Goal: Obtain resource: Obtain resource

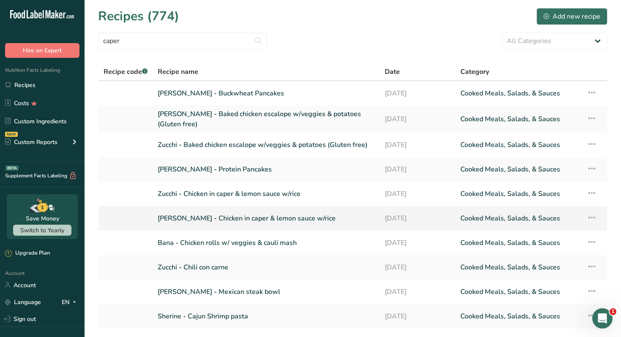
type input "caper"
click at [254, 220] on link "[PERSON_NAME] - Chicken in caper & lemon sauce w/rice" at bounding box center [266, 219] width 217 height 18
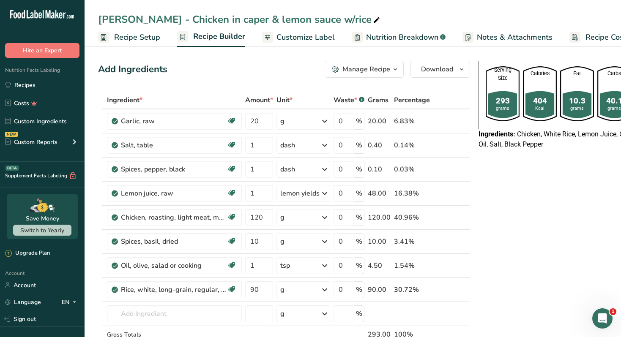
click at [354, 71] on div "Manage Recipe" at bounding box center [366, 69] width 48 height 10
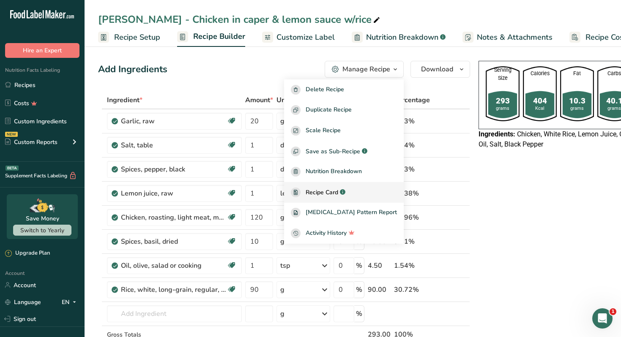
click at [338, 196] on span "Recipe Card" at bounding box center [321, 192] width 33 height 9
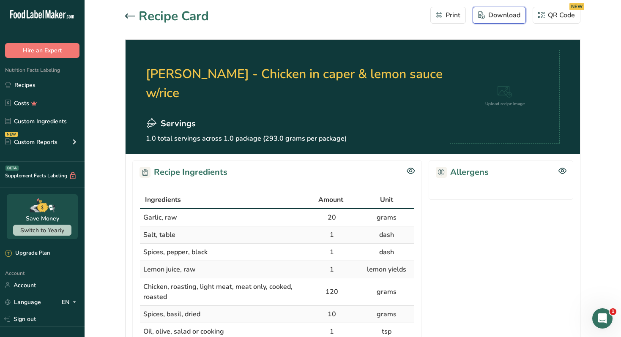
click at [493, 9] on button "Download" at bounding box center [498, 15] width 53 height 17
click at [179, 94] on h2 "[PERSON_NAME] - Chicken in caper & lemon sauce w/rice" at bounding box center [298, 84] width 304 height 68
click at [129, 14] on icon at bounding box center [130, 16] width 10 height 5
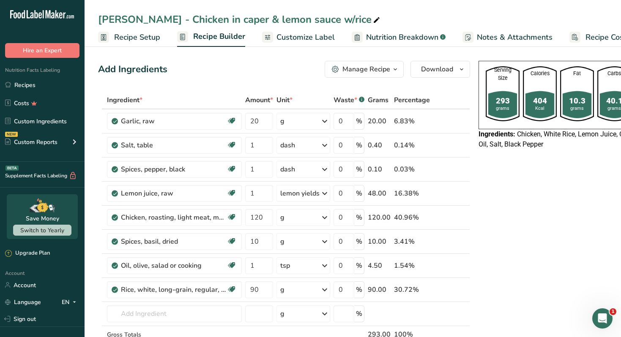
click at [303, 39] on span "Customize Label" at bounding box center [305, 37] width 58 height 11
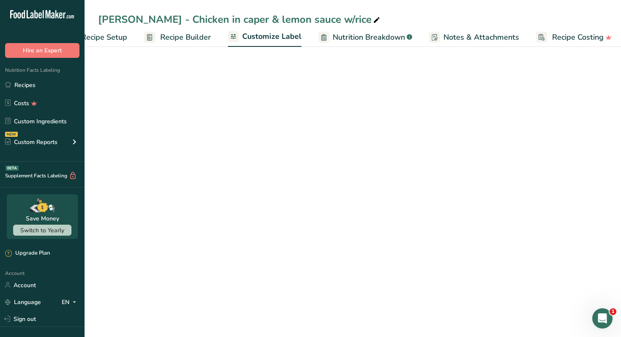
scroll to position [0, 37]
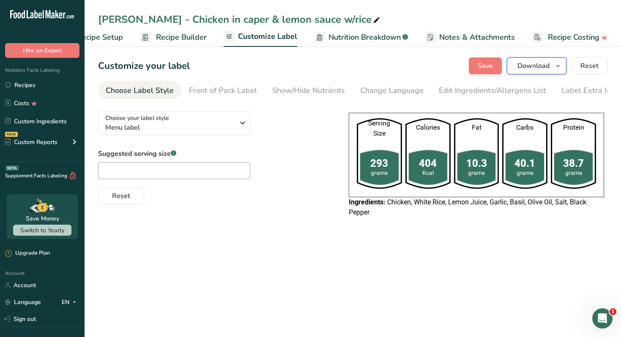
click at [549, 63] on span "Download" at bounding box center [533, 66] width 32 height 10
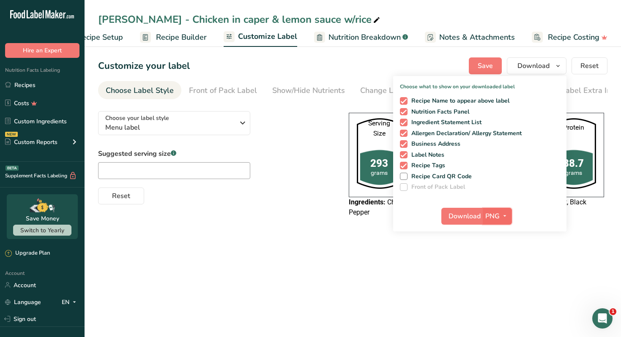
click at [504, 218] on icon "button" at bounding box center [504, 216] width 7 height 11
click at [502, 277] on link "PDF" at bounding box center [498, 275] width 27 height 14
click at [461, 219] on span "Download" at bounding box center [465, 216] width 32 height 10
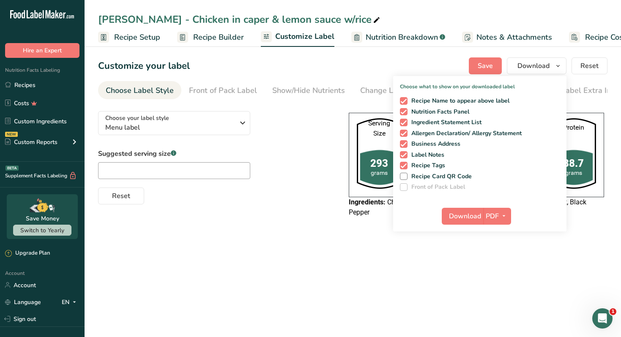
scroll to position [0, 37]
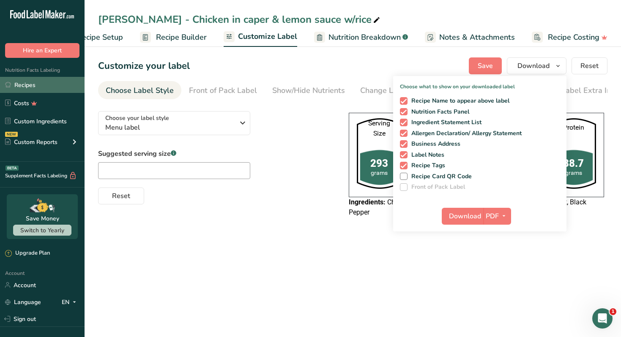
click at [50, 86] on link "Recipes" at bounding box center [42, 85] width 85 height 16
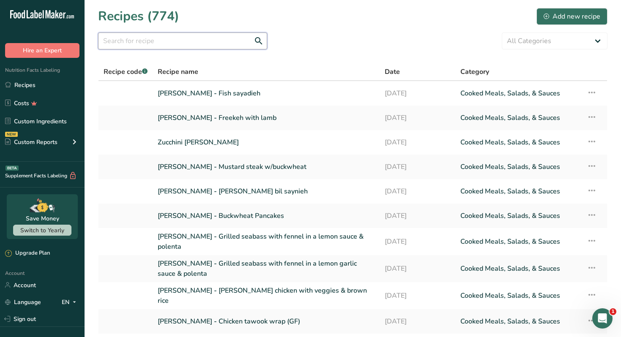
click at [177, 44] on input "text" at bounding box center [182, 41] width 169 height 17
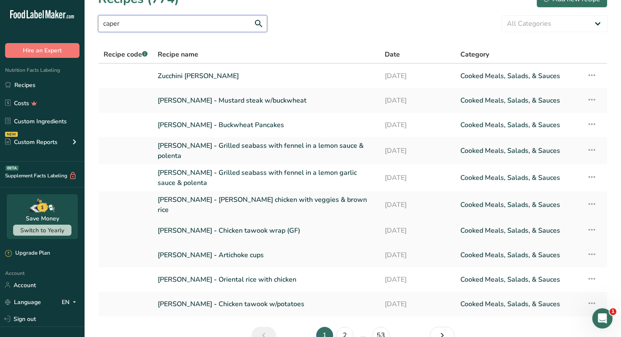
scroll to position [60, 0]
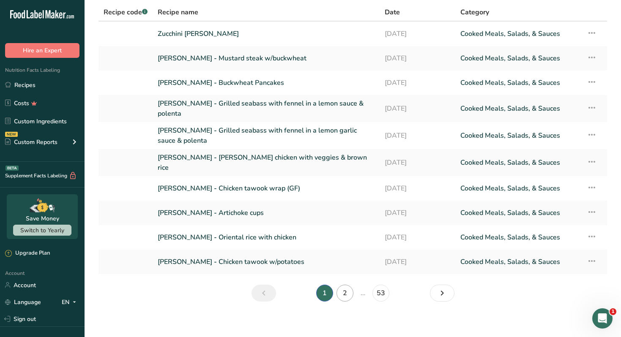
type input "caper"
click at [350, 287] on link "2" at bounding box center [344, 293] width 17 height 17
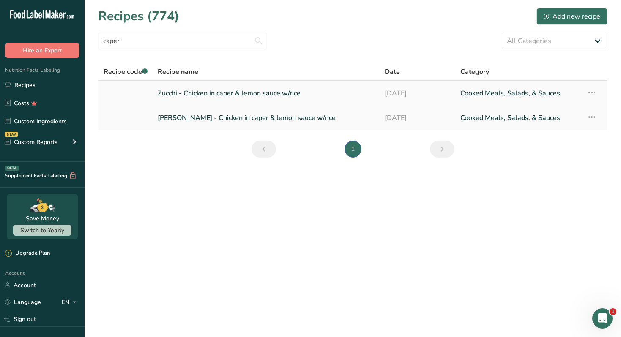
click at [255, 95] on link "Zucchi - Chicken in caper & lemon sauce w/rice" at bounding box center [266, 94] width 217 height 18
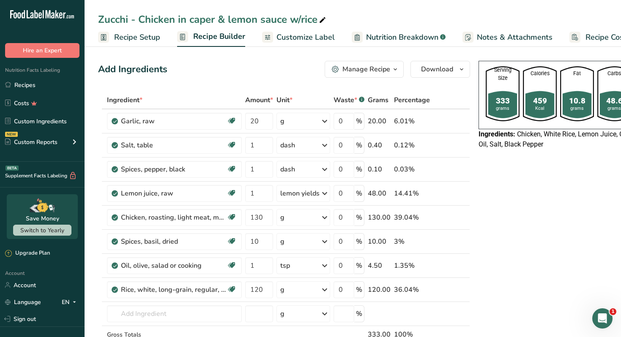
click at [359, 67] on div "Manage Recipe" at bounding box center [366, 69] width 48 height 10
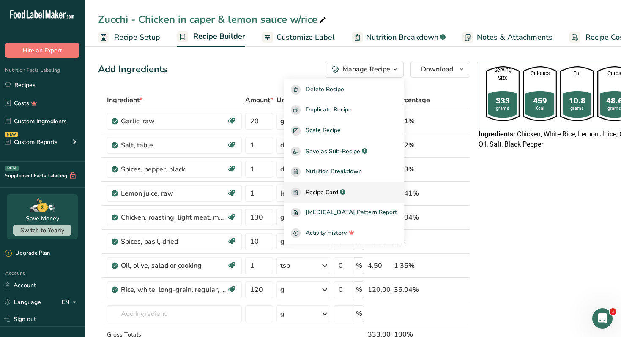
click at [369, 191] on div "Recipe Card .a-a{fill:#347362;}.b-a{fill:#fff;}" at bounding box center [344, 193] width 106 height 10
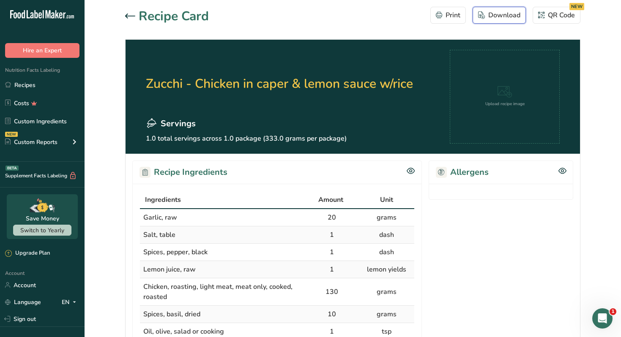
click at [486, 17] on div "Download" at bounding box center [499, 15] width 42 height 10
click at [325, 57] on h2 "Zucchi - Chicken in caper & lemon sauce w/rice" at bounding box center [279, 84] width 267 height 68
click at [44, 89] on link "Recipes" at bounding box center [42, 85] width 85 height 16
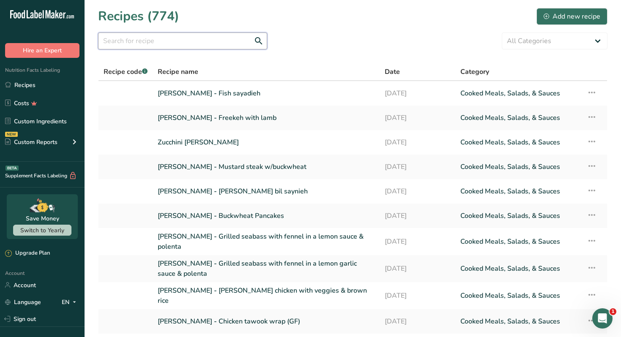
click at [171, 41] on input "text" at bounding box center [182, 41] width 169 height 17
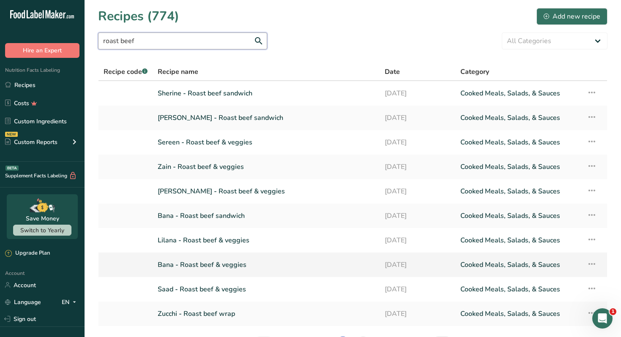
type input "roast beef"
click at [232, 265] on link "Bana - Roast beef & veggies" at bounding box center [266, 265] width 217 height 18
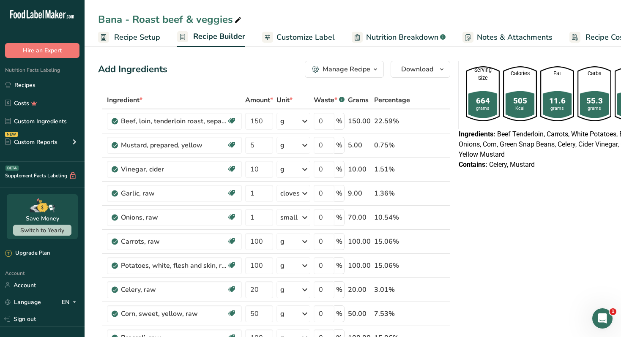
click at [365, 72] on div "Manage Recipe" at bounding box center [346, 69] width 48 height 10
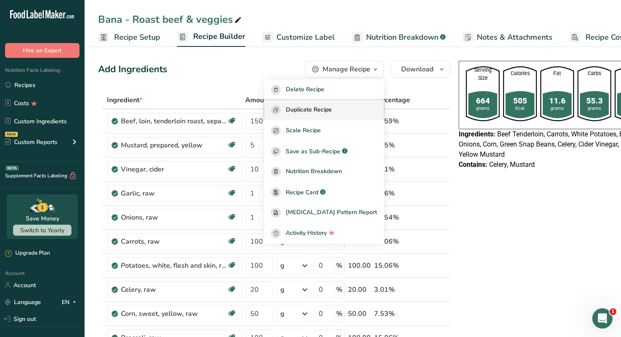
click at [323, 115] on span "Duplicate Recipe" at bounding box center [309, 110] width 46 height 10
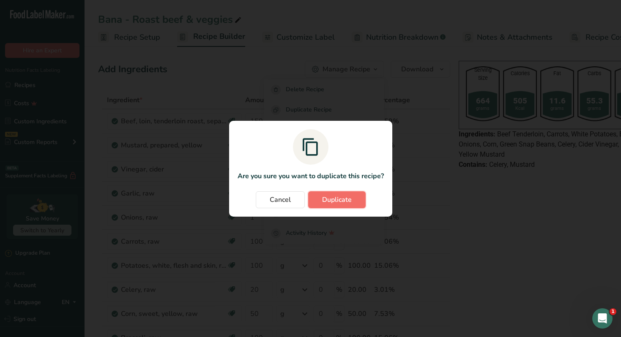
click at [336, 199] on span "Duplicate" at bounding box center [337, 200] width 30 height 10
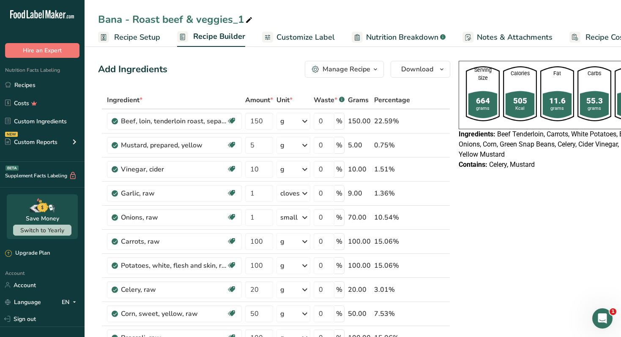
click at [246, 22] on icon at bounding box center [249, 20] width 8 height 12
click at [109, 17] on input "Bana - Roast beef & veggies" at bounding box center [352, 19] width 509 height 15
type input "[PERSON_NAME] - Roast beef & veggies"
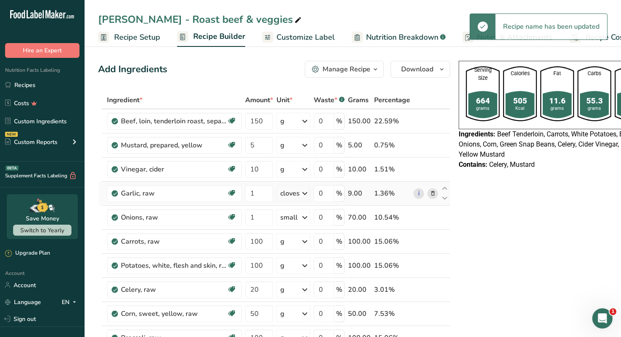
click at [430, 194] on icon at bounding box center [433, 193] width 6 height 9
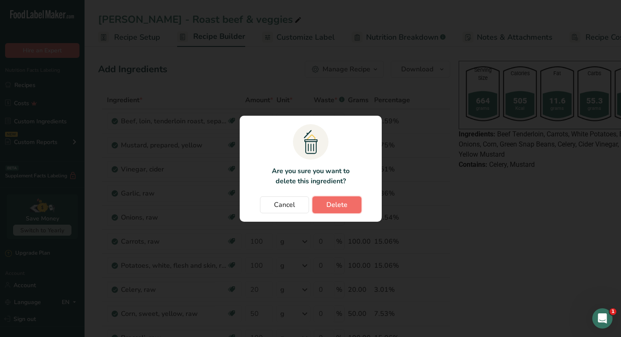
click at [347, 202] on button "Delete" at bounding box center [336, 204] width 49 height 17
type input "100"
type input "20"
type input "50"
type input "100"
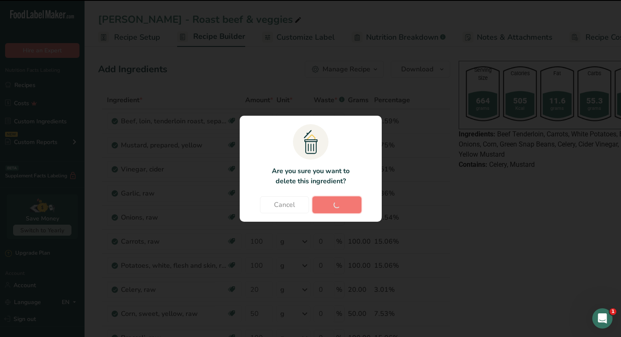
type input "50"
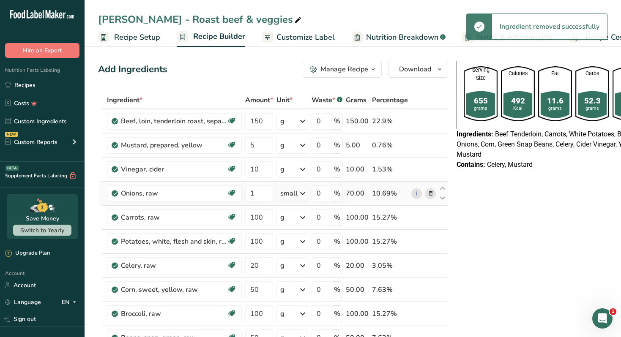
click at [431, 193] on icon at bounding box center [431, 193] width 6 height 9
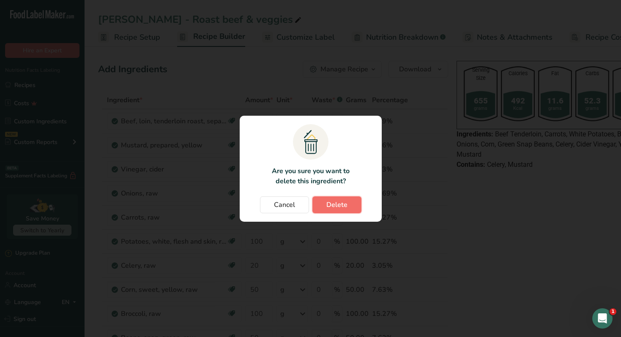
click at [347, 210] on button "Delete" at bounding box center [336, 204] width 49 height 17
type input "100"
type input "20"
type input "50"
type input "100"
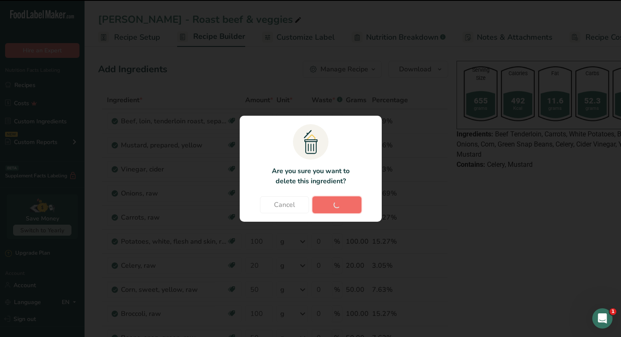
type input "50"
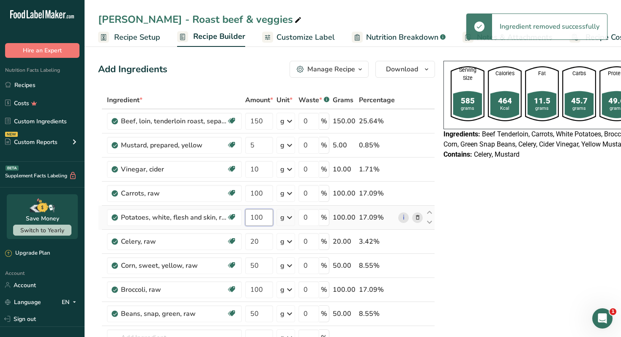
click at [267, 218] on input "100" at bounding box center [259, 217] width 28 height 17
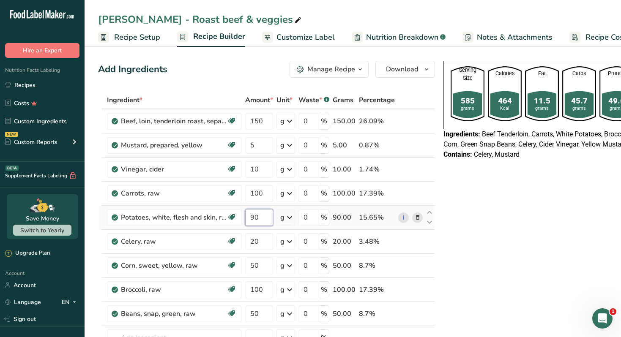
type input "90"
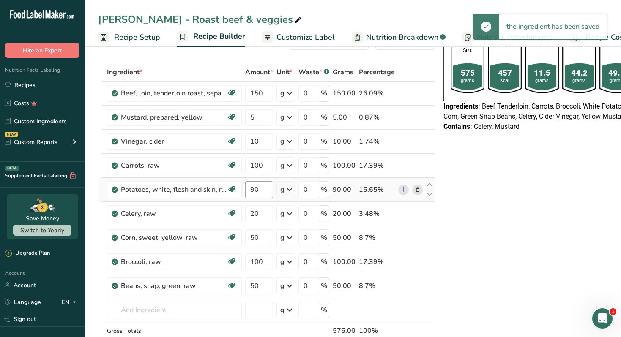
scroll to position [29, 0]
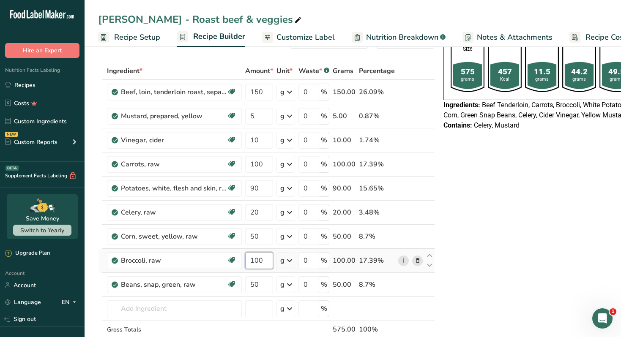
click at [264, 265] on input "100" at bounding box center [259, 260] width 28 height 17
type input "50"
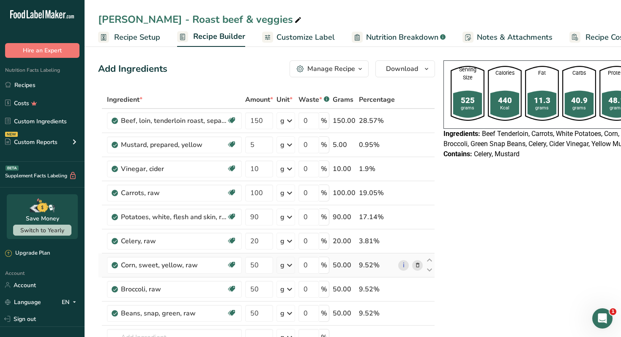
scroll to position [0, 0]
click at [259, 123] on input "150" at bounding box center [259, 121] width 28 height 17
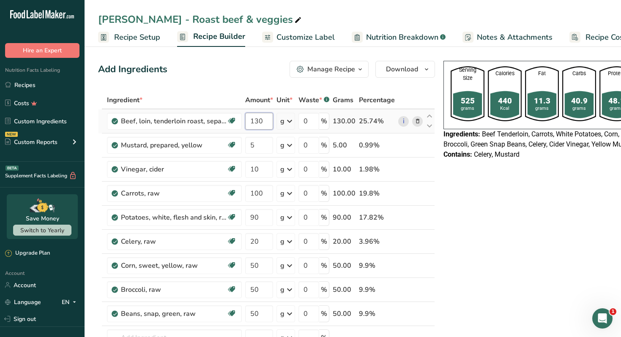
type input "130"
click at [345, 70] on div "Manage Recipe" at bounding box center [331, 69] width 48 height 10
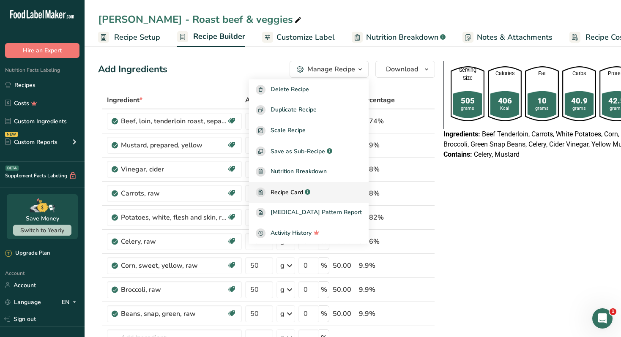
click at [303, 193] on span "Recipe Card" at bounding box center [286, 192] width 33 height 9
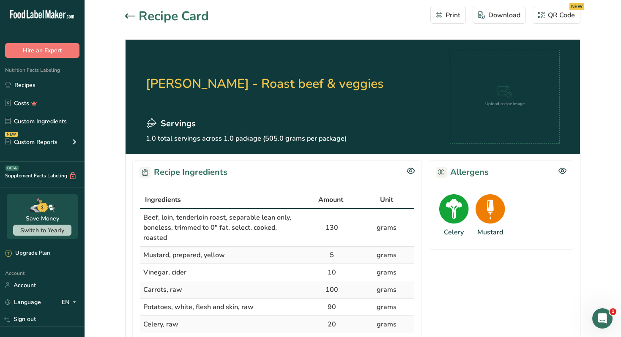
click at [129, 16] on icon at bounding box center [130, 16] width 10 height 5
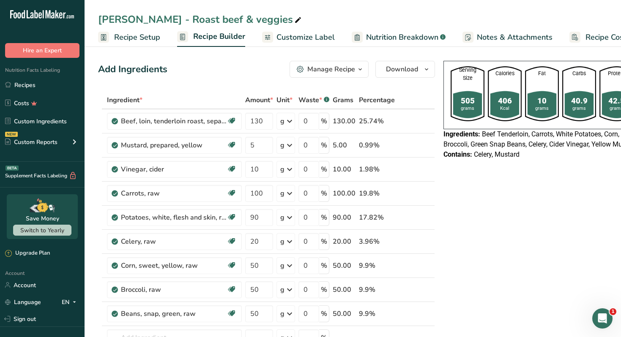
click at [299, 35] on span "Customize Label" at bounding box center [305, 37] width 58 height 11
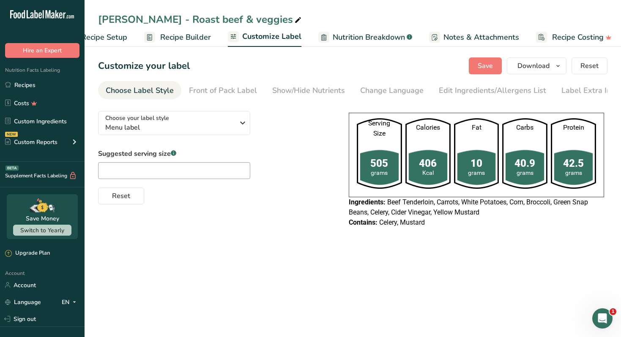
scroll to position [0, 37]
click at [537, 69] on span "Download" at bounding box center [533, 66] width 32 height 10
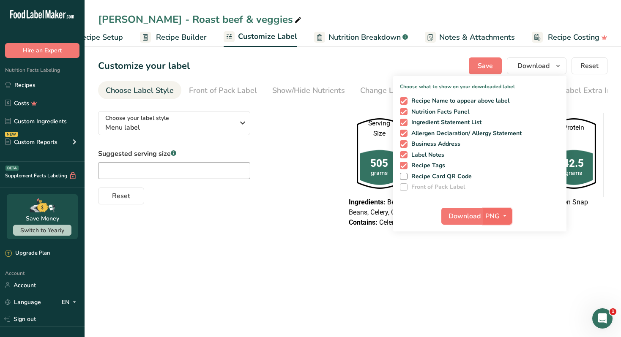
click at [504, 210] on button "PNG" at bounding box center [497, 216] width 29 height 17
click at [499, 272] on link "PDF" at bounding box center [498, 275] width 27 height 14
click at [469, 221] on span "Download" at bounding box center [465, 216] width 32 height 10
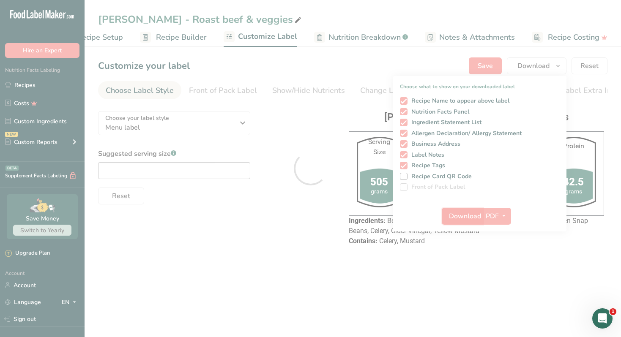
scroll to position [0, 0]
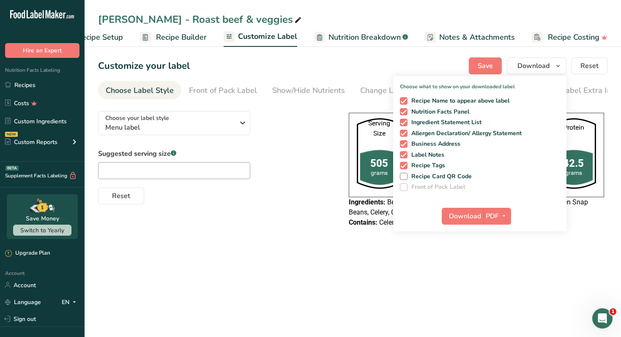
click at [277, 260] on main "Nour Awad - Roast beef & veggies Recipe Setup Recipe Builder Customize Label Nu…" at bounding box center [310, 168] width 621 height 337
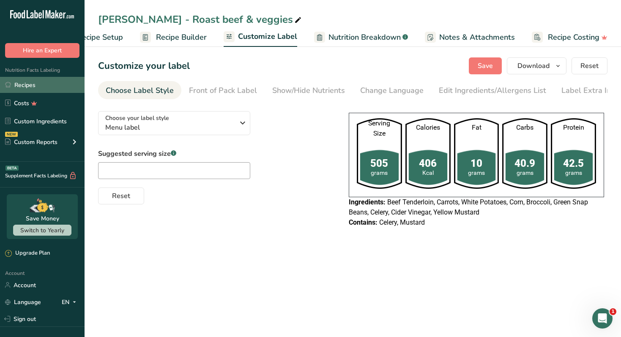
click at [67, 87] on link "Recipes" at bounding box center [42, 85] width 85 height 16
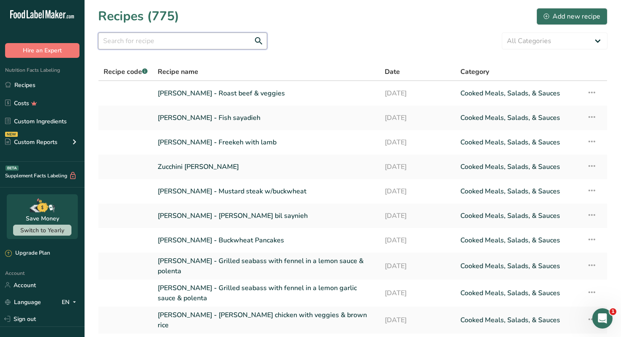
click at [204, 39] on input "text" at bounding box center [182, 41] width 169 height 17
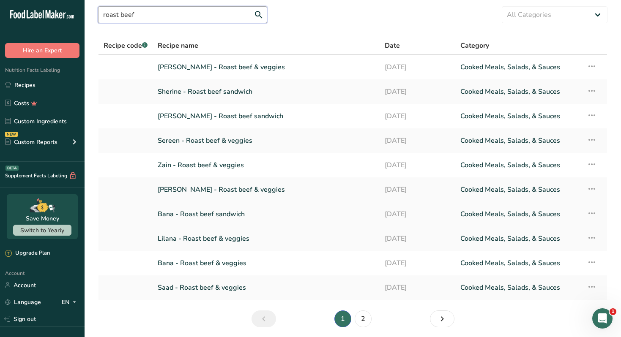
scroll to position [38, 0]
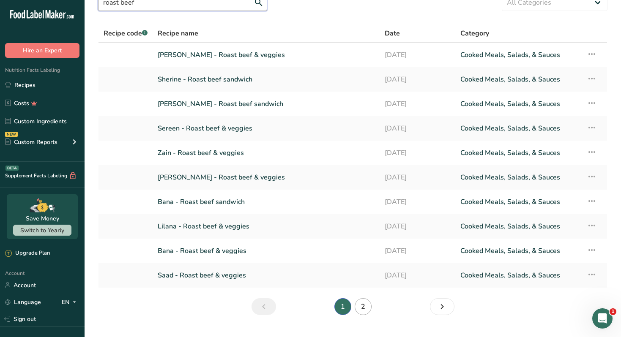
type input "roast beef"
click at [365, 311] on link "2" at bounding box center [362, 306] width 17 height 17
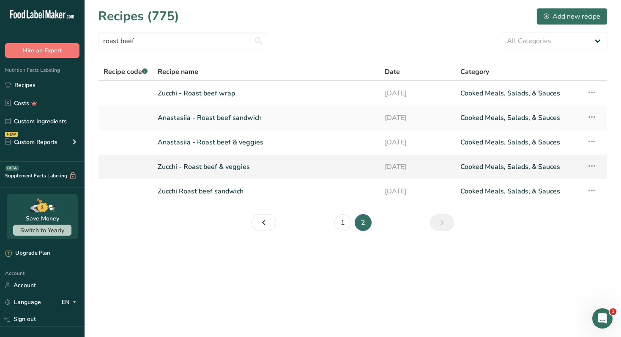
click at [245, 165] on link "Zucchi - Roast beef & veggies" at bounding box center [266, 167] width 217 height 18
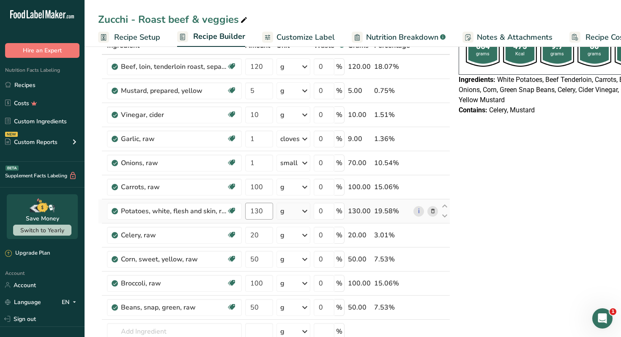
scroll to position [38, 0]
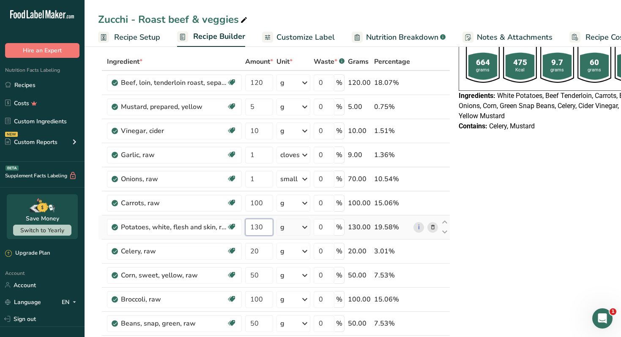
click at [259, 221] on input "130" at bounding box center [259, 227] width 28 height 17
type input "120"
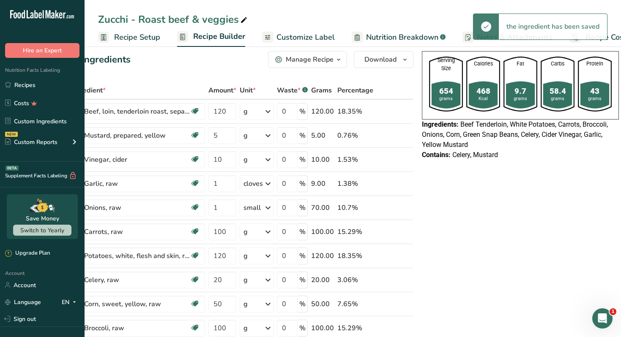
scroll to position [0, 0]
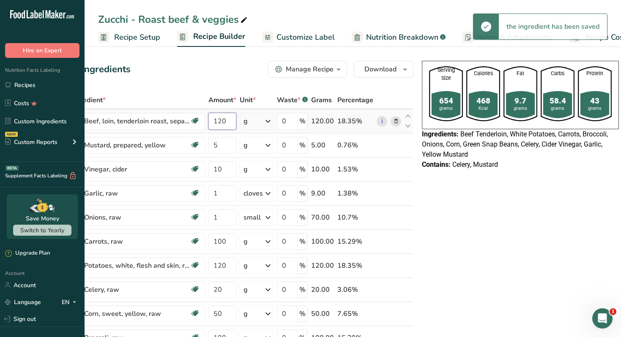
click at [232, 125] on input "120" at bounding box center [222, 121] width 28 height 17
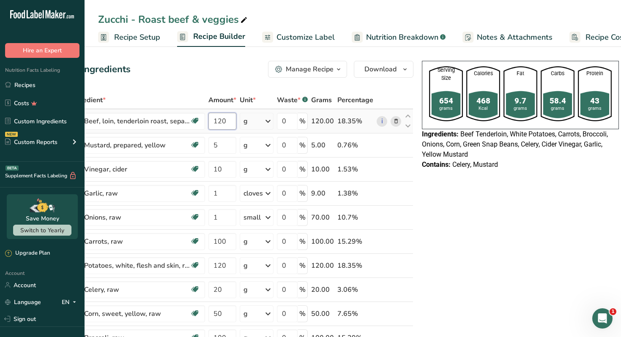
click at [232, 125] on input "120" at bounding box center [222, 121] width 28 height 17
type input "130"
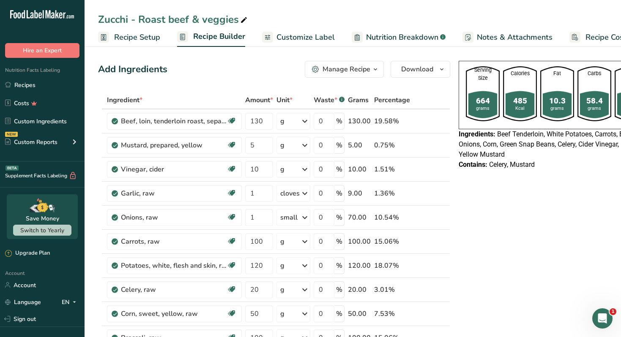
click at [363, 68] on div "Manage Recipe" at bounding box center [346, 69] width 48 height 10
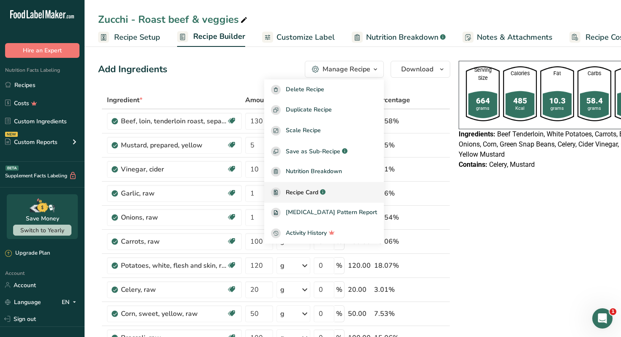
click at [318, 188] on span "Recipe Card" at bounding box center [302, 192] width 33 height 9
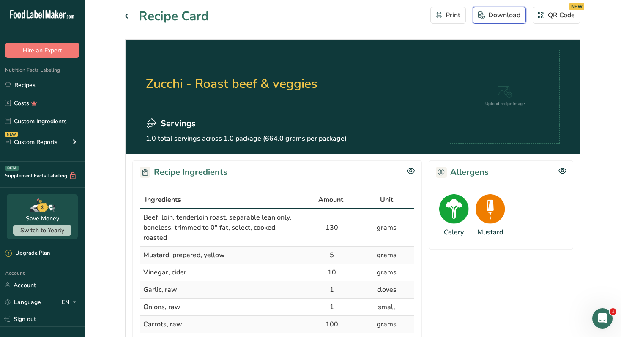
click at [498, 14] on div "Download" at bounding box center [499, 15] width 42 height 10
click at [47, 85] on link "Recipes" at bounding box center [42, 85] width 85 height 16
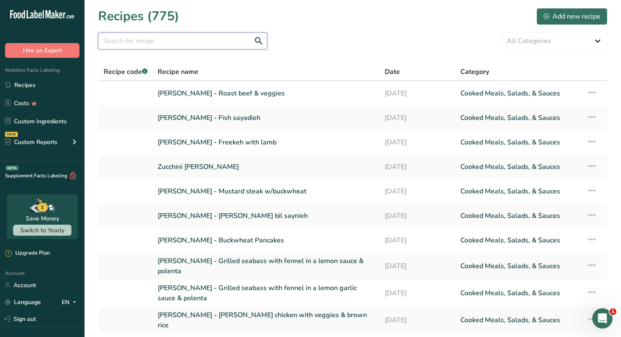
click at [205, 43] on input "text" at bounding box center [182, 41] width 169 height 17
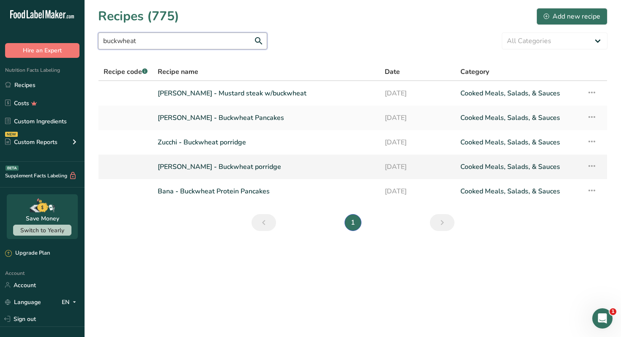
type input "buckwheat"
click at [233, 164] on link "Nour Awad - Buckwheat porridge" at bounding box center [266, 167] width 217 height 18
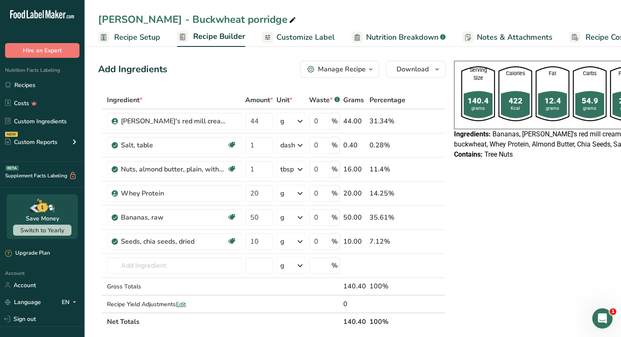
click at [371, 72] on icon "button" at bounding box center [370, 69] width 7 height 11
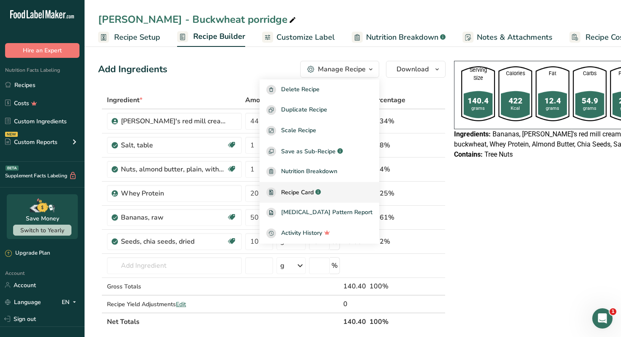
click at [314, 189] on span "Recipe Card" at bounding box center [297, 192] width 33 height 9
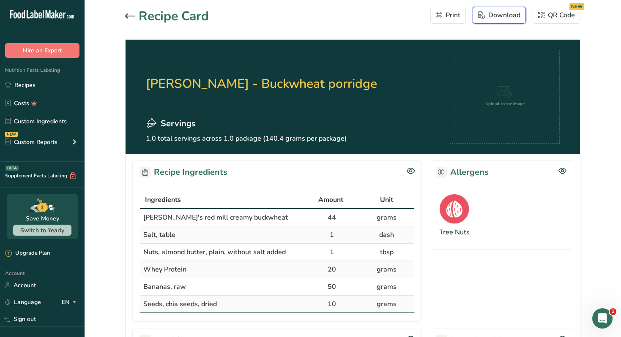
click at [497, 13] on div "Download" at bounding box center [499, 15] width 42 height 10
click at [128, 21] on div at bounding box center [132, 16] width 14 height 10
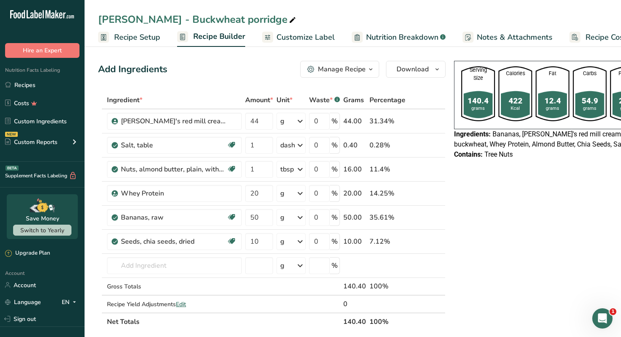
click at [302, 30] on link "Customize Label" at bounding box center [298, 37] width 73 height 19
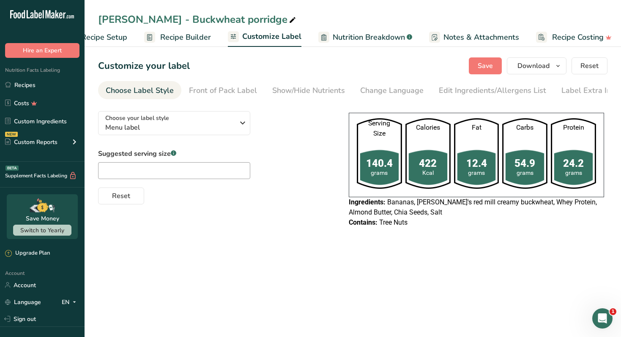
scroll to position [0, 37]
click at [512, 64] on button "Download" at bounding box center [537, 65] width 60 height 17
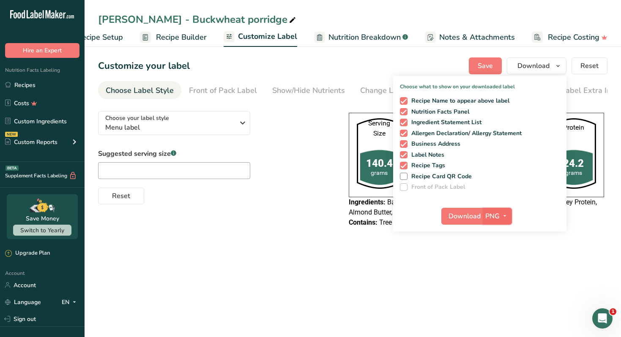
click at [499, 219] on span "PNG" at bounding box center [492, 216] width 14 height 10
click at [504, 273] on link "PDF" at bounding box center [498, 275] width 27 height 14
click at [468, 220] on span "Download" at bounding box center [465, 216] width 32 height 10
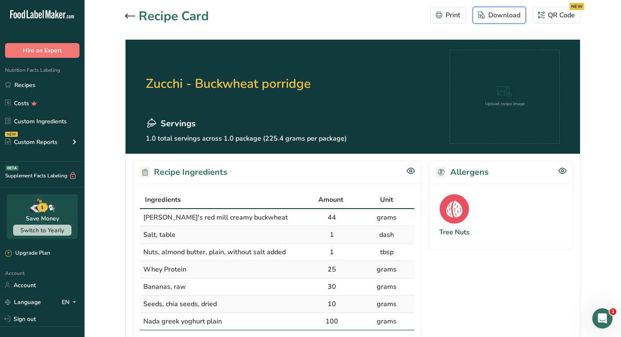
click at [502, 12] on div "Download" at bounding box center [499, 15] width 42 height 10
click at [361, 55] on section "Zucchi - Buckwheat porridge Servings 1.0 total servings across 1.0 package (225…" at bounding box center [352, 97] width 454 height 114
click at [132, 18] on icon at bounding box center [130, 16] width 10 height 5
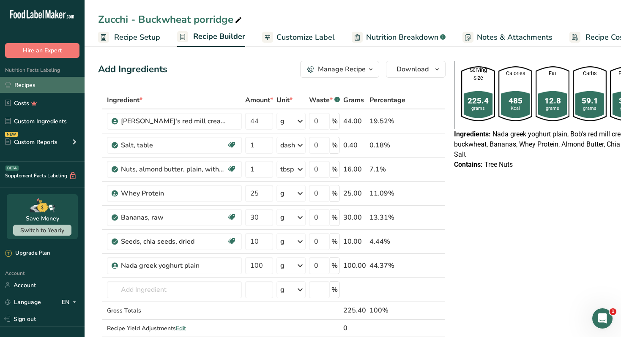
click at [44, 82] on link "Recipes" at bounding box center [42, 85] width 85 height 16
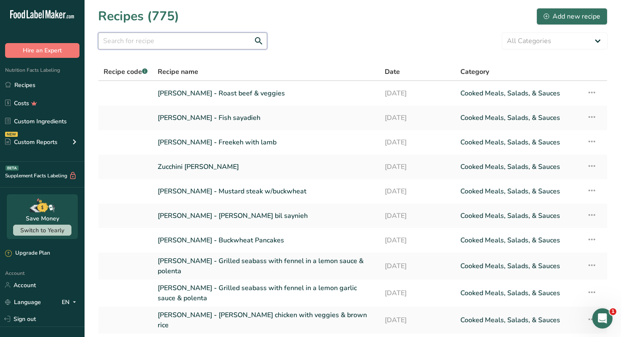
click at [171, 40] on input "text" at bounding box center [182, 41] width 169 height 17
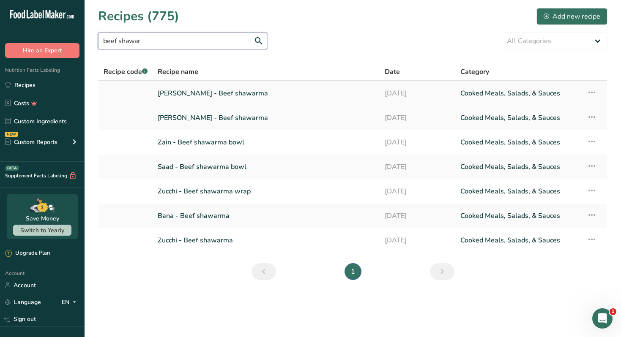
type input "beef shawar"
click at [218, 92] on link "[PERSON_NAME] - Beef shawarma" at bounding box center [266, 94] width 217 height 18
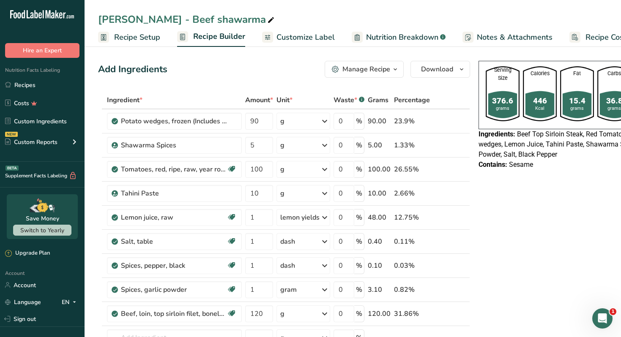
click at [381, 65] on div "Manage Recipe" at bounding box center [366, 69] width 48 height 10
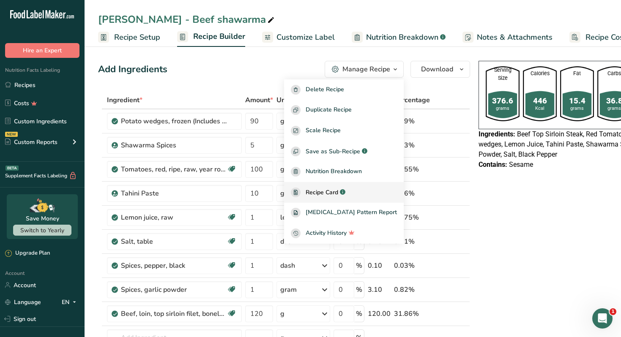
click at [338, 189] on span "Recipe Card" at bounding box center [321, 192] width 33 height 9
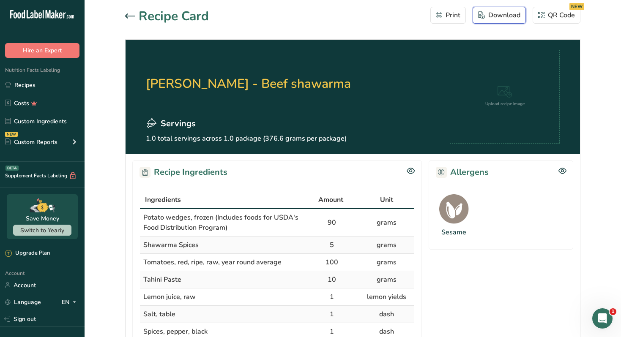
click at [496, 16] on div "Download" at bounding box center [499, 15] width 42 height 10
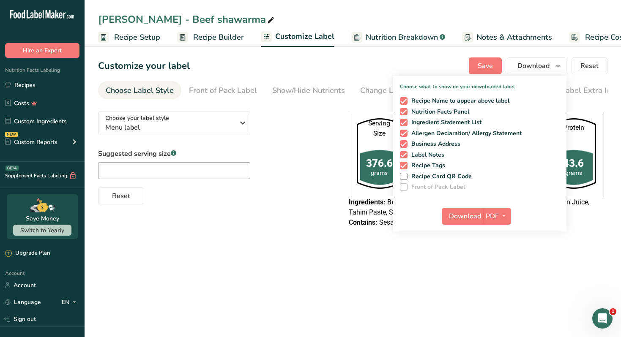
scroll to position [0, 37]
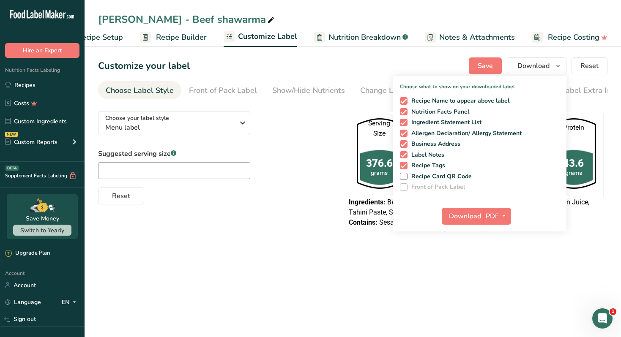
click at [344, 250] on section "Customize your label Save Download Choose what to show on your downloaded label…" at bounding box center [353, 147] width 536 height 206
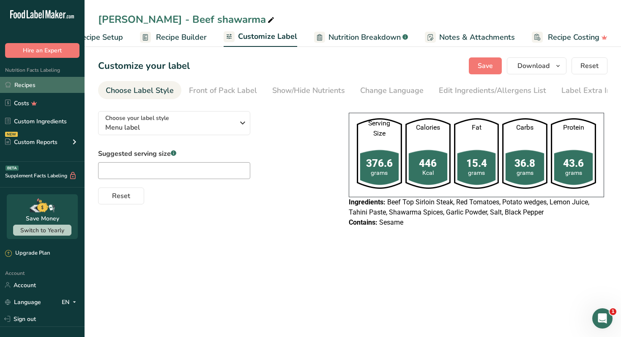
click at [55, 90] on link "Recipes" at bounding box center [42, 85] width 85 height 16
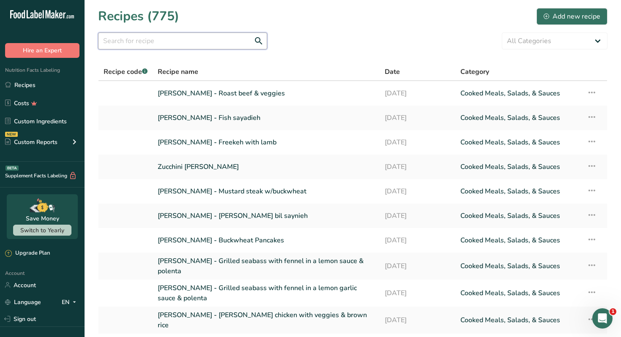
click at [183, 38] on input "text" at bounding box center [182, 41] width 169 height 17
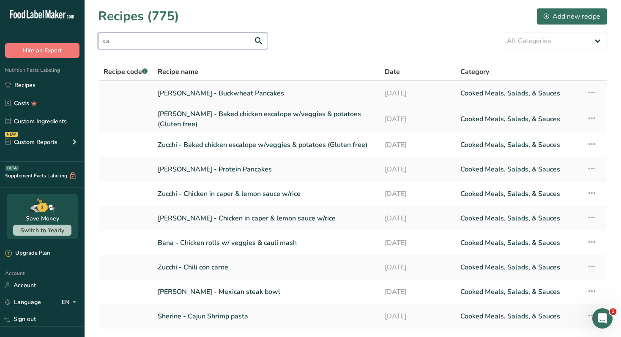
type input "ca"
click at [266, 98] on link "[PERSON_NAME] - Buckwheat Pancakes" at bounding box center [266, 94] width 217 height 18
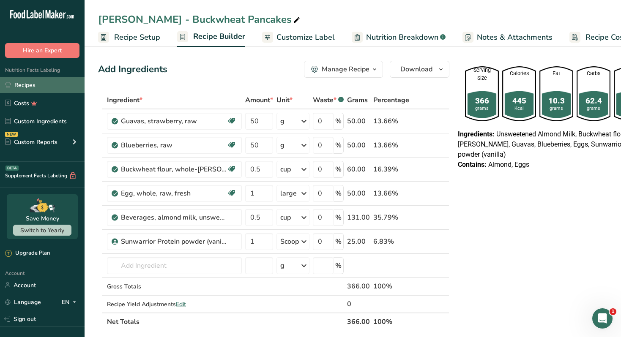
click at [56, 87] on link "Recipes" at bounding box center [42, 85] width 85 height 16
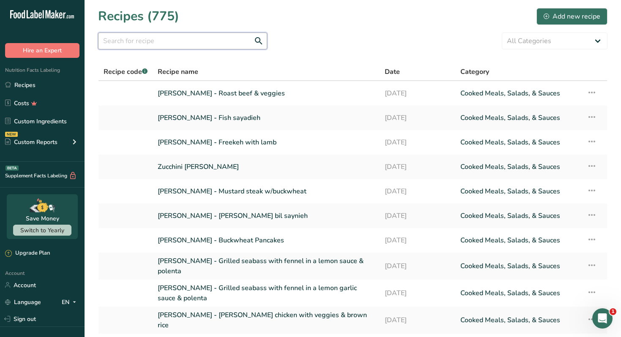
click at [190, 40] on input "text" at bounding box center [182, 41] width 169 height 17
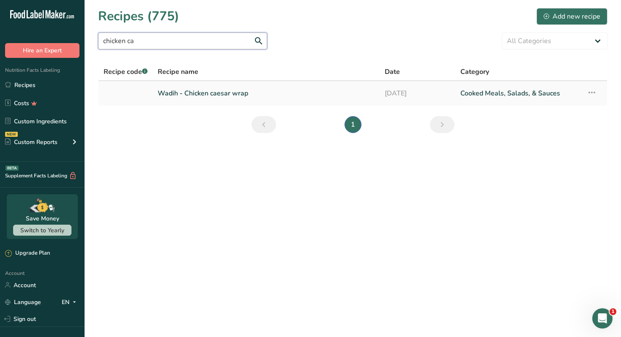
type input "chicken ca"
click at [222, 86] on link "Wadih - Chicken caesar wrap" at bounding box center [266, 94] width 217 height 18
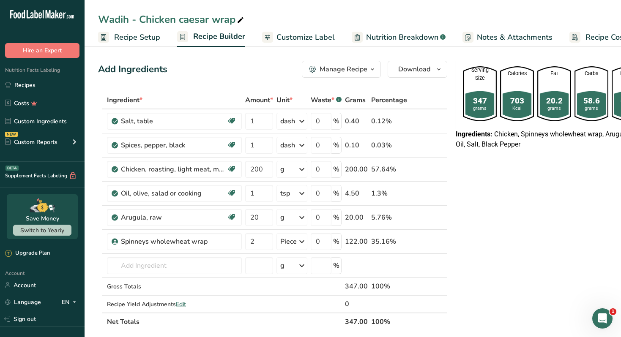
click at [362, 63] on button "Manage Recipe" at bounding box center [341, 69] width 79 height 17
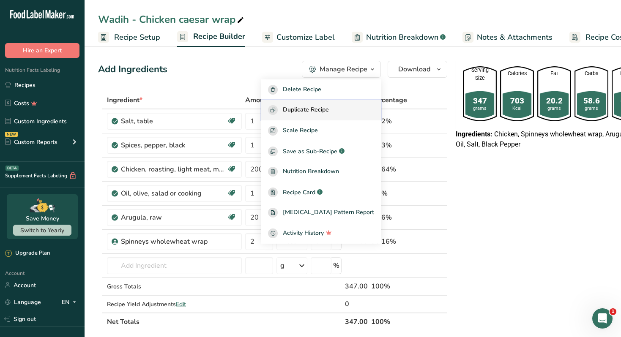
click at [329, 113] on span "Duplicate Recipe" at bounding box center [306, 110] width 46 height 10
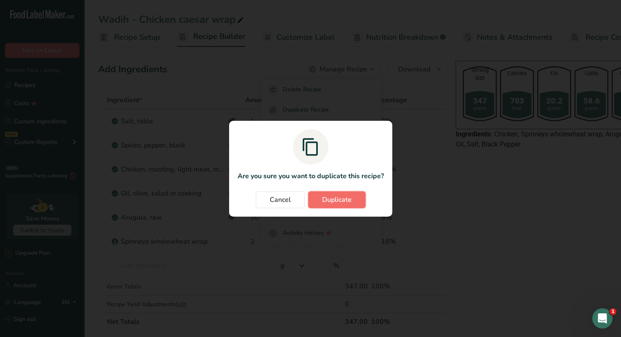
click at [337, 197] on span "Duplicate" at bounding box center [337, 200] width 30 height 10
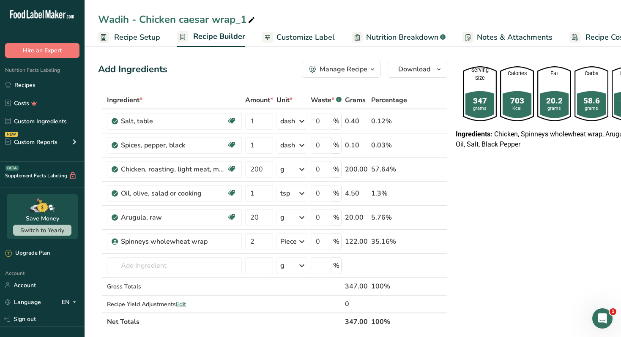
click at [253, 19] on icon at bounding box center [252, 20] width 8 height 12
click at [110, 16] on input "Wadih - Chicken caesar wrap" at bounding box center [352, 19] width 509 height 15
type input "[PERSON_NAME] - Chicken caesar wrap"
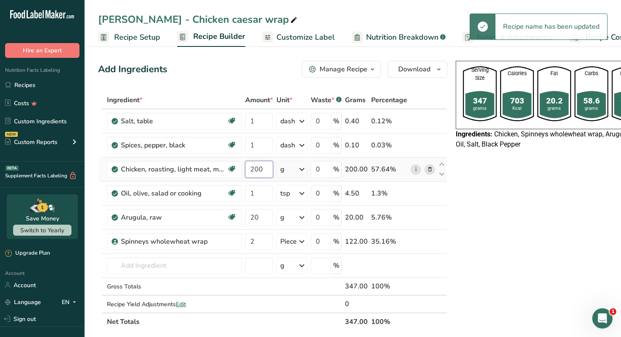
click at [254, 168] on input "200" at bounding box center [259, 169] width 28 height 17
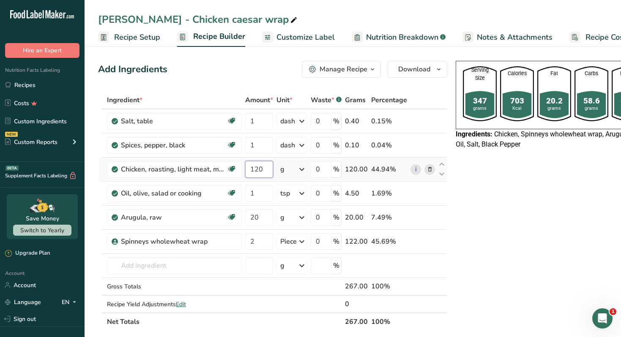
type input "120"
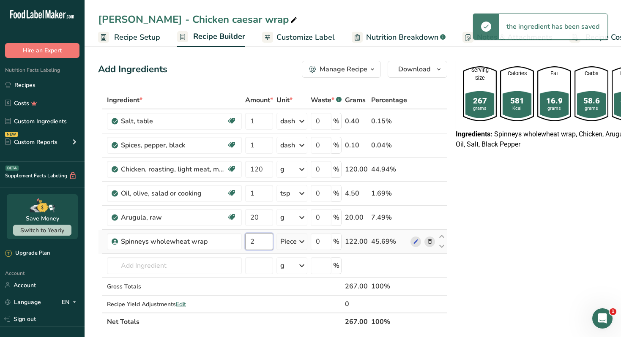
click at [251, 236] on input "2" at bounding box center [259, 241] width 28 height 17
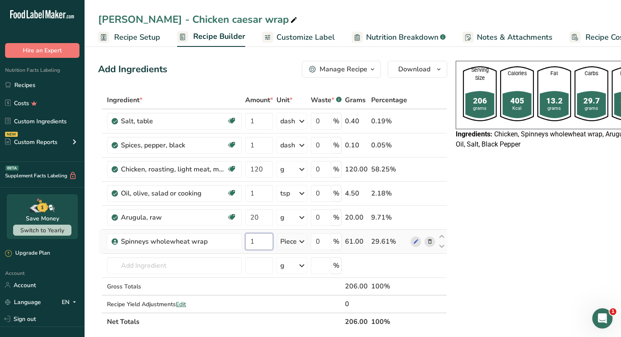
click at [265, 245] on input "1" at bounding box center [259, 241] width 28 height 17
type input "1.5"
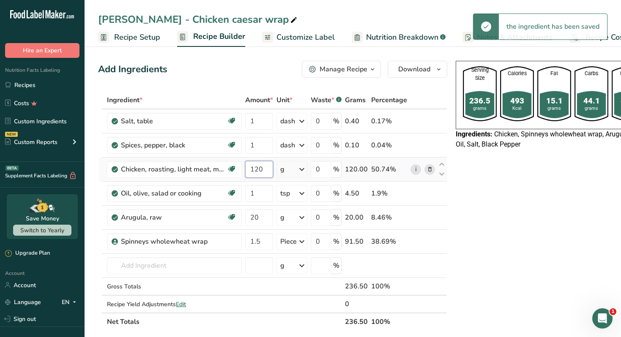
click at [258, 172] on input "120" at bounding box center [259, 169] width 28 height 17
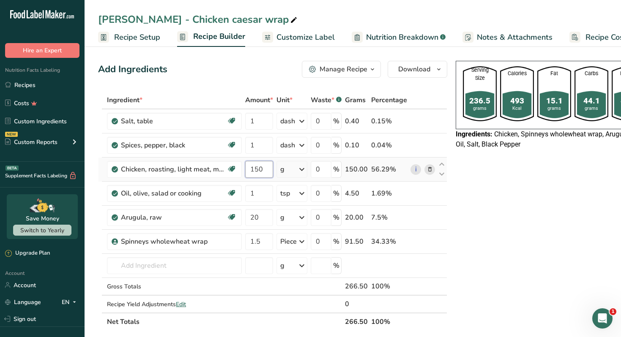
type input "150"
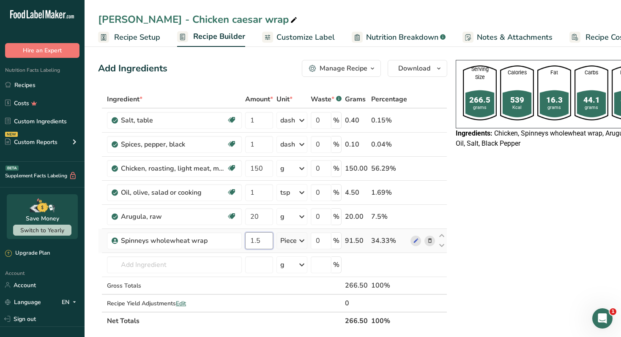
click at [259, 238] on input "1.5" at bounding box center [259, 240] width 28 height 17
type input "1"
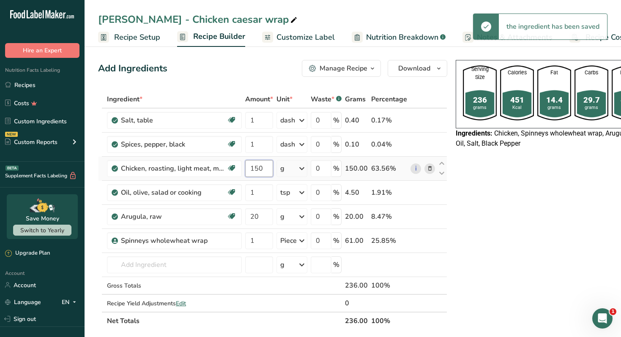
click at [259, 170] on input "150" at bounding box center [259, 168] width 28 height 17
type input "120"
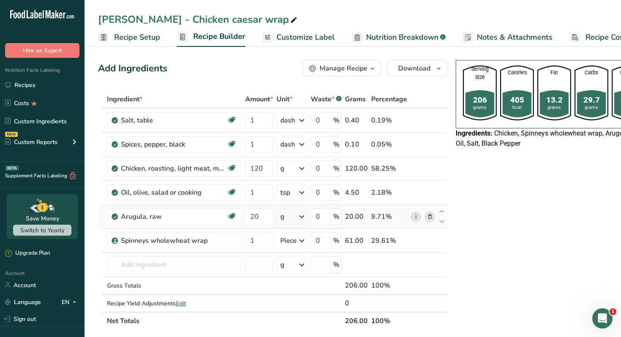
click at [427, 215] on icon at bounding box center [430, 217] width 6 height 9
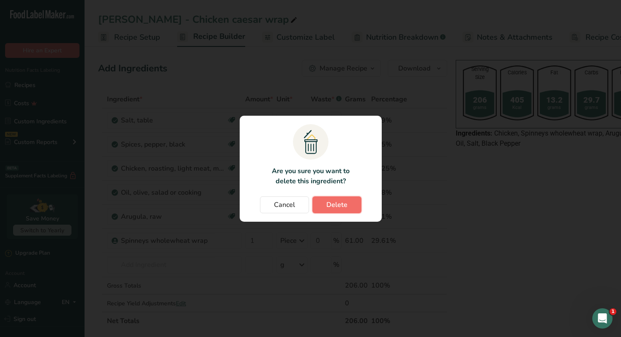
click at [342, 213] on button "Delete" at bounding box center [336, 204] width 49 height 17
type input "1"
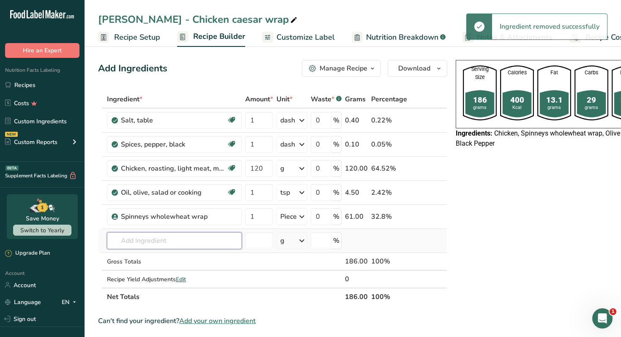
click at [167, 246] on input "text" at bounding box center [174, 240] width 135 height 17
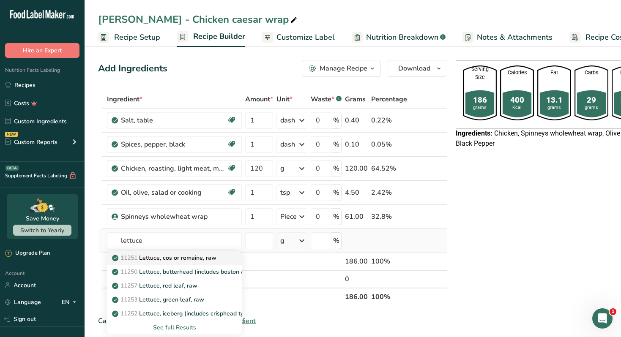
click at [214, 259] on p "11251 Lettuce, cos or romaine, raw" at bounding box center [165, 258] width 103 height 9
type input "Lettuce, cos or romaine, raw"
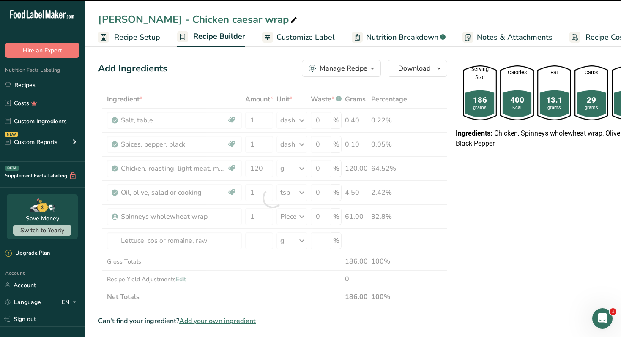
type input "0"
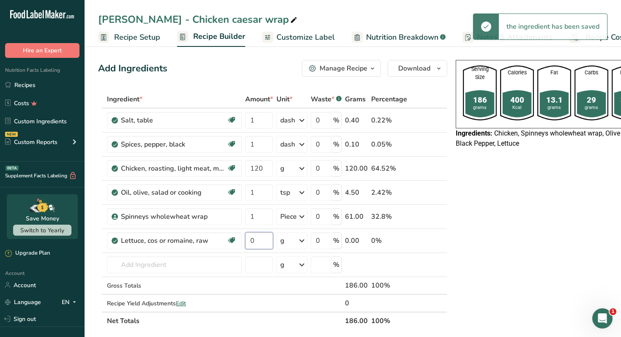
click at [257, 243] on input "0" at bounding box center [259, 240] width 28 height 17
type input "10"
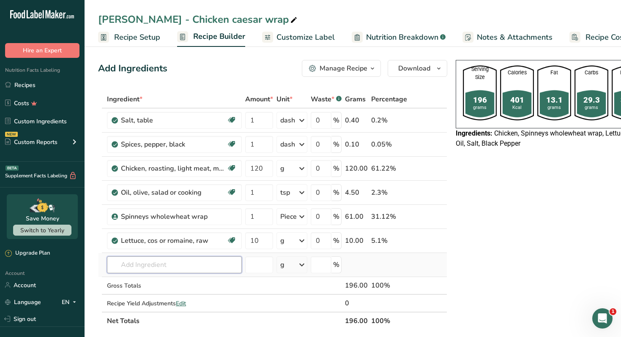
click at [151, 263] on input "text" at bounding box center [174, 264] width 135 height 17
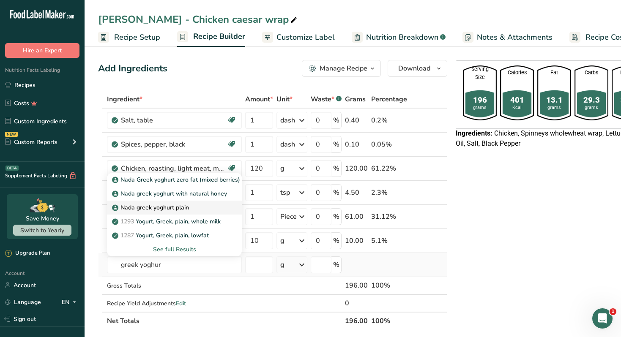
click at [182, 211] on p "Nada greek yoghurt plain" at bounding box center [151, 207] width 75 height 9
type input "Nada greek yoghurt plain"
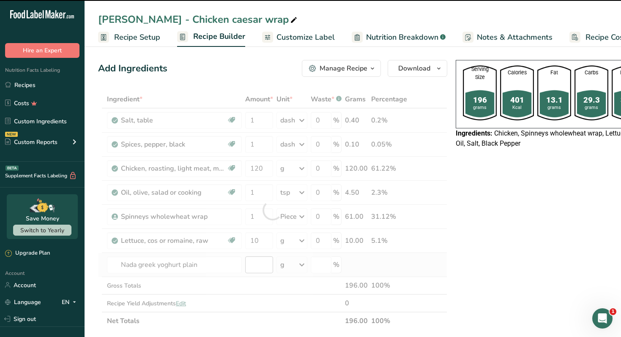
type input "0"
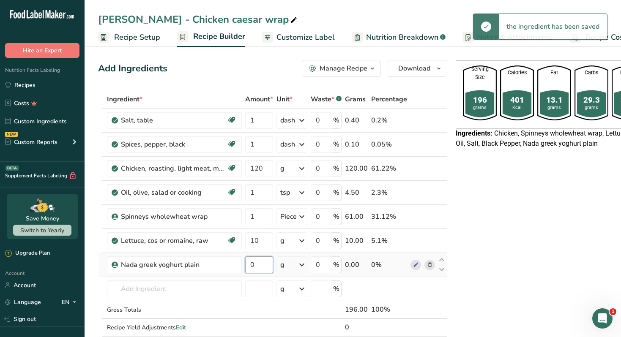
click at [259, 267] on input "0" at bounding box center [259, 264] width 28 height 17
type input "10"
click at [169, 288] on input "text" at bounding box center [174, 289] width 135 height 17
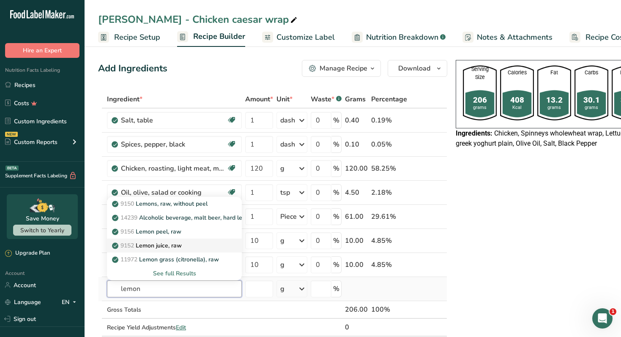
type input "lemon"
click at [189, 244] on div "9152 Lemon juice, raw" at bounding box center [168, 245] width 108 height 9
type input "Lemon juice, raw"
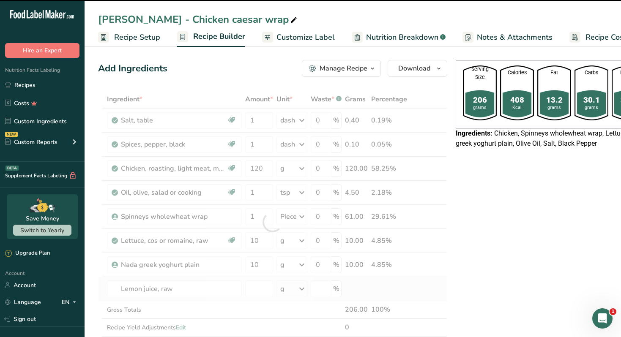
type input "0"
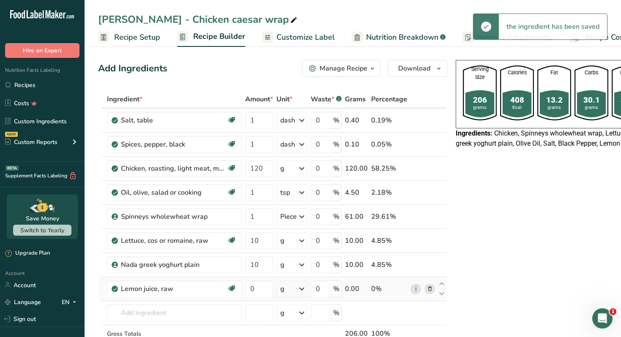
click at [297, 294] on div "g" at bounding box center [291, 289] width 31 height 17
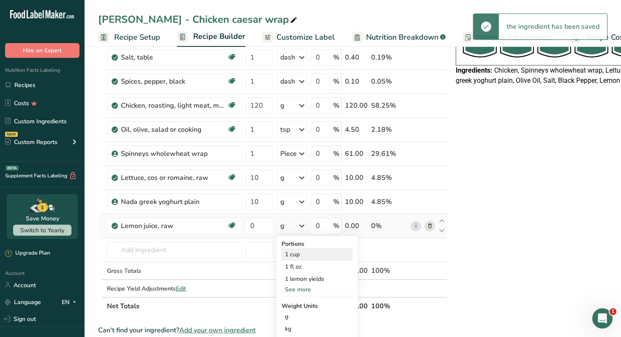
scroll to position [65, 0]
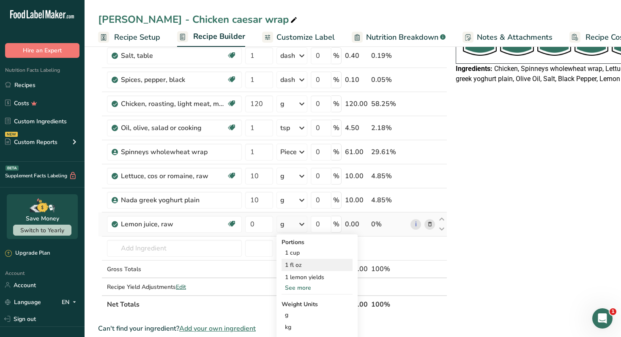
click at [308, 263] on div "1 fl oz" at bounding box center [316, 265] width 71 height 12
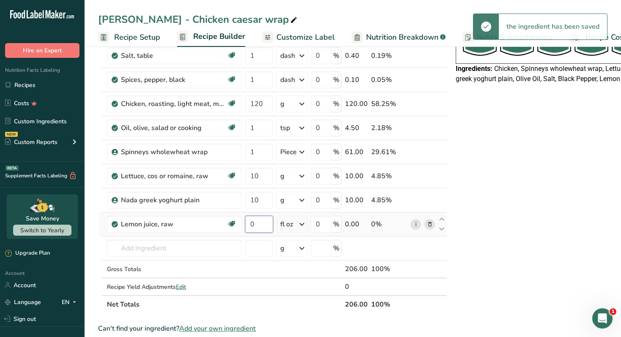
click at [256, 223] on input "0" at bounding box center [259, 224] width 28 height 17
type input "1"
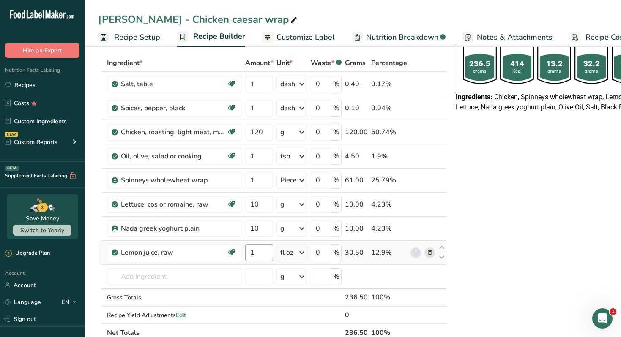
scroll to position [38, 0]
click at [289, 251] on div "fl oz" at bounding box center [286, 252] width 13 height 10
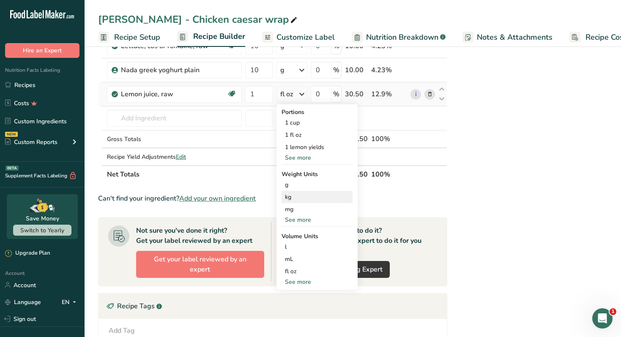
scroll to position [199, 0]
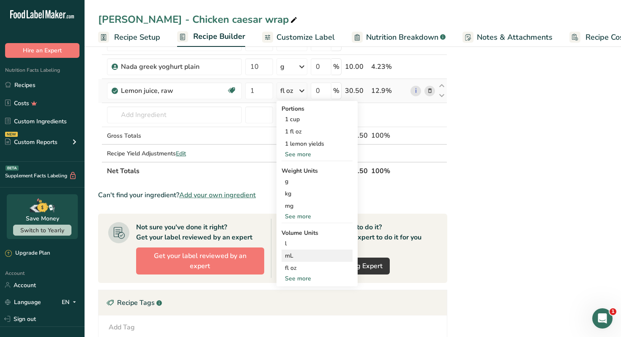
click at [303, 259] on div "mL" at bounding box center [317, 255] width 64 height 9
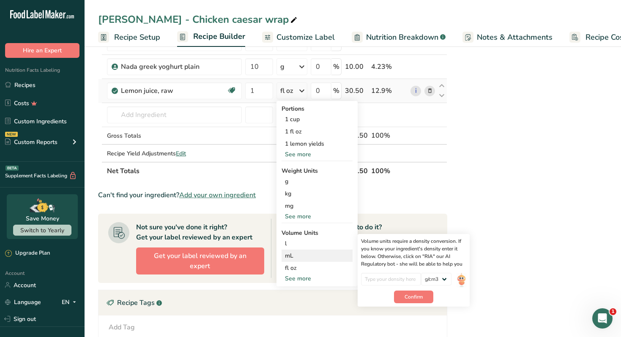
click at [289, 256] on div "mL" at bounding box center [317, 255] width 64 height 9
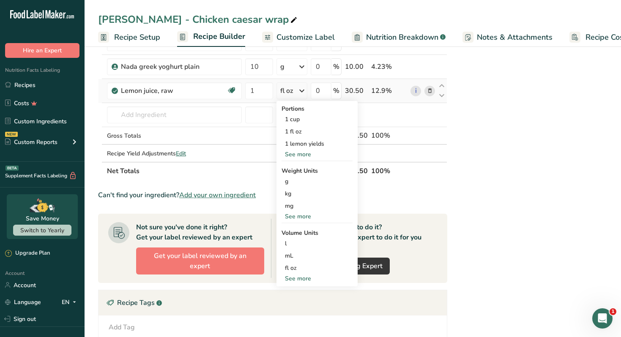
click at [301, 157] on div "See more" at bounding box center [316, 154] width 71 height 9
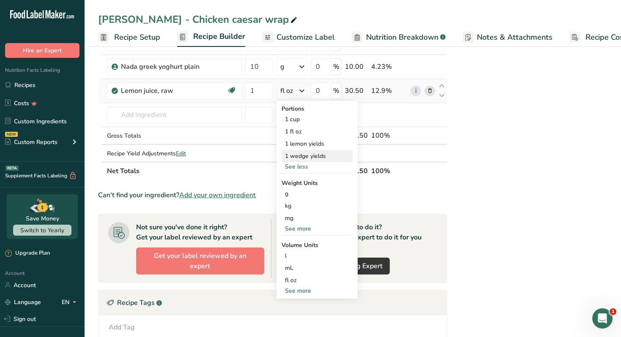
click at [306, 156] on div "1 wedge yields" at bounding box center [316, 156] width 71 height 12
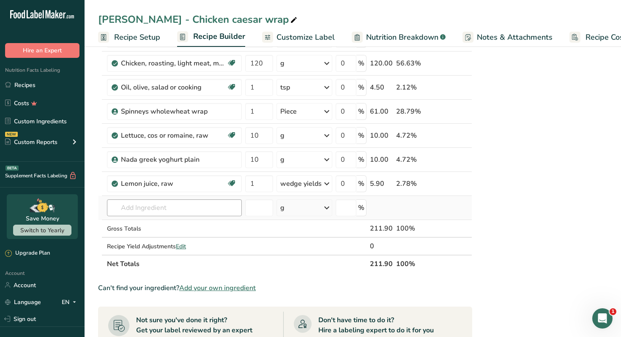
scroll to position [112, 0]
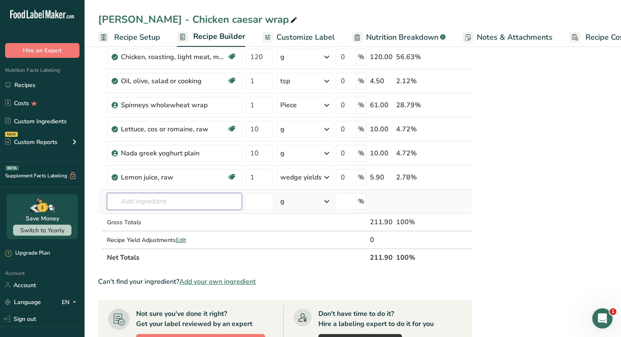
click at [172, 205] on input "text" at bounding box center [174, 201] width 135 height 17
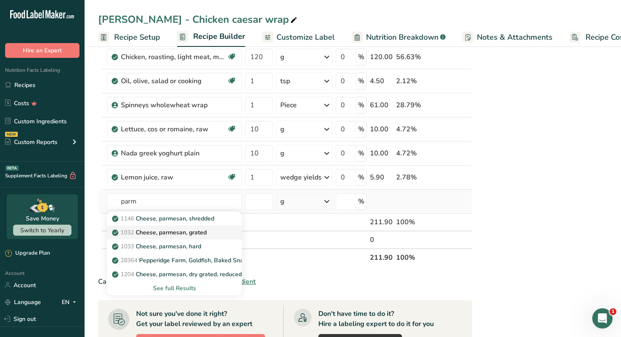
click at [186, 228] on p "1032 Cheese, parmesan, grated" at bounding box center [160, 232] width 93 height 9
type input "Cheese, parmesan, grated"
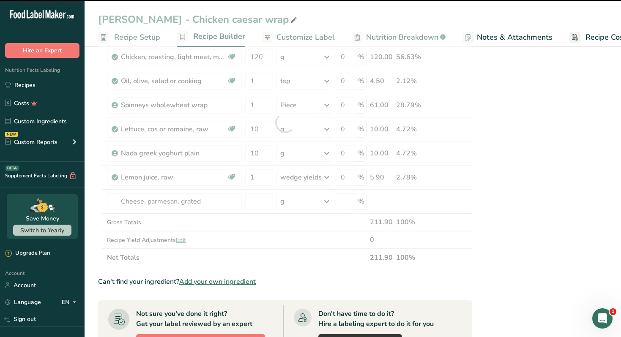
type input "0"
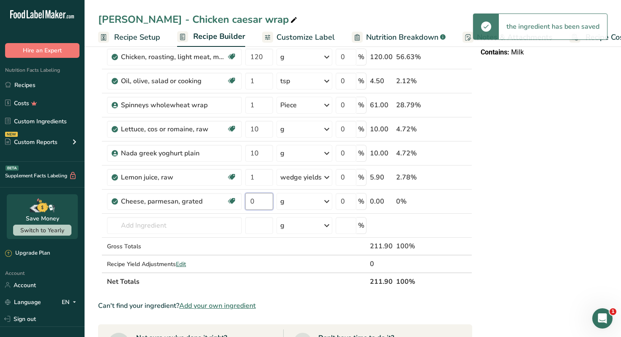
click at [262, 199] on input "0" at bounding box center [259, 201] width 28 height 17
type input "5"
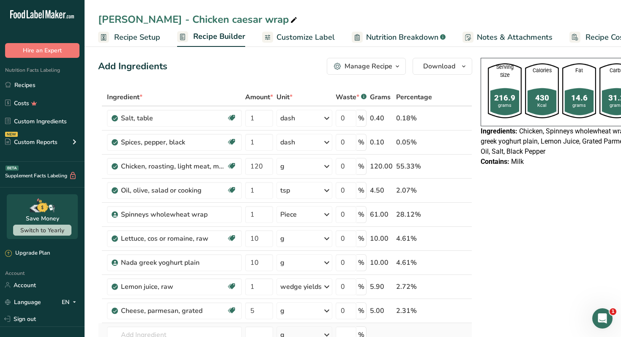
scroll to position [0, 0]
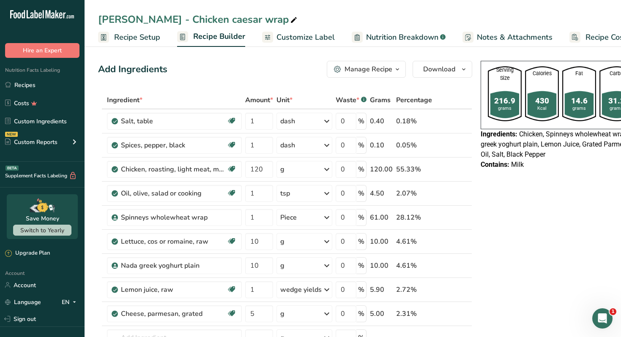
click at [378, 63] on button "Manage Recipe" at bounding box center [366, 69] width 79 height 17
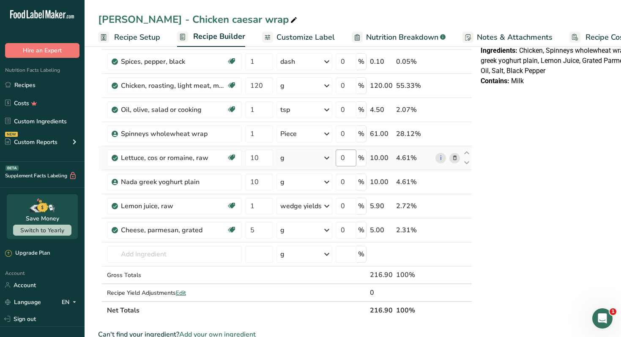
scroll to position [93, 0]
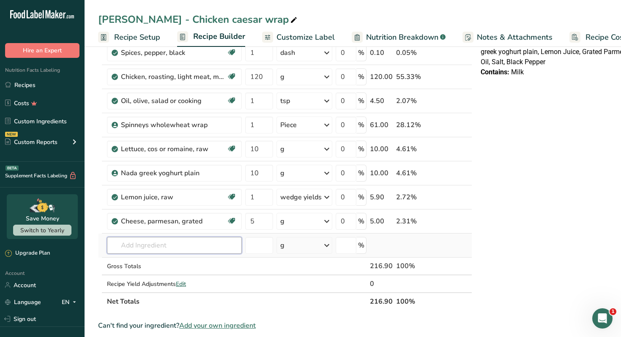
click at [168, 252] on input "text" at bounding box center [174, 245] width 135 height 17
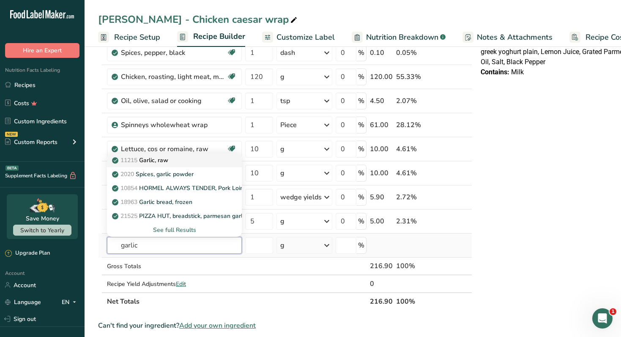
type input "garlic"
click at [177, 162] on div "11215 Garlic, raw" at bounding box center [168, 160] width 108 height 9
type input "Garlic, raw"
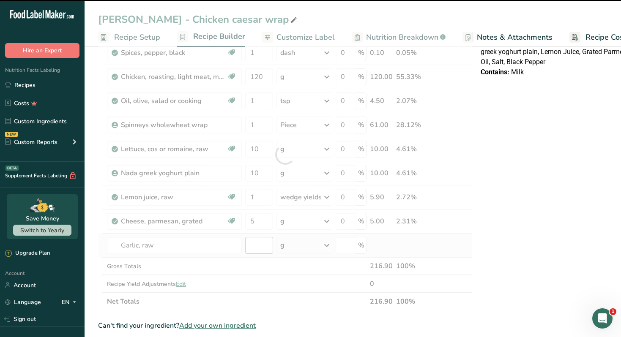
type input "0"
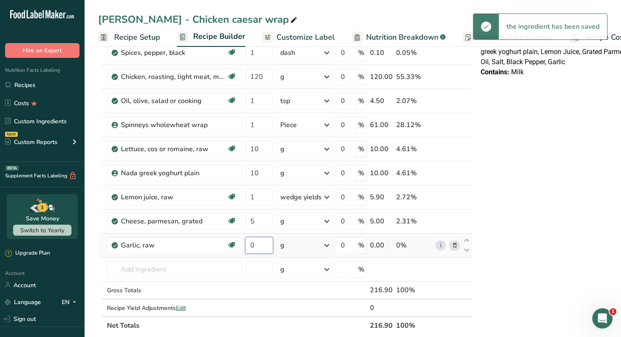
click at [258, 251] on input "0" at bounding box center [259, 245] width 28 height 17
type input "5"
click at [259, 222] on input "5" at bounding box center [259, 221] width 28 height 17
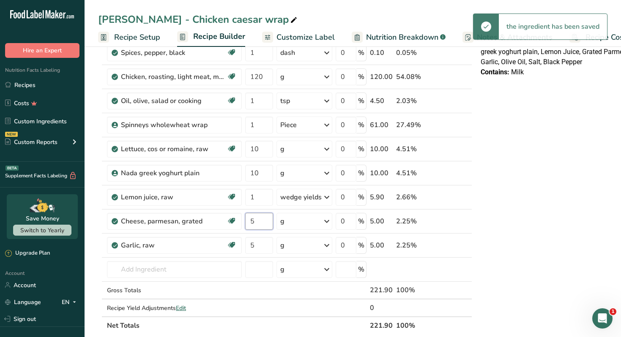
click at [259, 222] on input "5" at bounding box center [259, 221] width 28 height 17
type input "10"
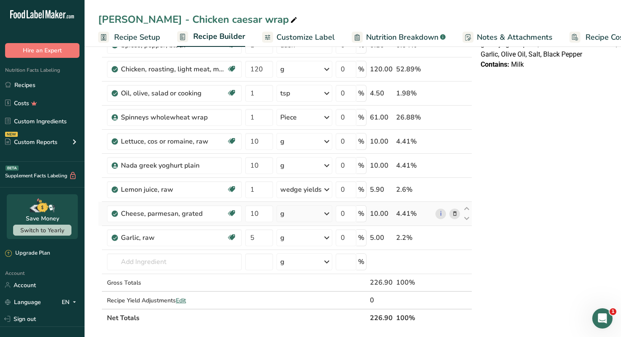
scroll to position [0, 0]
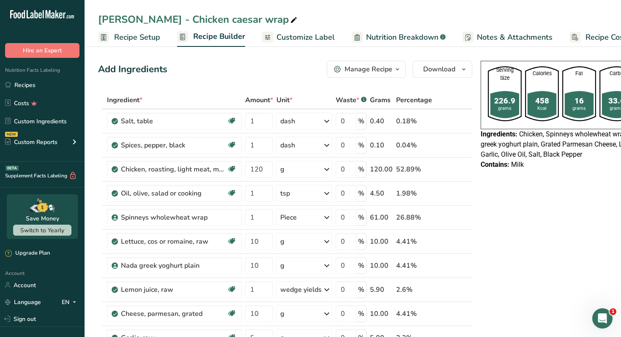
click at [364, 68] on div "Manage Recipe" at bounding box center [368, 69] width 48 height 10
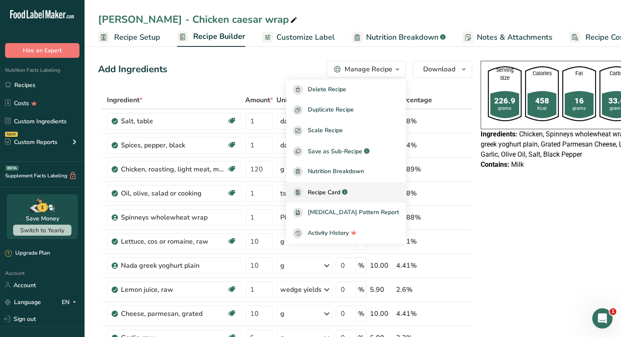
click at [340, 189] on span "Recipe Card" at bounding box center [324, 192] width 33 height 9
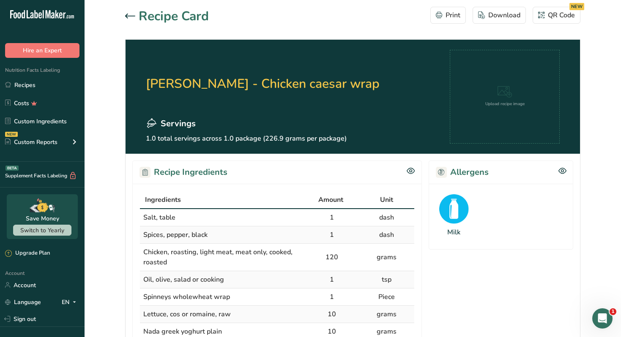
click at [124, 8] on section "Recipe Card Print Download QR Code NEW Ramy Taha - Chicken caesar wrap Servings…" at bounding box center [353, 334] width 536 height 668
click at [131, 22] on div "Recipe Card" at bounding box center [167, 16] width 84 height 19
click at [130, 17] on icon at bounding box center [130, 16] width 10 height 5
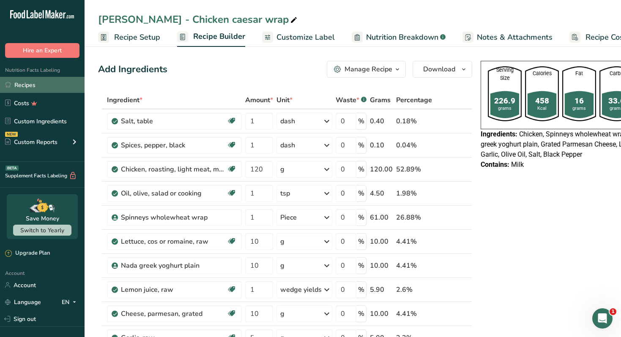
click at [64, 86] on link "Recipes" at bounding box center [42, 85] width 85 height 16
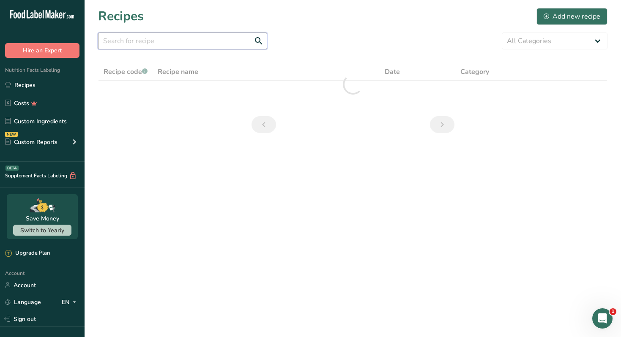
click at [221, 46] on input "text" at bounding box center [182, 41] width 169 height 17
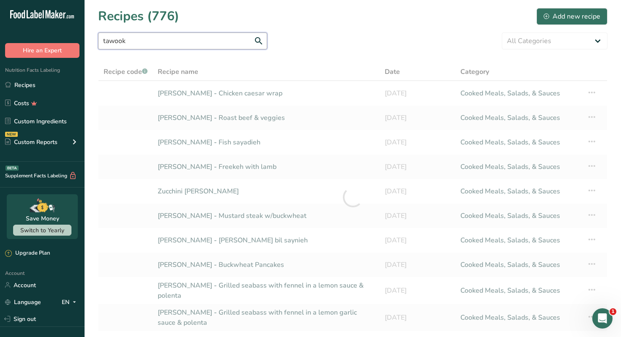
click at [221, 46] on input "tawook" at bounding box center [182, 41] width 169 height 17
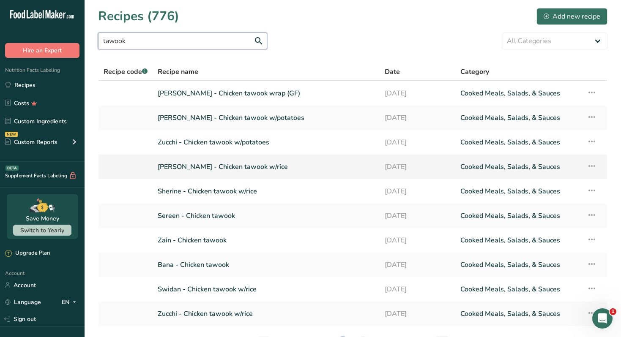
type input "tawook"
click at [249, 166] on link "Nour Awad - Chicken tawook w/rice" at bounding box center [266, 167] width 217 height 18
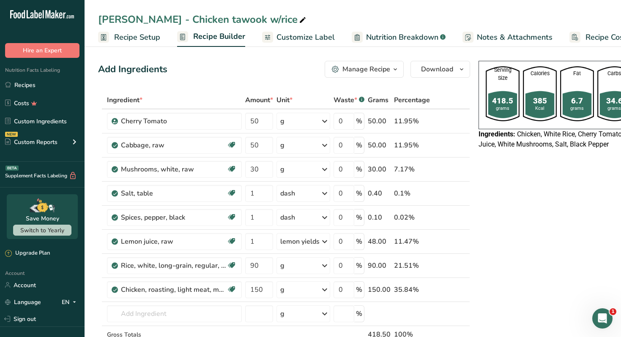
click at [367, 66] on div "Manage Recipe" at bounding box center [366, 69] width 48 height 10
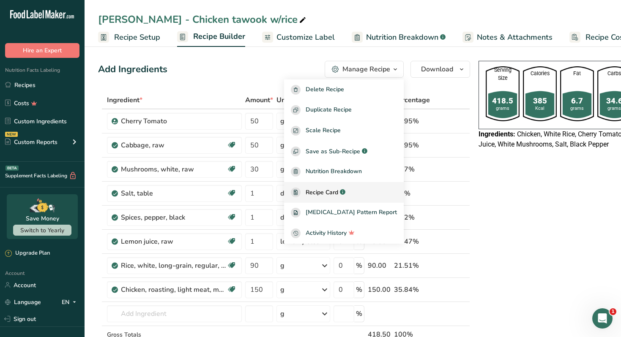
click at [338, 193] on span "Recipe Card" at bounding box center [321, 192] width 33 height 9
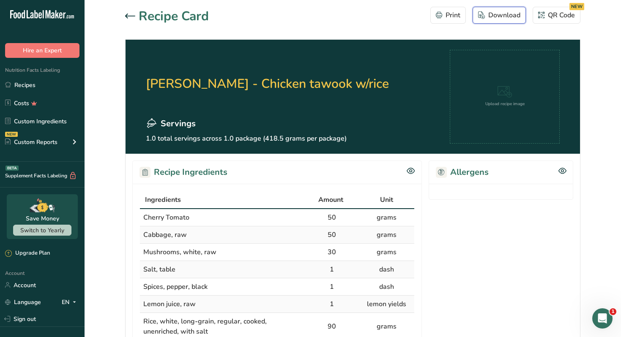
click at [495, 14] on div "Download" at bounding box center [499, 15] width 42 height 10
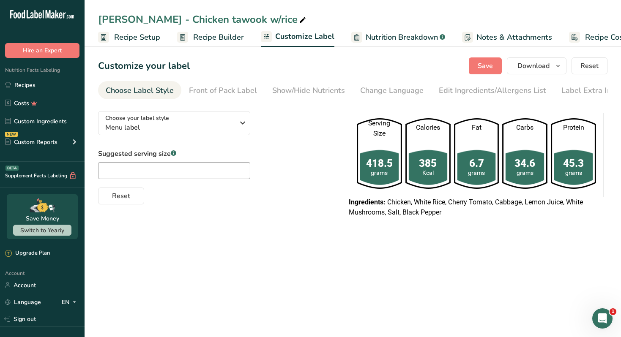
scroll to position [0, 37]
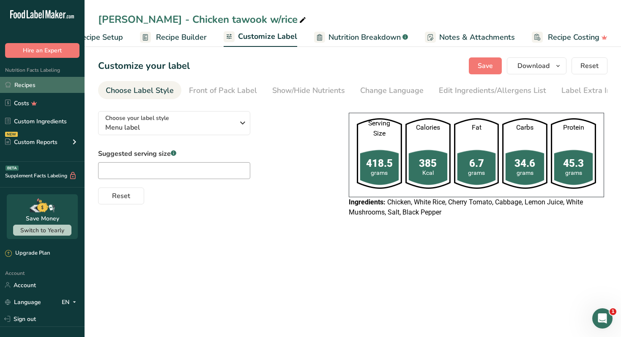
click at [61, 87] on link "Recipes" at bounding box center [42, 85] width 85 height 16
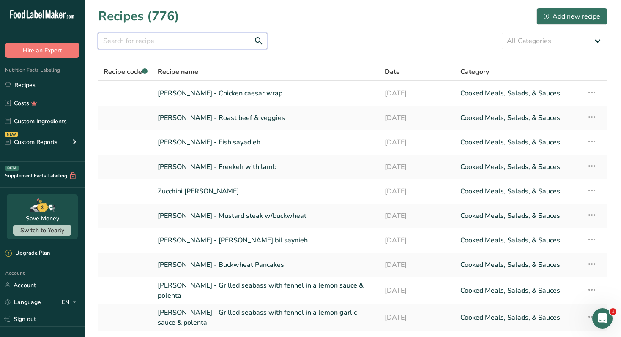
click at [198, 45] on input "text" at bounding box center [182, 41] width 169 height 17
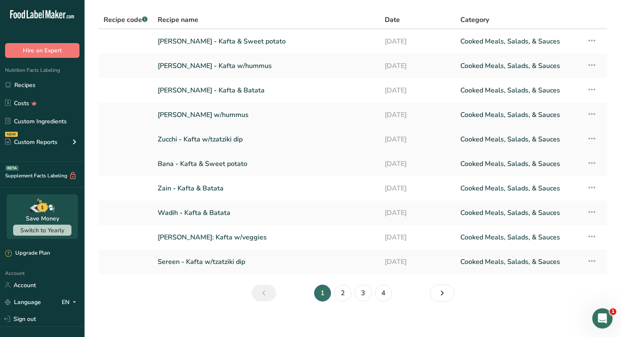
scroll to position [57, 0]
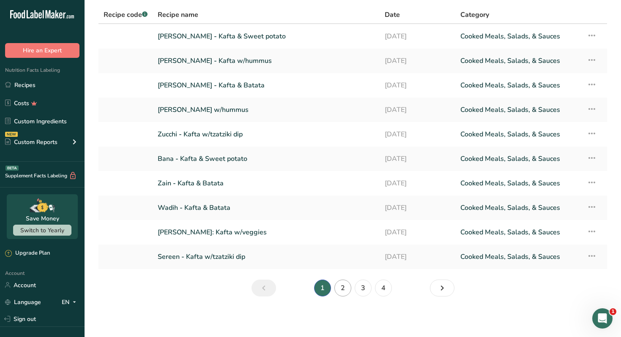
type input "kafta"
click at [337, 285] on link "2" at bounding box center [342, 288] width 17 height 17
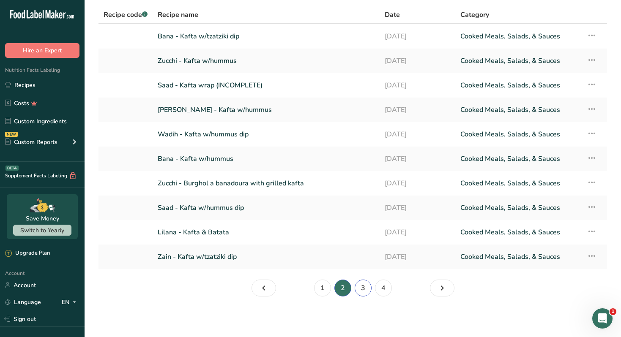
click at [360, 287] on link "3" at bounding box center [362, 288] width 17 height 17
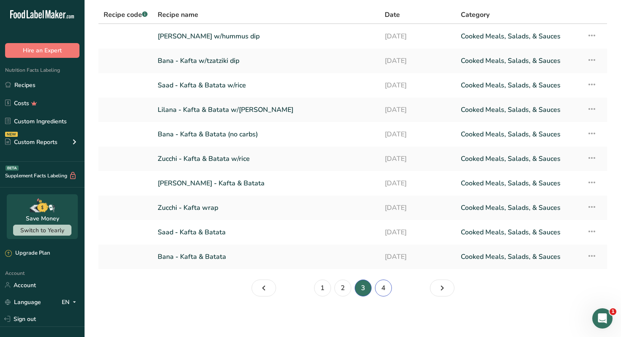
click at [382, 289] on link "4" at bounding box center [383, 288] width 17 height 17
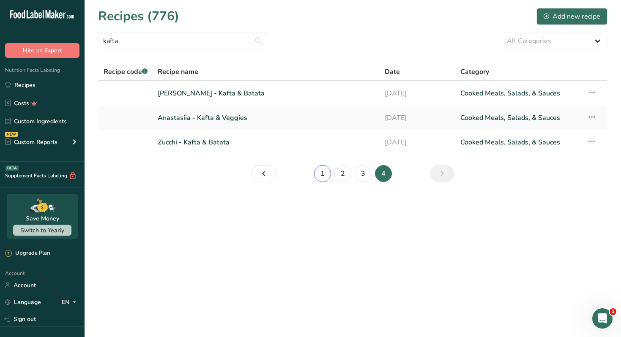
click at [325, 177] on link "1" at bounding box center [322, 173] width 17 height 17
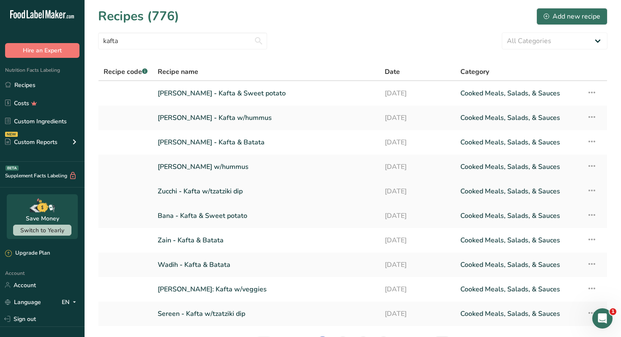
click at [246, 191] on link "Zucchi - Kafta w/tzatziki dip" at bounding box center [266, 192] width 217 height 18
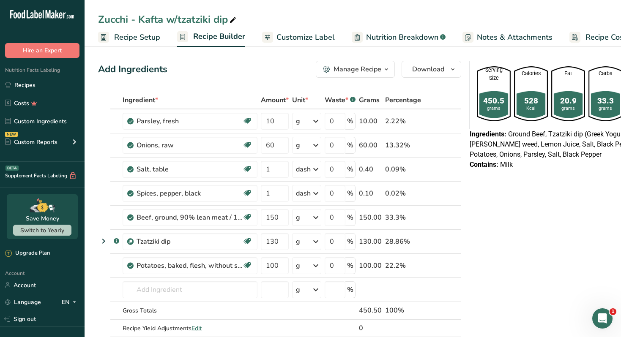
click at [385, 71] on icon "button" at bounding box center [386, 69] width 7 height 11
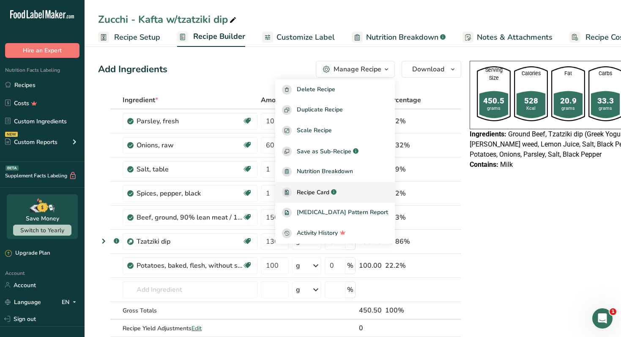
click at [338, 185] on link "Recipe Card .a-a{fill:#347362;}.b-a{fill:#fff;}" at bounding box center [335, 192] width 120 height 21
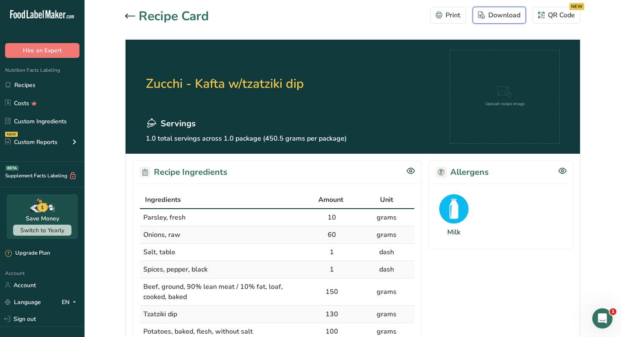
click at [504, 12] on div "Download" at bounding box center [499, 15] width 42 height 10
click at [49, 87] on link "Recipes" at bounding box center [42, 85] width 85 height 16
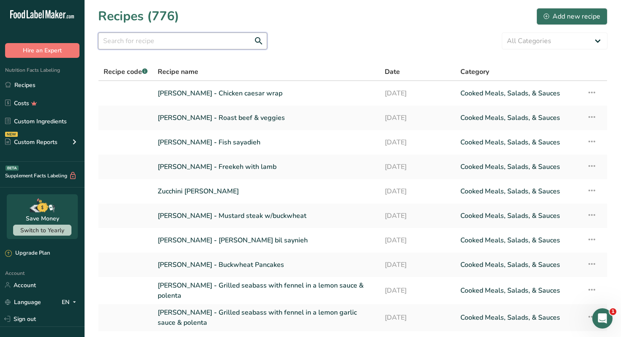
click at [162, 44] on input "text" at bounding box center [182, 41] width 169 height 17
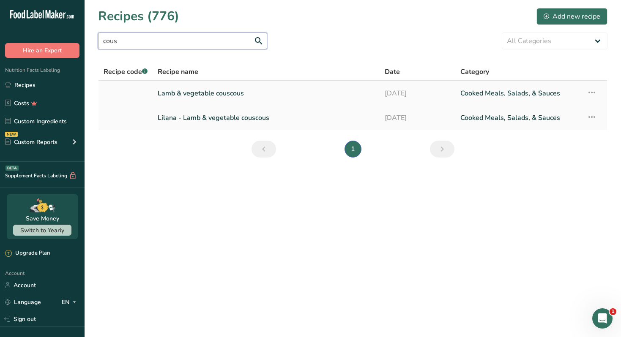
type input "cous"
click at [191, 93] on link "Lamb & vegetable couscous" at bounding box center [266, 94] width 217 height 18
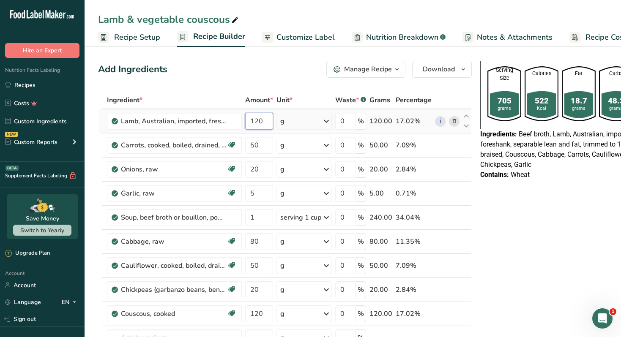
click at [257, 120] on input "120" at bounding box center [259, 121] width 28 height 17
type input "125"
click at [235, 21] on icon at bounding box center [235, 20] width 8 height 12
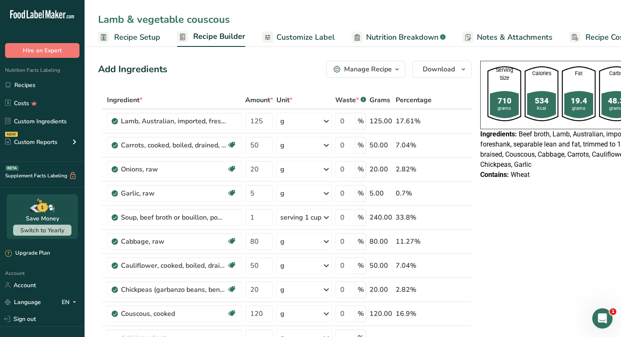
click at [99, 17] on input "Lamb & vegetable couscous" at bounding box center [352, 19] width 509 height 15
type input "Zucchi - Lamb & vegetable couscous"
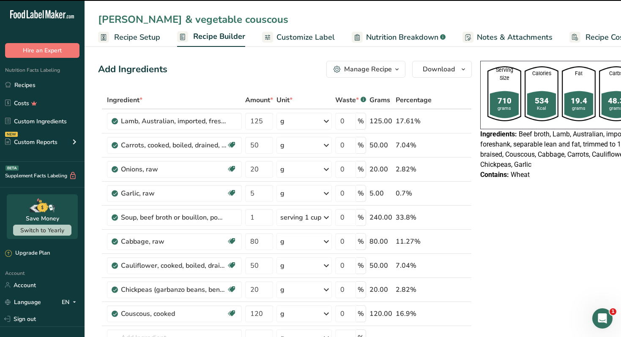
click at [361, 61] on button "Manage Recipe" at bounding box center [365, 69] width 79 height 17
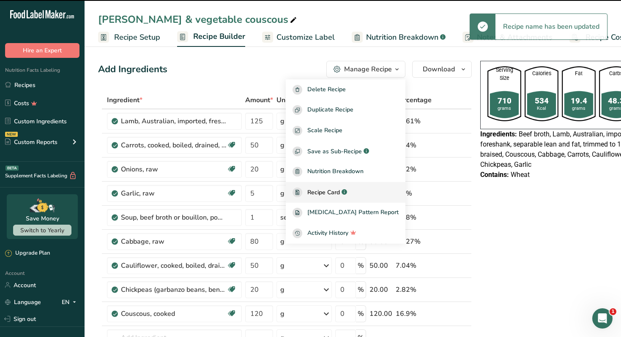
click at [333, 192] on span "Recipe Card" at bounding box center [323, 192] width 33 height 9
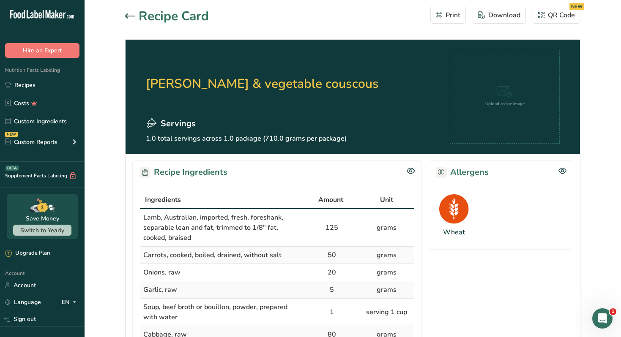
click at [392, 10] on div "Recipe Card Print Download QR Code NEW" at bounding box center [352, 16] width 455 height 19
click at [132, 20] on div at bounding box center [132, 16] width 14 height 10
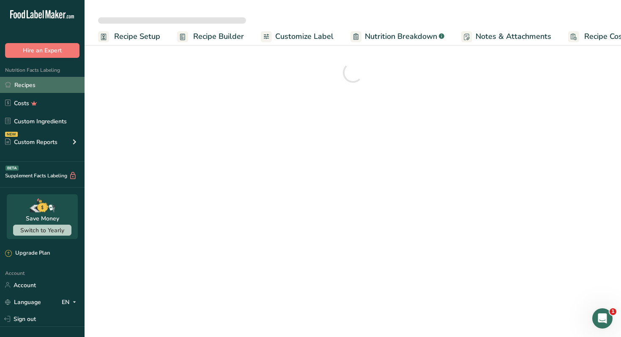
click at [31, 87] on link "Recipes" at bounding box center [42, 85] width 85 height 16
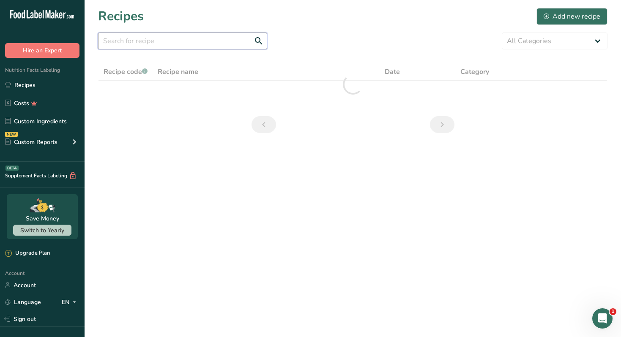
click at [153, 46] on input "text" at bounding box center [182, 41] width 169 height 17
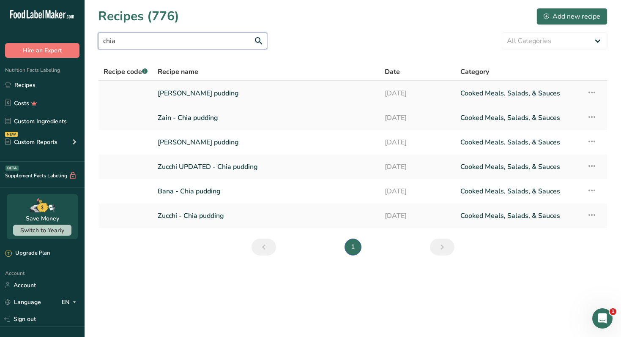
type input "chia"
click at [236, 95] on link "[PERSON_NAME] pudding" at bounding box center [266, 94] width 217 height 18
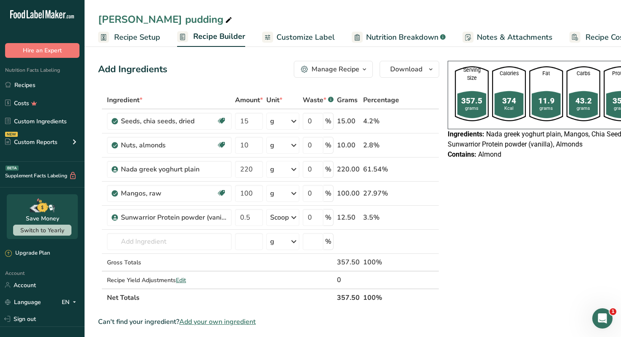
click at [361, 69] on icon "button" at bounding box center [364, 69] width 7 height 11
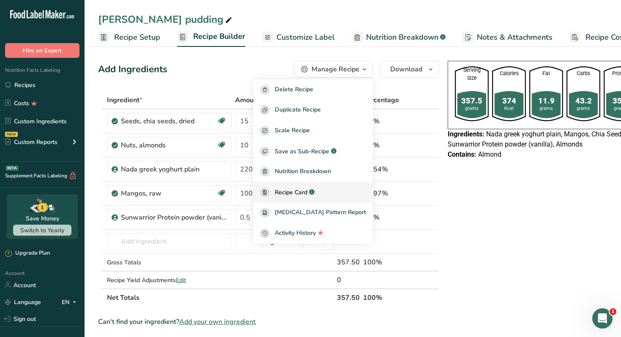
click at [307, 195] on span "Recipe Card" at bounding box center [291, 192] width 33 height 9
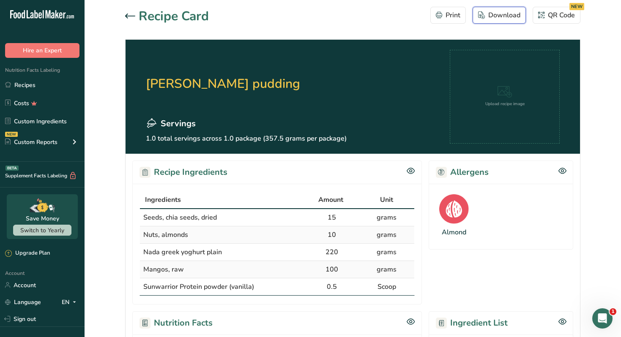
click at [493, 11] on div "Download" at bounding box center [499, 15] width 42 height 10
click at [126, 14] on icon at bounding box center [130, 16] width 10 height 5
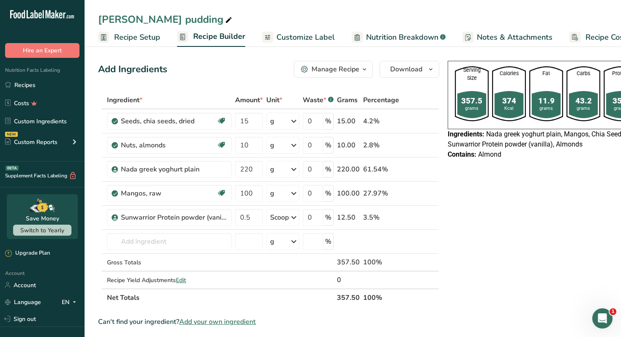
click at [307, 41] on span "Customize Label" at bounding box center [305, 37] width 58 height 11
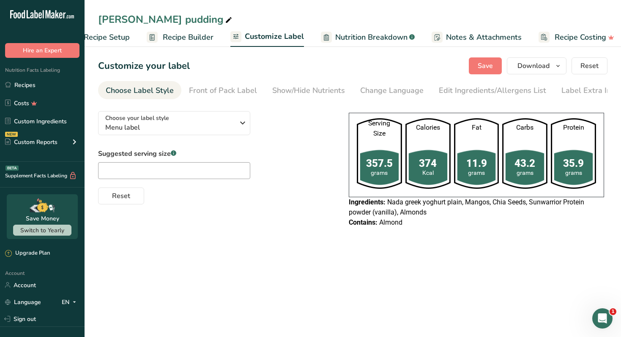
scroll to position [0, 37]
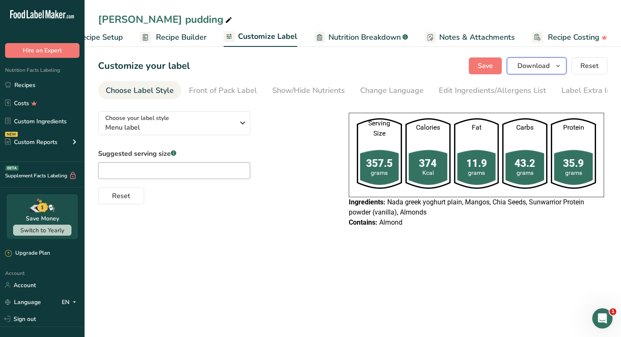
click at [520, 69] on span "Download" at bounding box center [533, 66] width 32 height 10
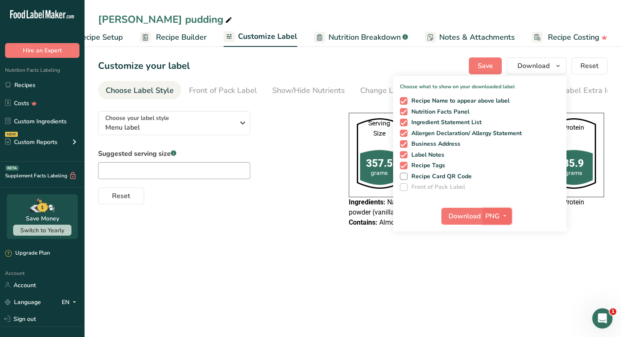
click at [503, 211] on icon "button" at bounding box center [504, 216] width 7 height 11
click at [503, 278] on link "PDF" at bounding box center [498, 275] width 27 height 14
click at [472, 215] on span "Download" at bounding box center [465, 216] width 32 height 10
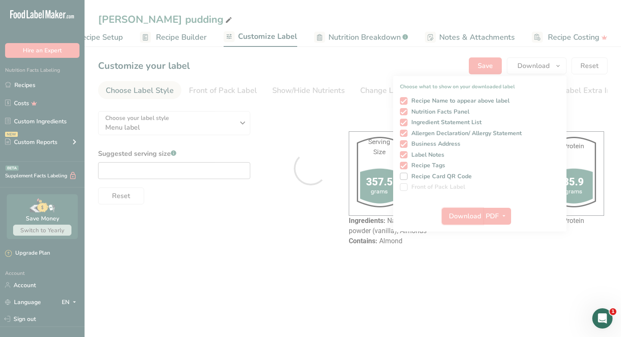
scroll to position [0, 0]
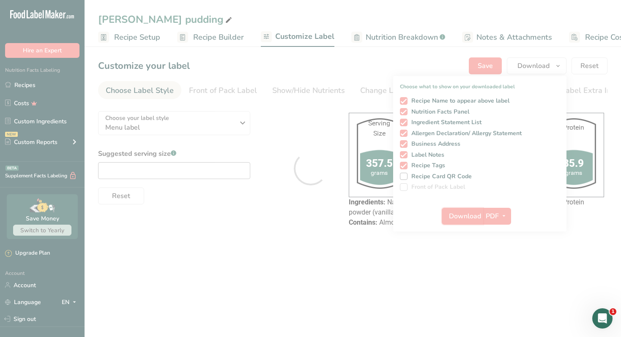
scroll to position [0, 37]
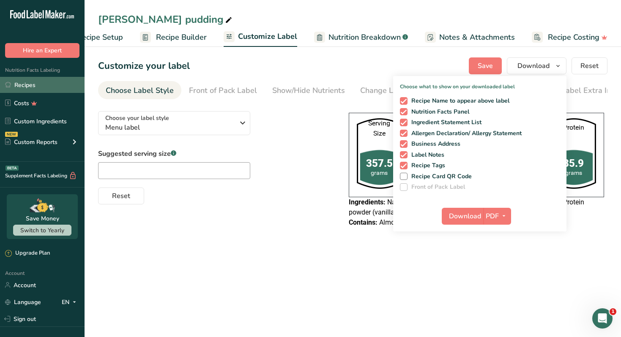
click at [40, 89] on link "Recipes" at bounding box center [42, 85] width 85 height 16
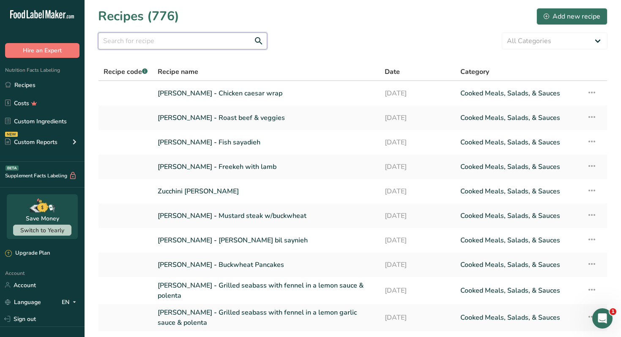
click at [183, 42] on input "text" at bounding box center [182, 41] width 169 height 17
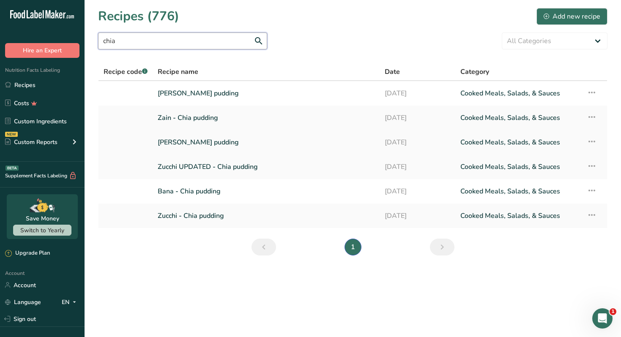
type input "chia"
click at [201, 138] on link "[PERSON_NAME] pudding" at bounding box center [266, 143] width 217 height 18
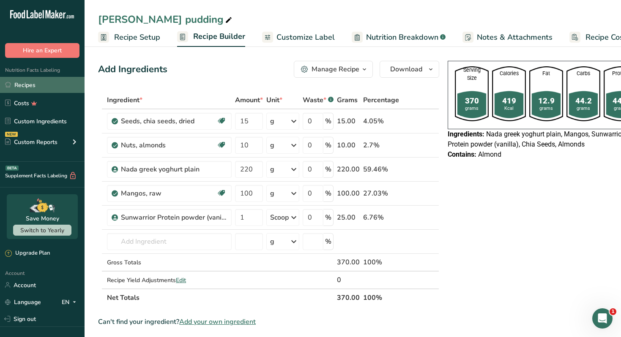
click at [52, 82] on link "Recipes" at bounding box center [42, 85] width 85 height 16
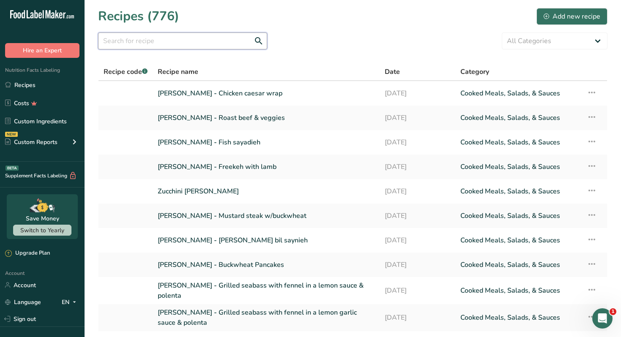
click at [179, 38] on input "text" at bounding box center [182, 41] width 169 height 17
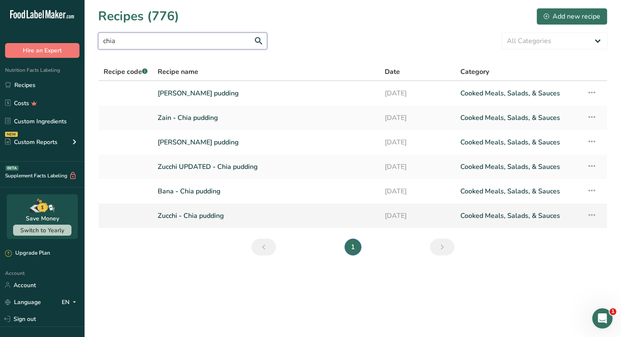
type input "chia"
click at [214, 217] on link "Zucchi - Chia pudding" at bounding box center [266, 216] width 217 height 18
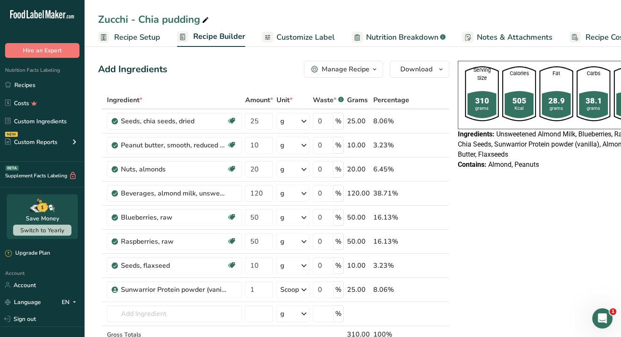
click at [366, 71] on div "Manage Recipe" at bounding box center [346, 69] width 48 height 10
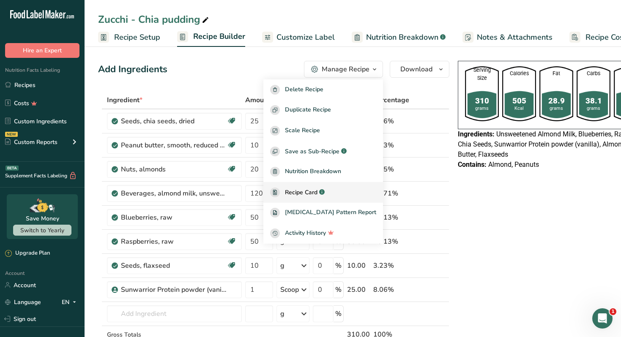
click at [314, 188] on span "Recipe Card" at bounding box center [301, 192] width 33 height 9
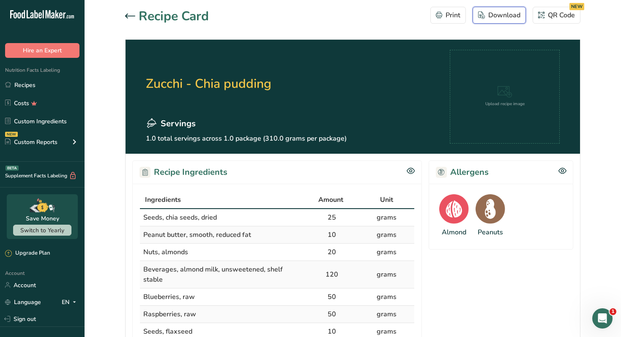
click at [512, 15] on div "Download" at bounding box center [499, 15] width 42 height 10
click at [45, 81] on link "Recipes" at bounding box center [42, 85] width 85 height 16
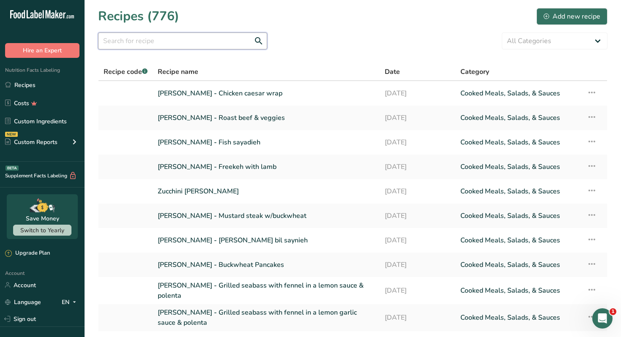
click at [189, 38] on input "text" at bounding box center [182, 41] width 169 height 17
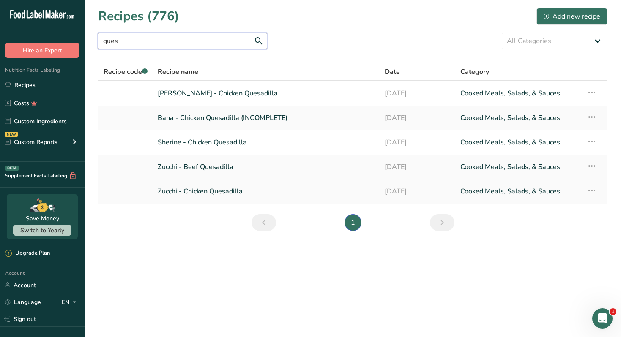
type input "ques"
click at [221, 191] on link "Zucchi - Chicken Quesadilla" at bounding box center [266, 192] width 217 height 18
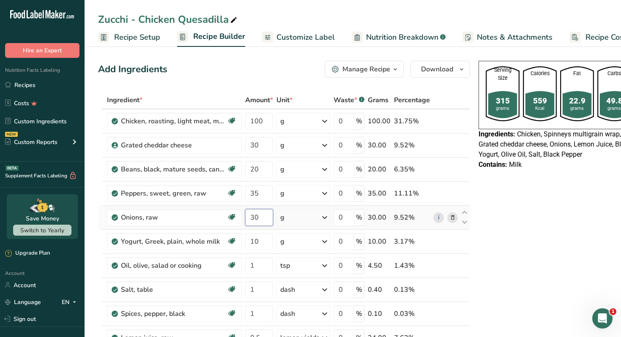
click at [263, 220] on input "30" at bounding box center [259, 217] width 28 height 17
type input "20"
click at [382, 63] on button "Manage Recipe" at bounding box center [363, 69] width 79 height 17
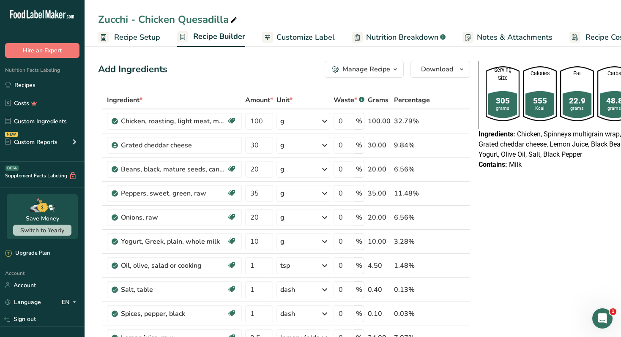
click at [382, 70] on div "Manage Recipe" at bounding box center [366, 69] width 48 height 10
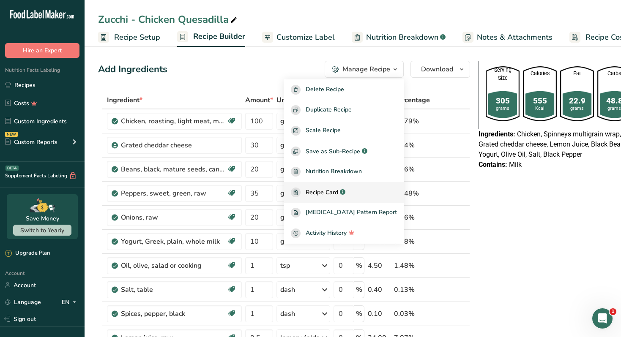
click at [337, 189] on span "Recipe Card" at bounding box center [321, 192] width 33 height 9
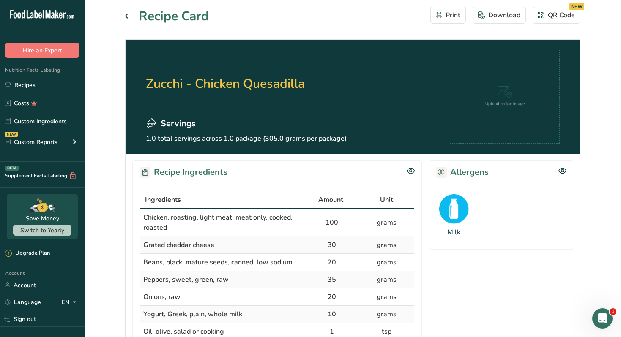
click at [369, 70] on section "Zucchi - Chicken Quesadilla Servings 1.0 total servings across 1.0 package (305…" at bounding box center [352, 97] width 454 height 114
click at [129, 19] on div at bounding box center [132, 16] width 14 height 10
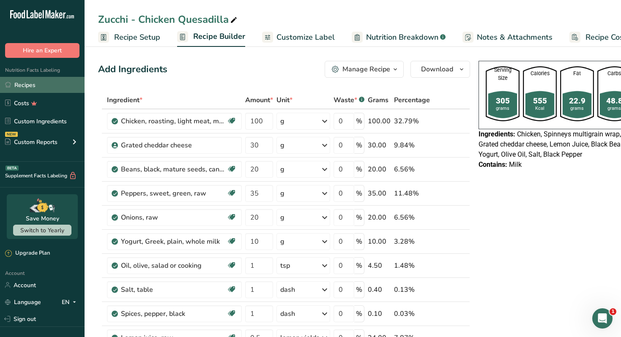
click at [32, 82] on link "Recipes" at bounding box center [42, 85] width 85 height 16
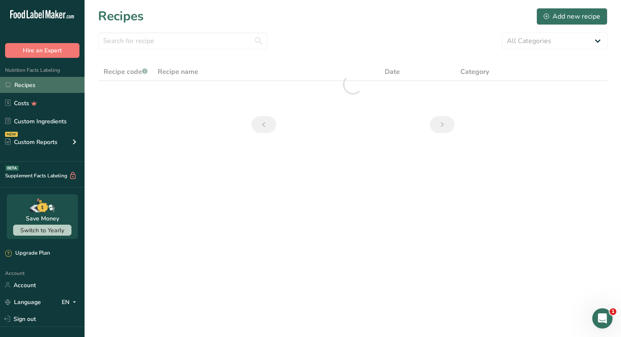
click at [32, 82] on link "Recipes" at bounding box center [42, 85] width 85 height 16
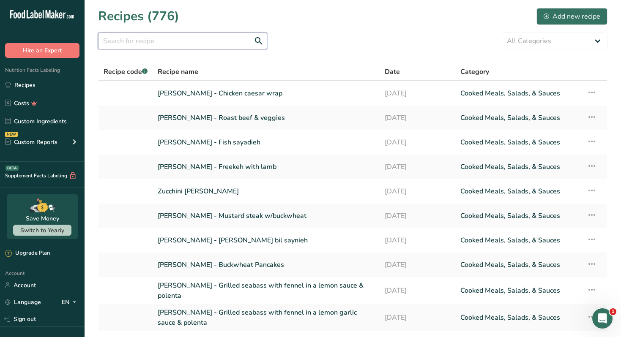
click at [148, 37] on input "text" at bounding box center [182, 41] width 169 height 17
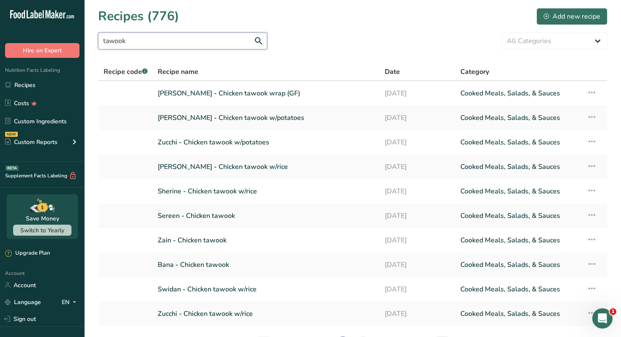
type input "tawook"
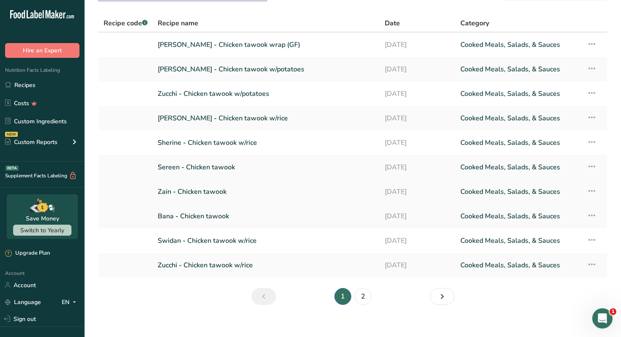
scroll to position [50, 0]
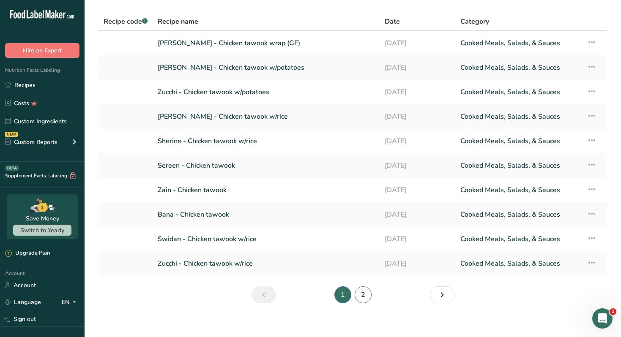
click at [369, 293] on link "2" at bounding box center [362, 294] width 17 height 17
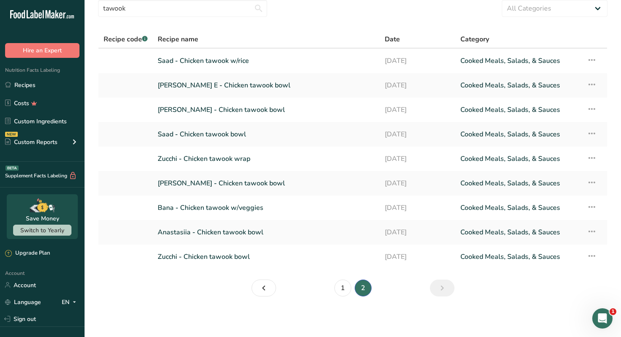
scroll to position [33, 0]
click at [232, 160] on link "Zucchi - Chicken tawook wrap" at bounding box center [266, 159] width 217 height 18
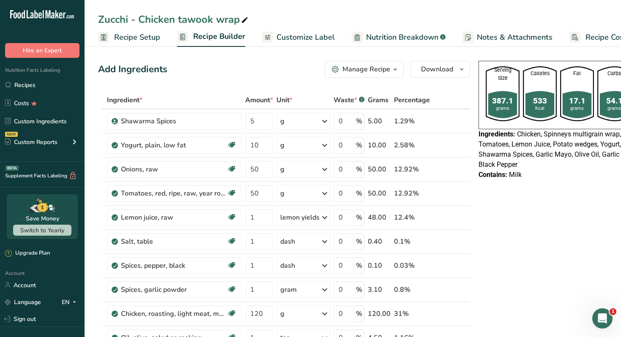
click at [364, 67] on div "Manage Recipe" at bounding box center [366, 69] width 48 height 10
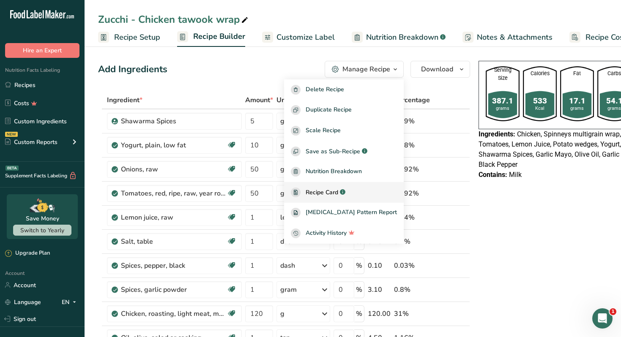
click at [338, 192] on span "Recipe Card" at bounding box center [321, 192] width 33 height 9
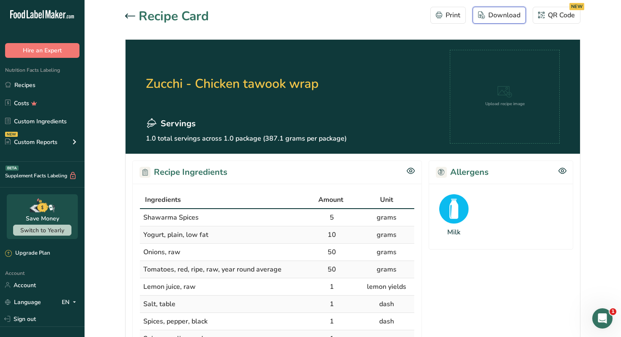
click at [488, 13] on div "Download" at bounding box center [499, 15] width 42 height 10
click at [59, 84] on link "Recipes" at bounding box center [42, 85] width 85 height 16
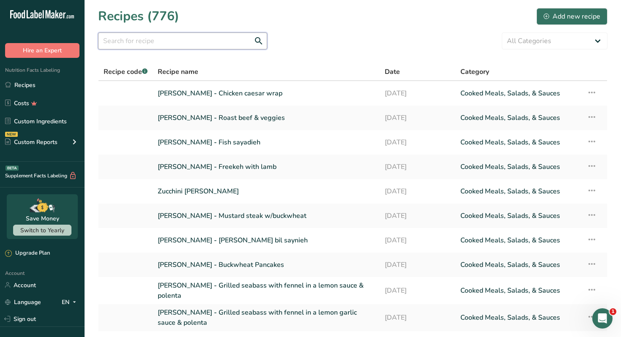
click at [160, 41] on input "text" at bounding box center [182, 41] width 169 height 17
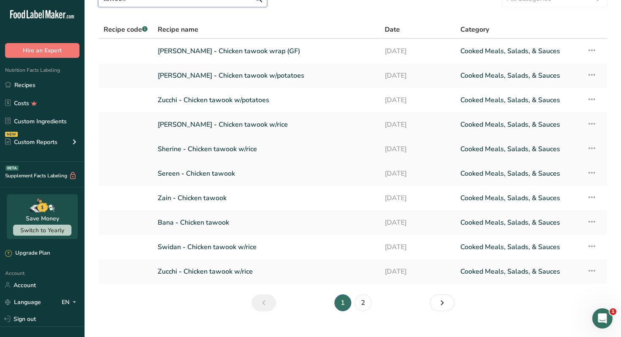
scroll to position [44, 0]
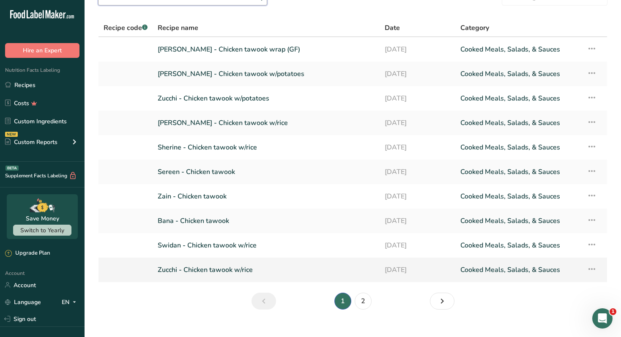
type input "tawook"
click at [246, 269] on link "Zucchi - Chicken tawook w/rice" at bounding box center [266, 270] width 217 height 18
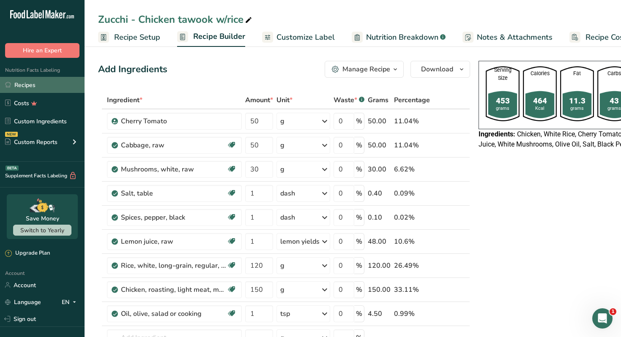
click at [41, 85] on link "Recipes" at bounding box center [42, 85] width 85 height 16
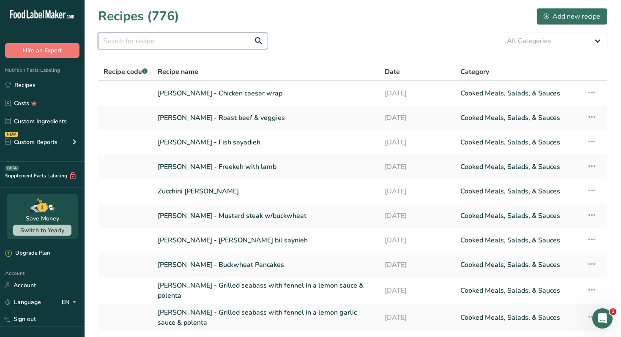
click at [153, 43] on input "text" at bounding box center [182, 41] width 169 height 17
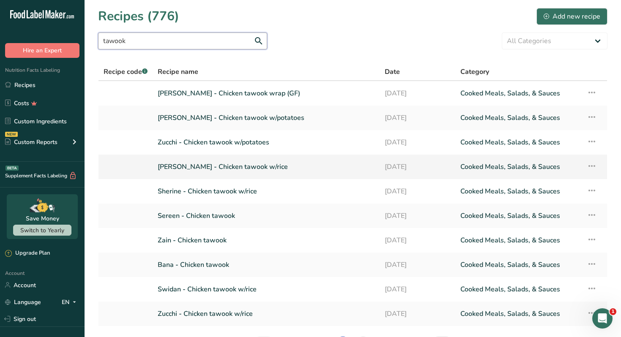
type input "tawook"
click at [254, 166] on link "[PERSON_NAME] - Chicken tawook w/rice" at bounding box center [266, 167] width 217 height 18
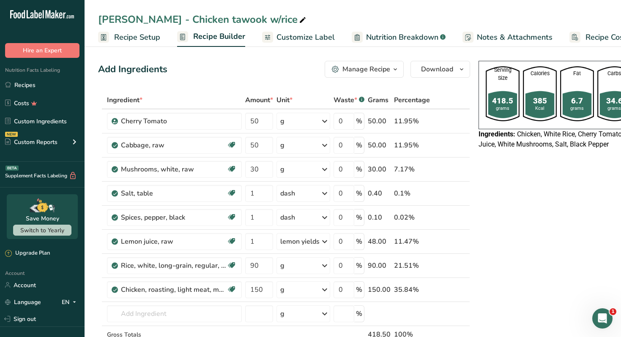
click at [366, 67] on div "Manage Recipe" at bounding box center [366, 69] width 48 height 10
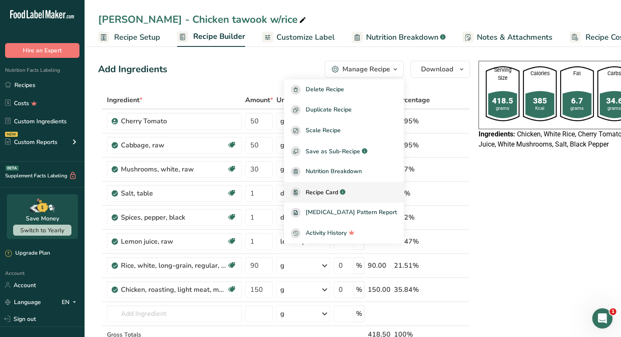
click at [338, 194] on span "Recipe Card" at bounding box center [321, 192] width 33 height 9
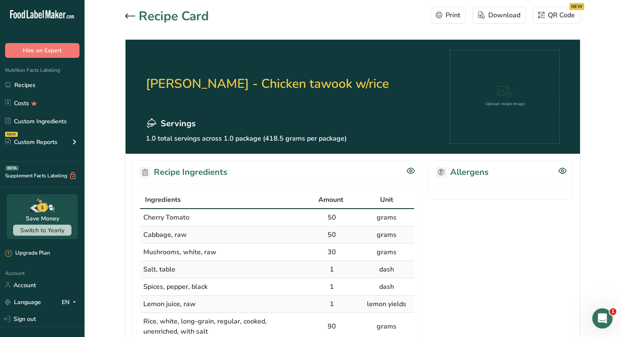
click at [131, 17] on icon at bounding box center [130, 16] width 10 height 5
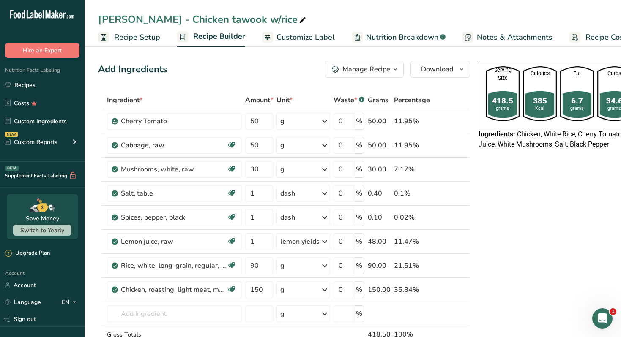
click at [303, 35] on span "Customize Label" at bounding box center [305, 37] width 58 height 11
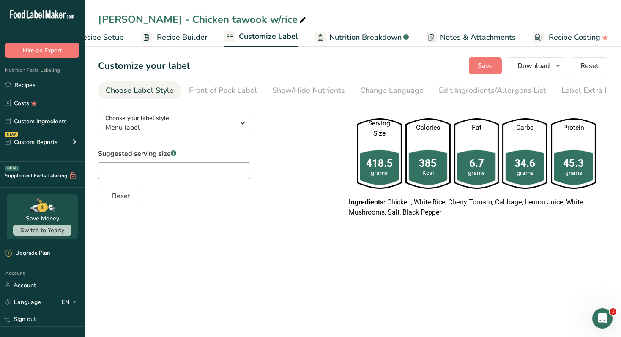
scroll to position [0, 37]
click at [531, 62] on span "Download" at bounding box center [533, 66] width 32 height 10
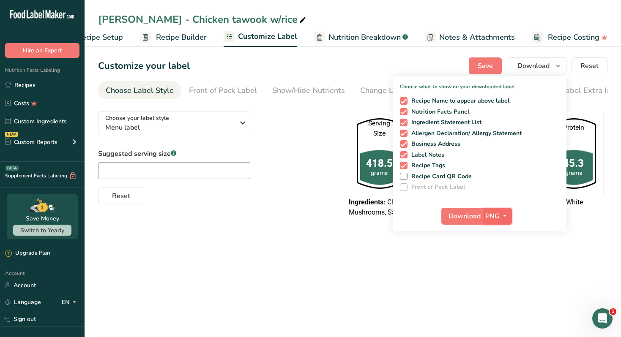
click at [503, 222] on button "PNG" at bounding box center [497, 216] width 29 height 17
click at [499, 273] on link "PDF" at bounding box center [498, 275] width 27 height 14
click at [469, 220] on span "Download" at bounding box center [465, 216] width 32 height 10
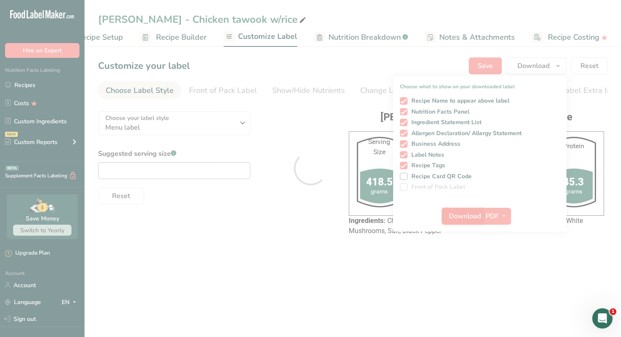
scroll to position [0, 0]
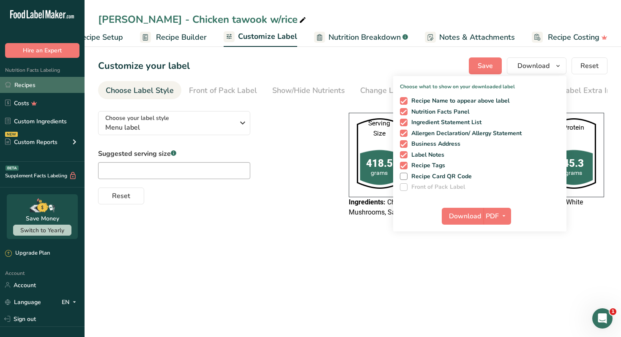
click at [64, 87] on link "Recipes" at bounding box center [42, 85] width 85 height 16
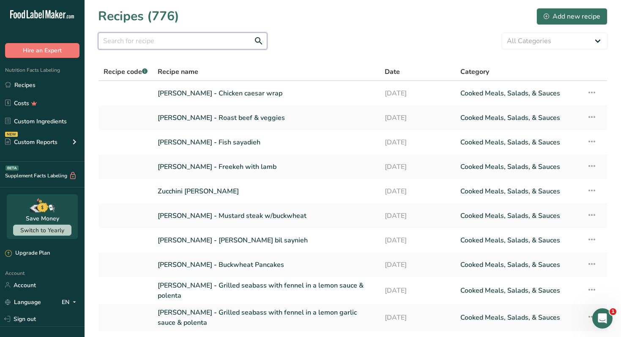
click at [171, 41] on input "text" at bounding box center [182, 41] width 169 height 17
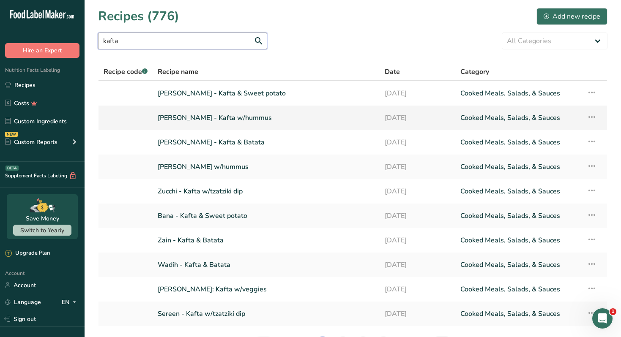
type input "kafta"
click at [244, 118] on link "[PERSON_NAME] - Kafta w/hummus" at bounding box center [266, 118] width 217 height 18
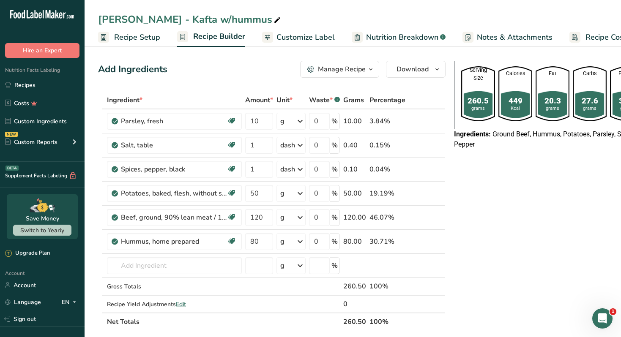
click at [330, 61] on button "Manage Recipe" at bounding box center [339, 69] width 79 height 17
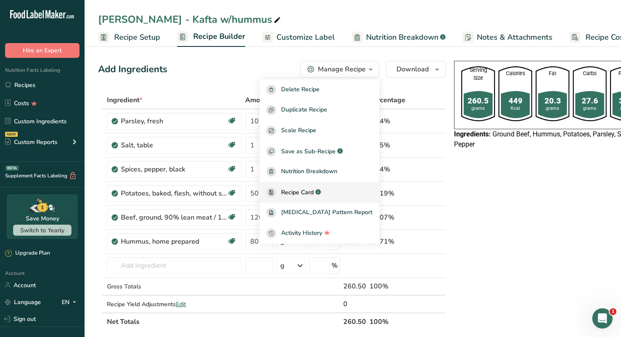
click at [314, 188] on span "Recipe Card" at bounding box center [297, 192] width 33 height 9
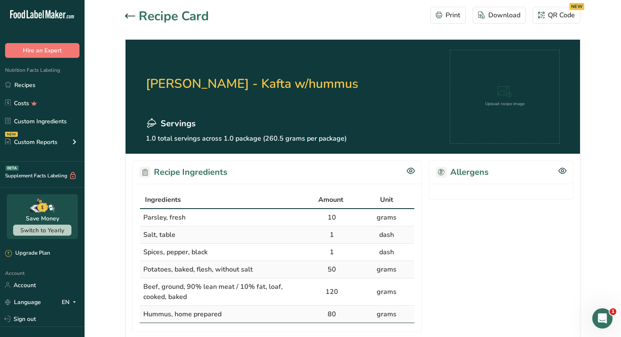
click at [128, 16] on icon at bounding box center [130, 16] width 10 height 5
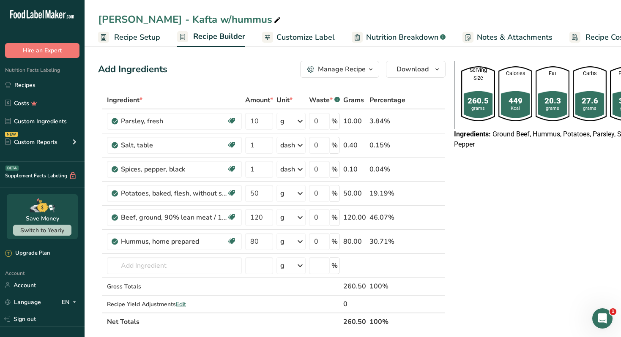
click at [315, 39] on span "Customize Label" at bounding box center [305, 37] width 58 height 11
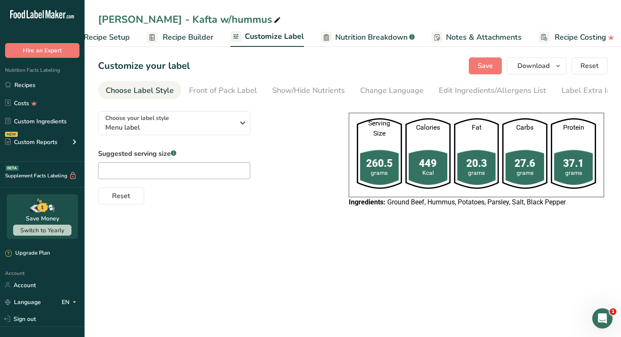
scroll to position [0, 37]
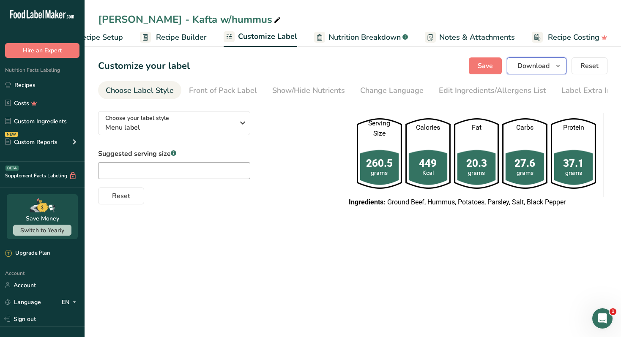
click at [536, 68] on span "Download" at bounding box center [533, 66] width 32 height 10
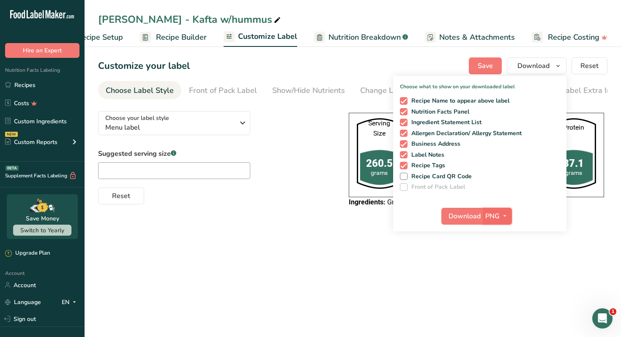
click at [498, 216] on span "PNG" at bounding box center [492, 216] width 14 height 10
click at [505, 273] on link "PDF" at bounding box center [498, 275] width 27 height 14
click at [464, 219] on span "Download" at bounding box center [465, 216] width 32 height 10
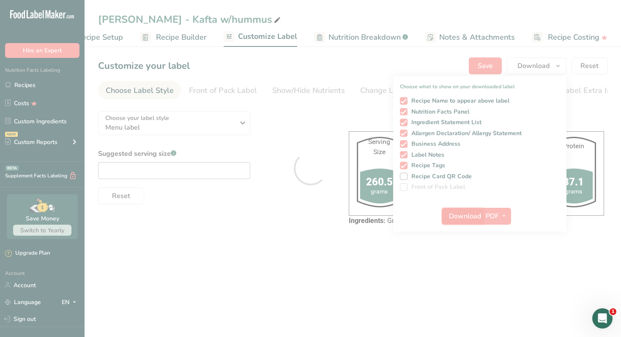
scroll to position [0, 0]
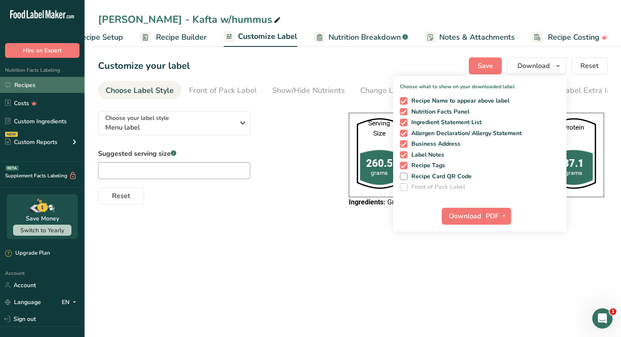
click at [56, 84] on link "Recipes" at bounding box center [42, 85] width 85 height 16
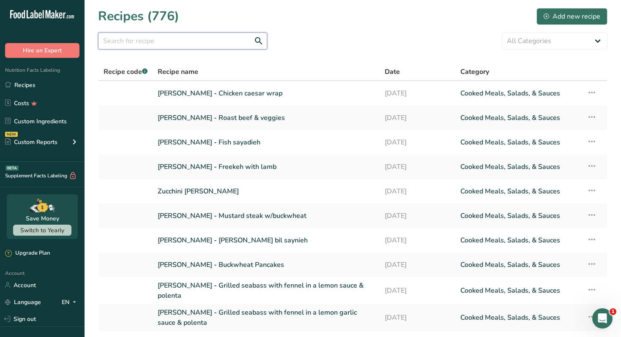
click at [202, 40] on input "text" at bounding box center [182, 41] width 169 height 17
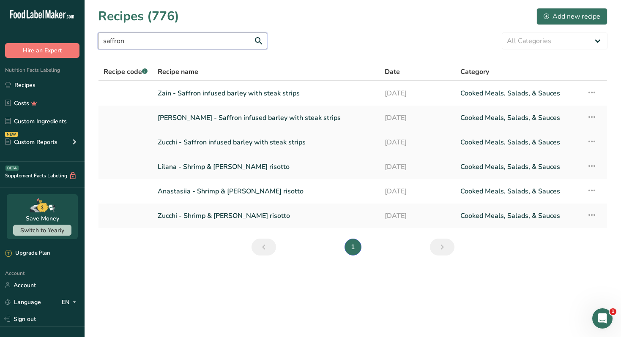
type input "saffron"
click at [270, 146] on link "Zucchi - Saffron infused barley with steak strips" at bounding box center [266, 143] width 217 height 18
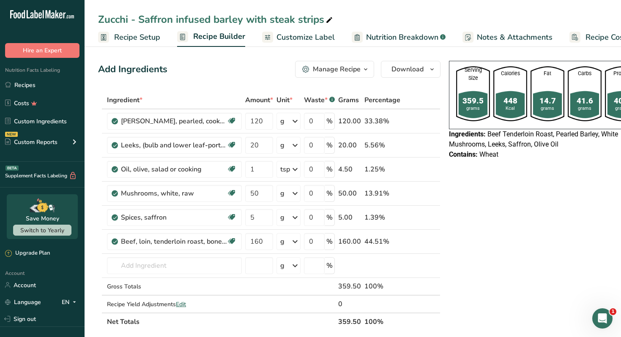
click at [352, 71] on div "Manage Recipe" at bounding box center [337, 69] width 48 height 10
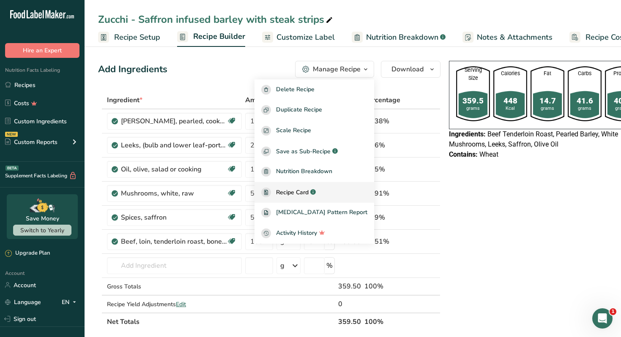
click at [307, 189] on span "Recipe Card" at bounding box center [292, 192] width 33 height 9
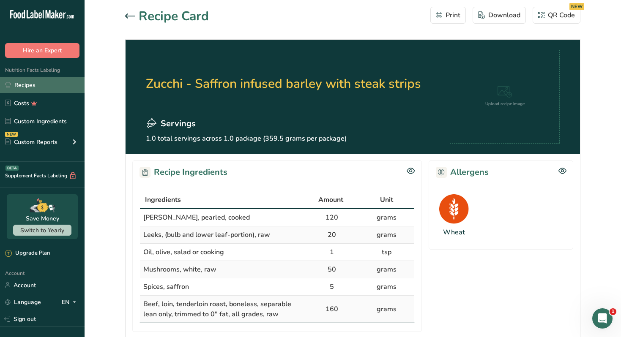
click at [66, 82] on link "Recipes" at bounding box center [42, 85] width 85 height 16
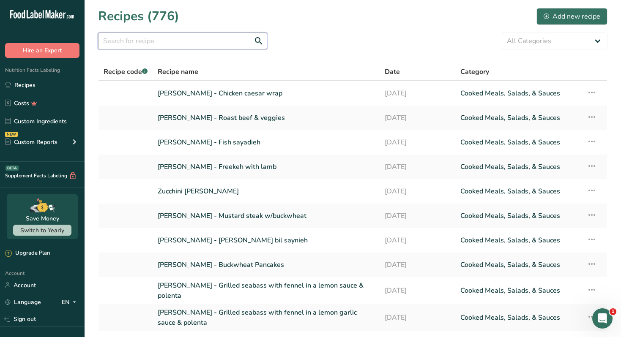
click at [195, 45] on input "text" at bounding box center [182, 41] width 169 height 17
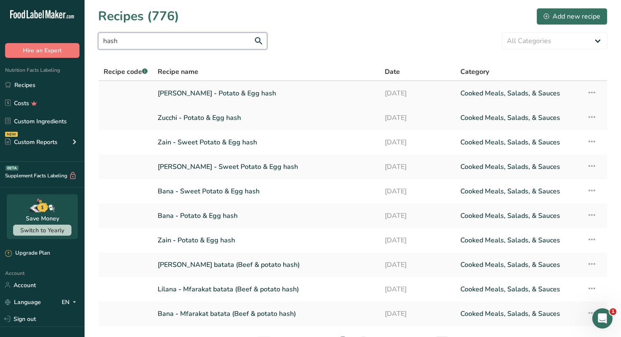
type input "hash"
click at [252, 93] on link "Nour Awad - Potato & Egg hash" at bounding box center [266, 94] width 217 height 18
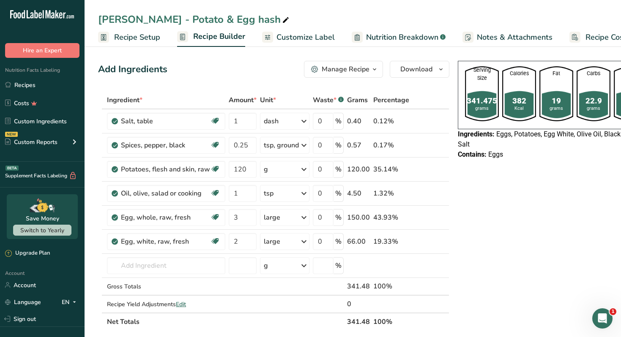
click at [360, 72] on div "Manage Recipe" at bounding box center [346, 69] width 48 height 10
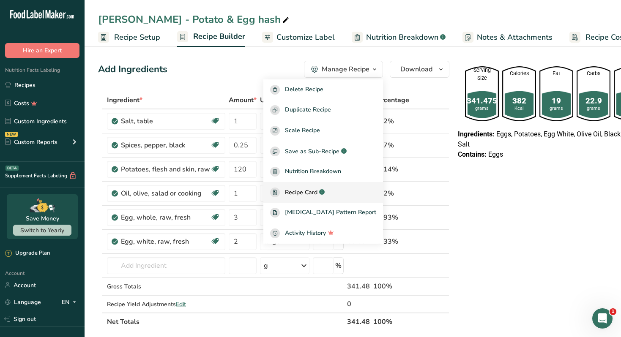
click at [317, 191] on span "Recipe Card" at bounding box center [301, 192] width 33 height 9
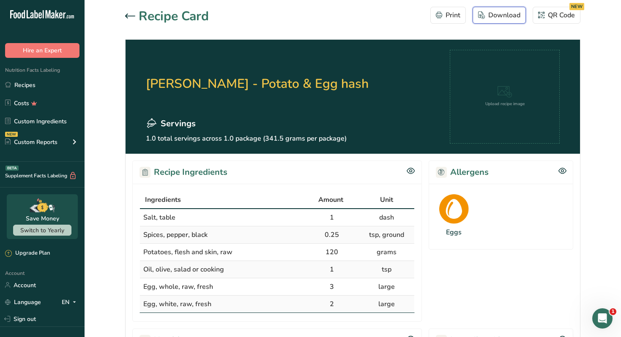
click at [503, 18] on div "Download" at bounding box center [499, 15] width 42 height 10
click at [125, 15] on icon at bounding box center [130, 16] width 10 height 5
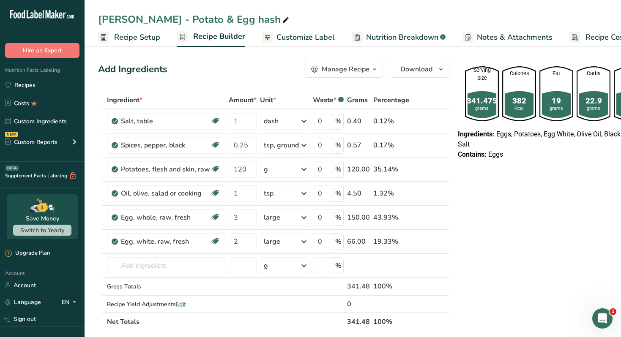
click at [313, 41] on span "Customize Label" at bounding box center [305, 37] width 58 height 11
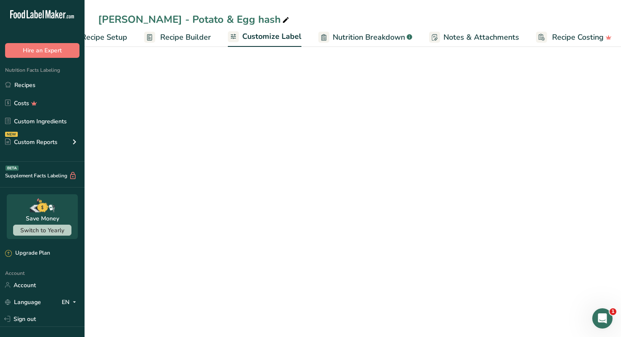
scroll to position [0, 37]
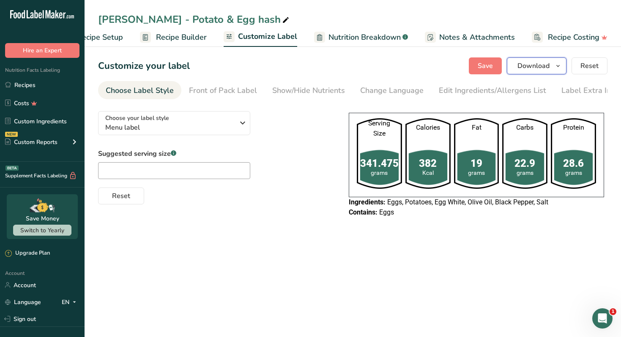
click at [549, 68] on span "Download" at bounding box center [533, 66] width 32 height 10
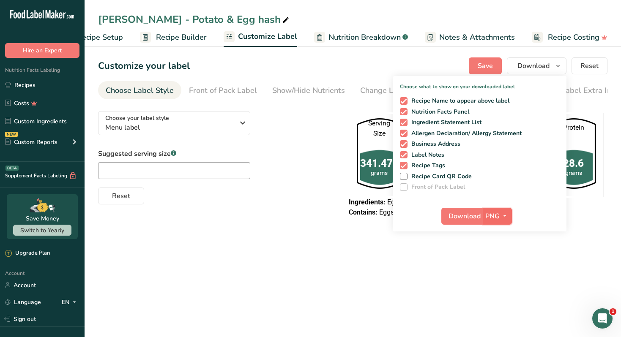
click at [505, 223] on button "PNG" at bounding box center [497, 216] width 29 height 17
click at [505, 271] on link "PDF" at bounding box center [498, 275] width 27 height 14
click at [453, 215] on span "Download" at bounding box center [465, 216] width 32 height 10
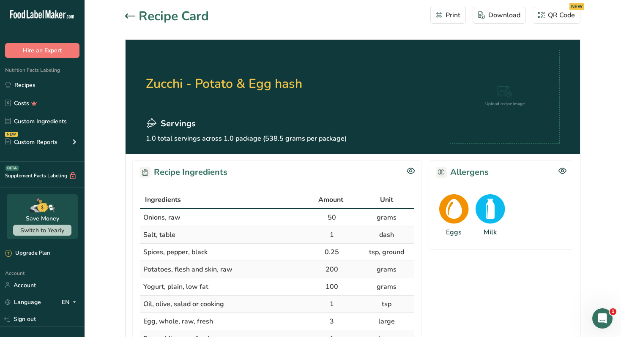
click at [490, 5] on section "Recipe Card Print Download QR Code NEW Zucchi - Potato & Egg hash Servings 1.0 …" at bounding box center [353, 311] width 536 height 623
click at [502, 21] on button "Download" at bounding box center [498, 15] width 53 height 17
click at [68, 79] on link "Recipes" at bounding box center [42, 85] width 85 height 16
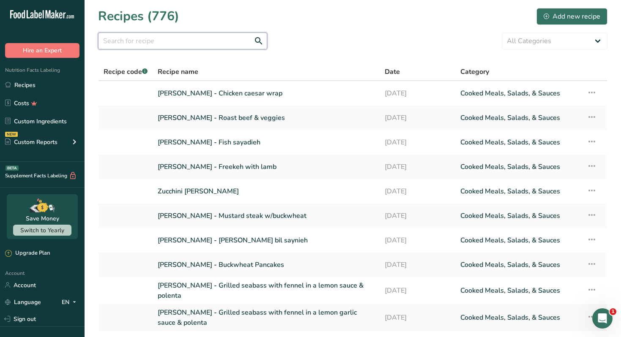
click at [223, 42] on input "text" at bounding box center [182, 41] width 169 height 17
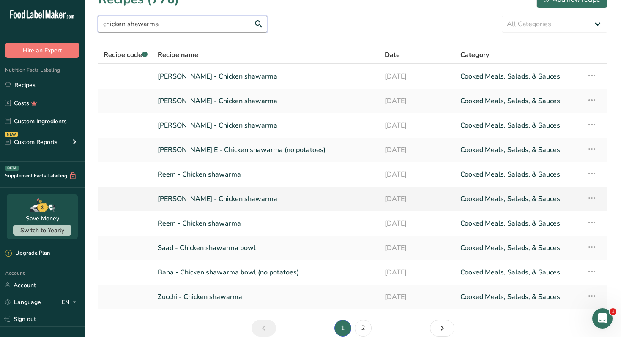
scroll to position [57, 0]
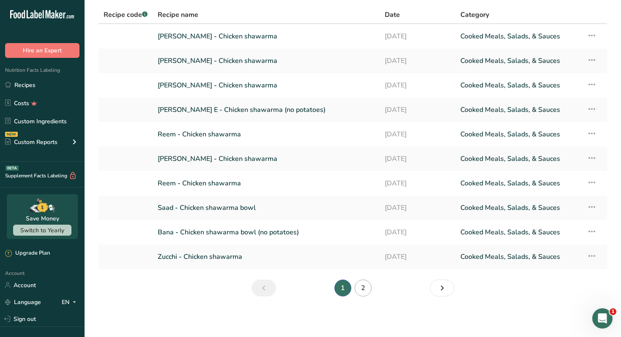
type input "chicken shawarma"
click at [364, 285] on link "2" at bounding box center [362, 288] width 17 height 17
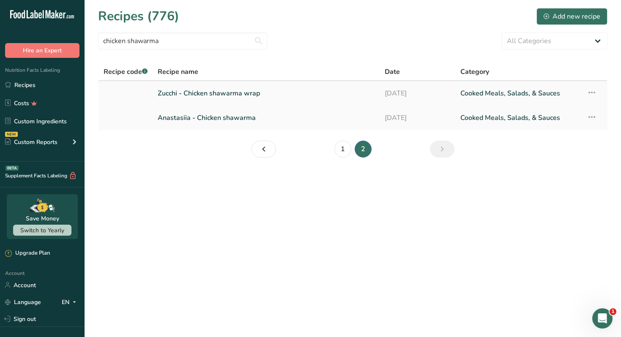
click at [264, 94] on link "Zucchi - Chicken shawarma wrap" at bounding box center [266, 94] width 217 height 18
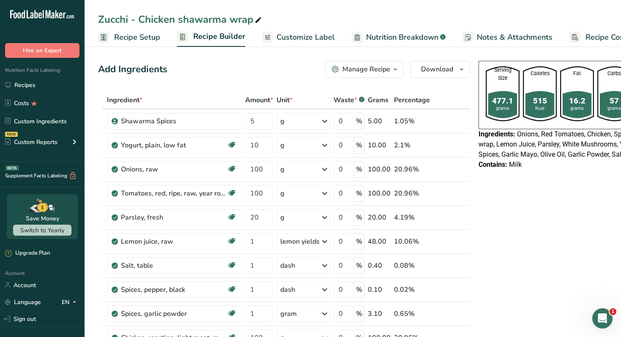
click at [363, 69] on div "Manage Recipe" at bounding box center [366, 69] width 48 height 10
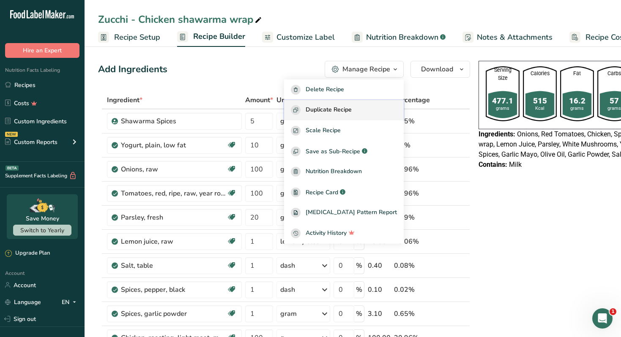
click at [366, 108] on div "Duplicate Recipe" at bounding box center [344, 110] width 106 height 10
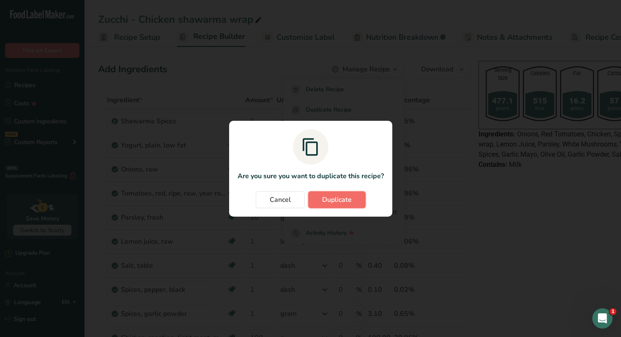
click at [355, 205] on button "Duplicate" at bounding box center [336, 199] width 57 height 17
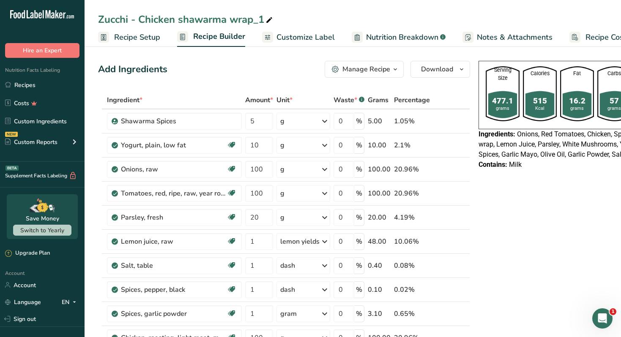
click at [273, 24] on icon at bounding box center [269, 20] width 8 height 12
click at [110, 22] on input "Zucchi - Chicken shawarma wrap" at bounding box center [352, 19] width 509 height 15
type input "[PERSON_NAME] - Chicken shawarma wrap"
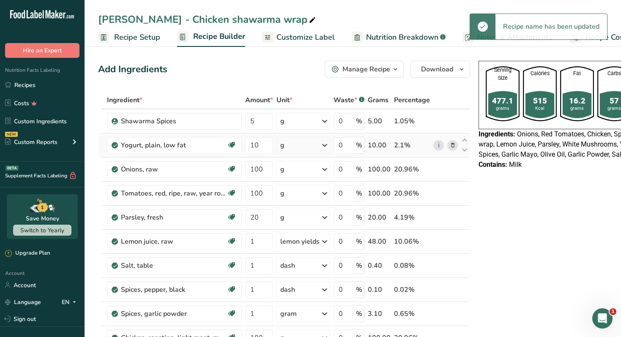
click at [450, 145] on icon at bounding box center [453, 145] width 6 height 9
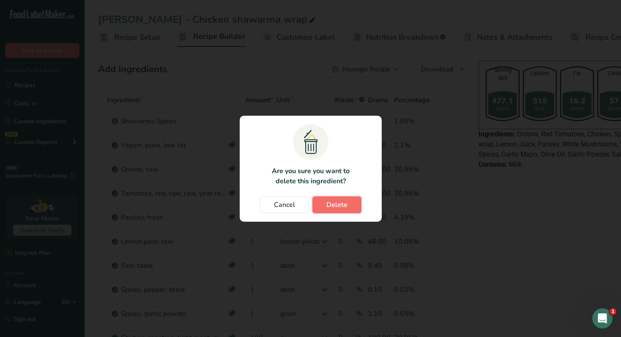
click at [349, 202] on button "Delete" at bounding box center [336, 204] width 49 height 17
type input "100"
type input "20"
type input "1"
type input "100"
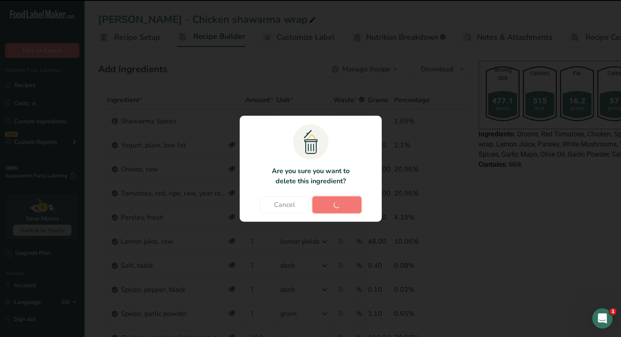
type input "20"
type input "1"
type input "5"
type input "1"
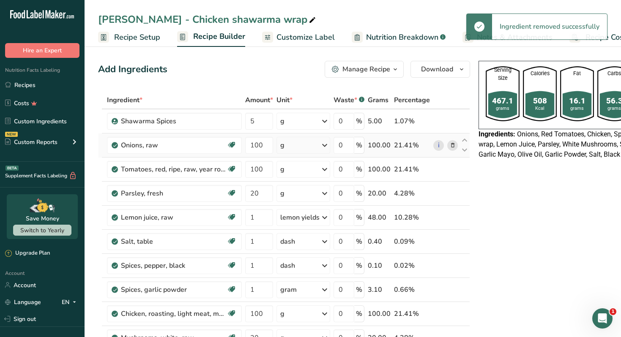
click at [452, 147] on icon at bounding box center [453, 145] width 6 height 9
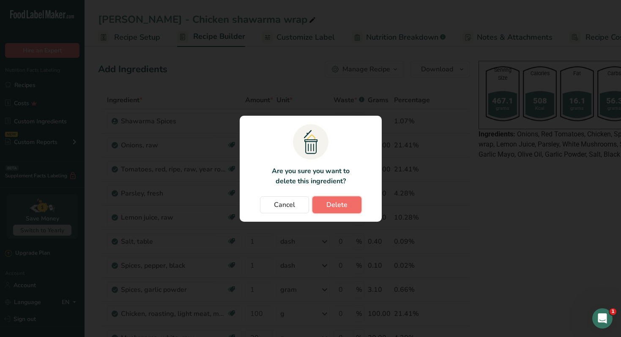
click at [336, 204] on span "Delete" at bounding box center [336, 205] width 21 height 10
type input "20"
type input "1"
type input "100"
type input "20"
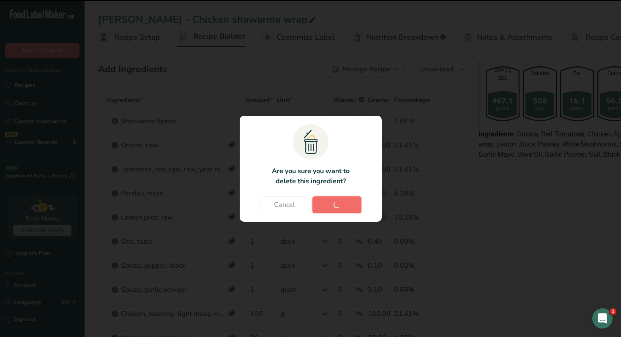
type input "1"
type input "5"
type input "1"
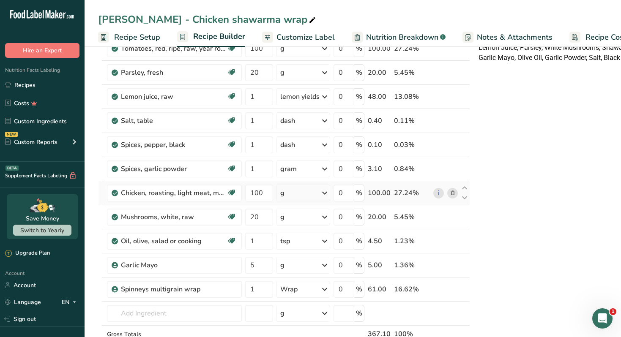
scroll to position [98, 0]
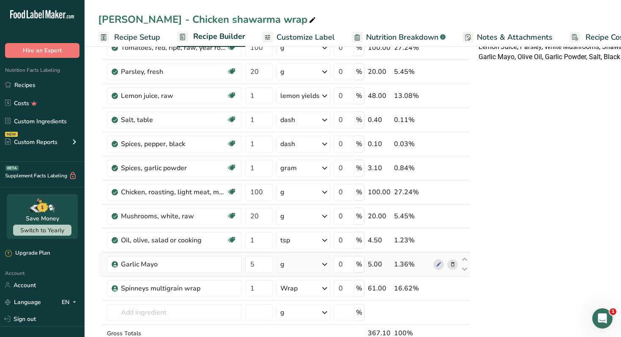
click at [451, 265] on icon at bounding box center [453, 264] width 6 height 9
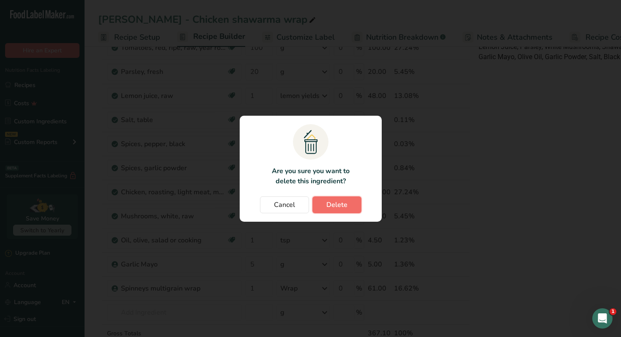
click at [349, 204] on button "Delete" at bounding box center [336, 204] width 49 height 17
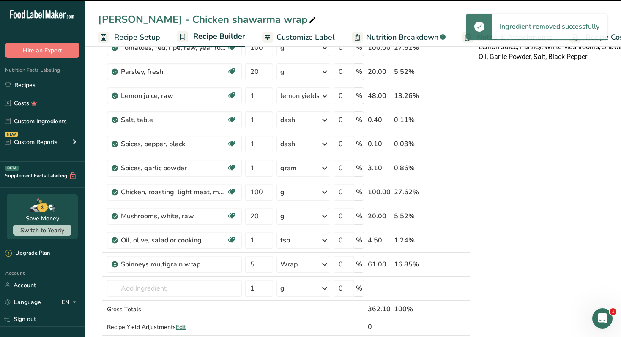
type input "1"
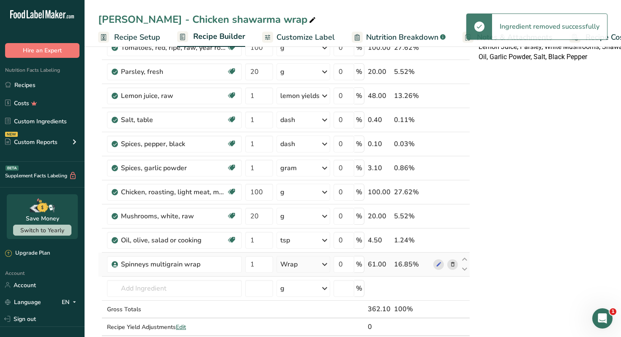
click at [450, 262] on icon at bounding box center [453, 264] width 6 height 9
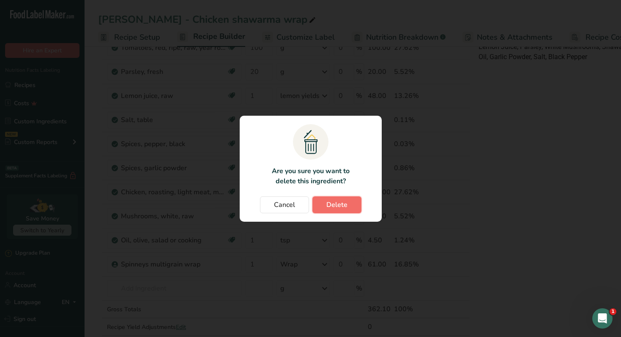
click at [357, 205] on button "Delete" at bounding box center [336, 204] width 49 height 17
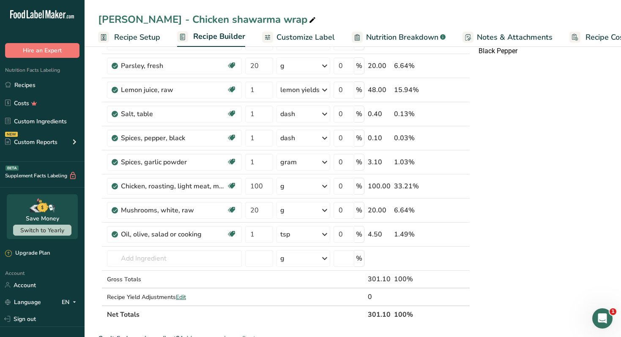
scroll to position [104, 0]
click at [196, 255] on input "text" at bounding box center [174, 257] width 135 height 17
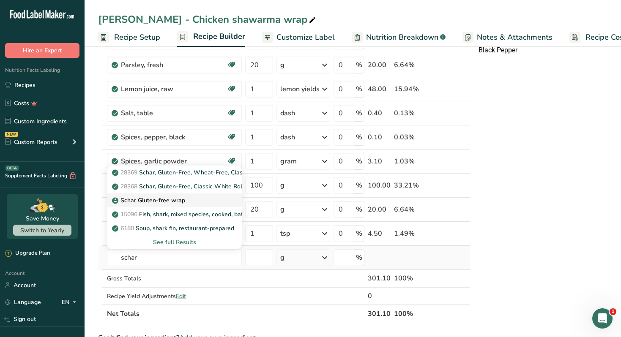
click at [179, 197] on p "Schar Gluten-free wrap" at bounding box center [149, 200] width 71 height 9
type input "Schar Gluten-free wrap"
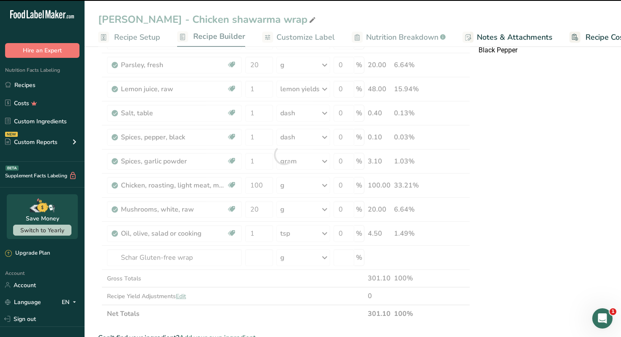
type input "0"
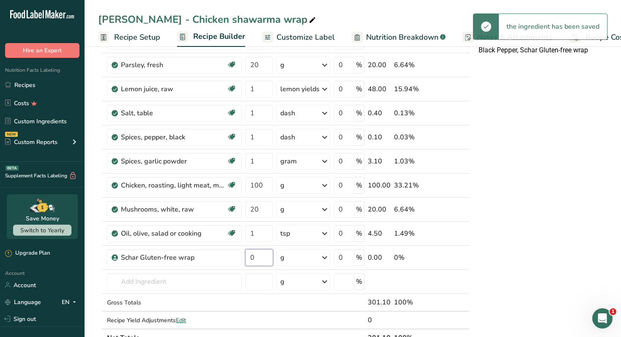
click at [265, 258] on input "0" at bounding box center [259, 257] width 28 height 17
click at [299, 254] on div "Ingredient * Amount * Unit * Waste * .a-a{fill:#347362;}.b-a{fill:#fff;} Grams …" at bounding box center [284, 167] width 372 height 360
click at [300, 260] on div "g" at bounding box center [303, 257] width 54 height 17
click at [307, 284] on div "1 Wrap" at bounding box center [316, 286] width 71 height 12
click at [258, 257] on input "0" at bounding box center [259, 257] width 28 height 17
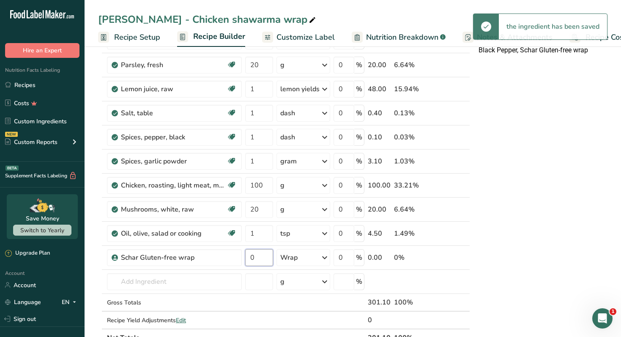
click at [258, 257] on input "0" at bounding box center [259, 257] width 28 height 17
type input "1"
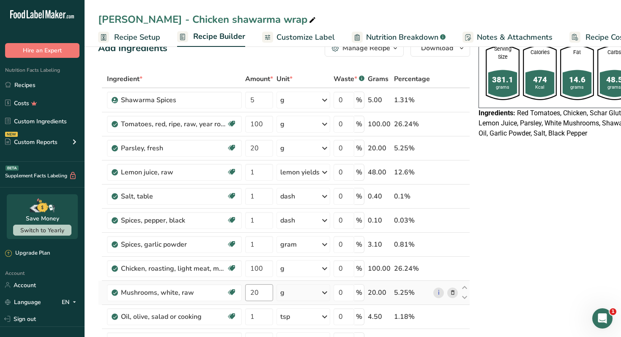
scroll to position [13, 0]
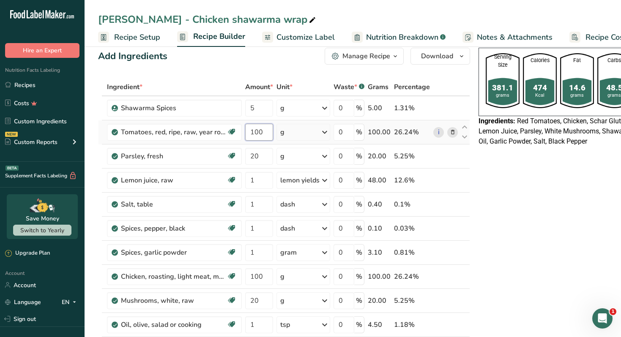
click at [259, 128] on input "100" at bounding box center [259, 132] width 28 height 17
type input "50"
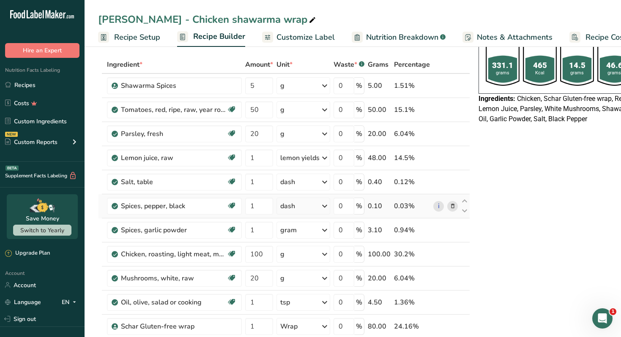
scroll to position [40, 0]
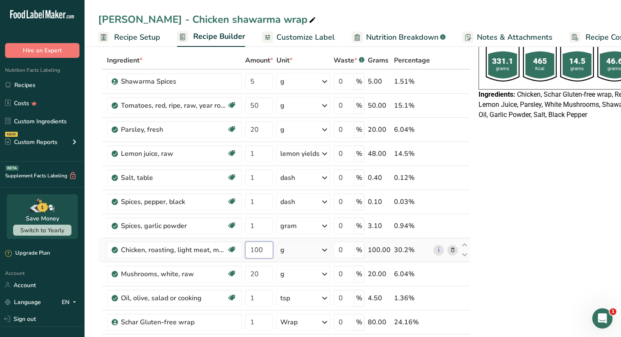
click at [263, 251] on input "100" at bounding box center [259, 250] width 28 height 17
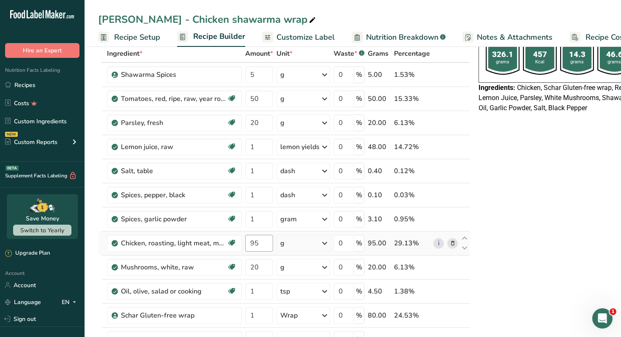
scroll to position [46, 0]
click at [266, 244] on input "95" at bounding box center [259, 243] width 28 height 17
type input "100"
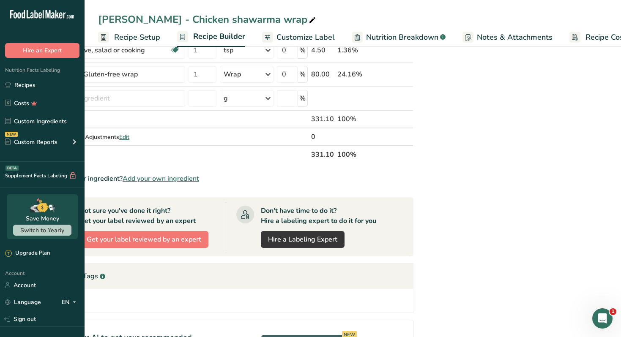
scroll to position [0, 0]
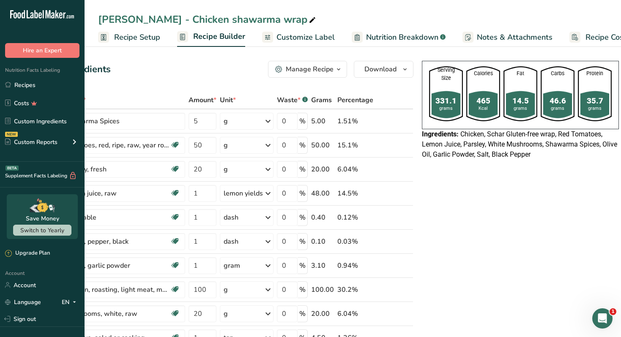
click at [303, 65] on div "Manage Recipe" at bounding box center [310, 69] width 48 height 10
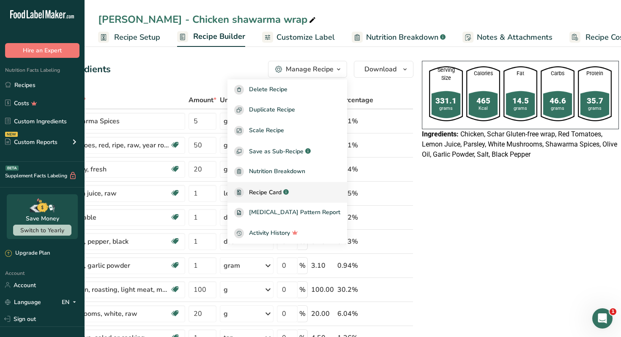
click at [284, 198] on link "Recipe Card .a-a{fill:#347362;}.b-a{fill:#fff;}" at bounding box center [287, 192] width 120 height 21
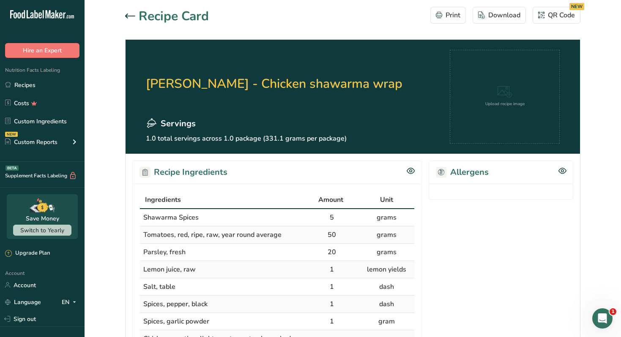
click at [128, 17] on icon at bounding box center [130, 16] width 10 height 5
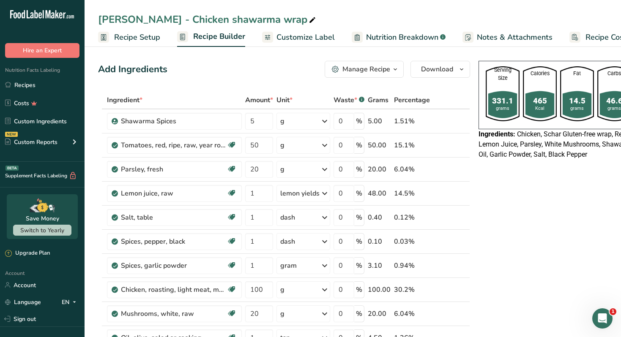
click at [286, 36] on span "Customize Label" at bounding box center [305, 37] width 58 height 11
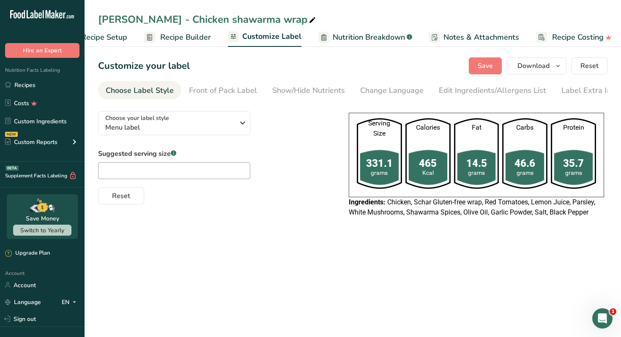
scroll to position [0, 37]
click at [549, 62] on span "Download" at bounding box center [533, 66] width 32 height 10
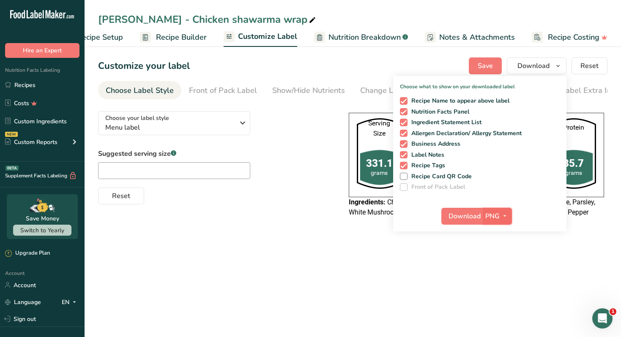
click at [507, 208] on button "PNG" at bounding box center [497, 216] width 29 height 17
click at [499, 275] on link "PDF" at bounding box center [498, 275] width 27 height 14
click at [466, 217] on span "Download" at bounding box center [465, 216] width 32 height 10
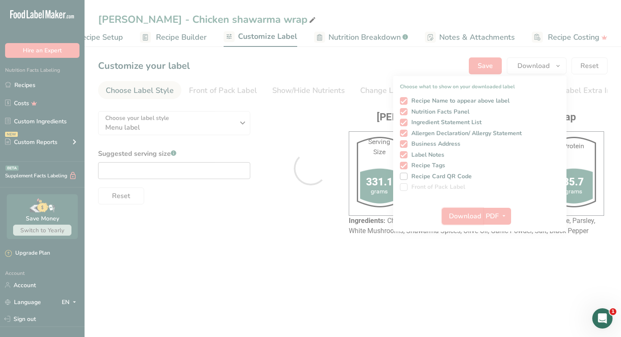
scroll to position [0, 0]
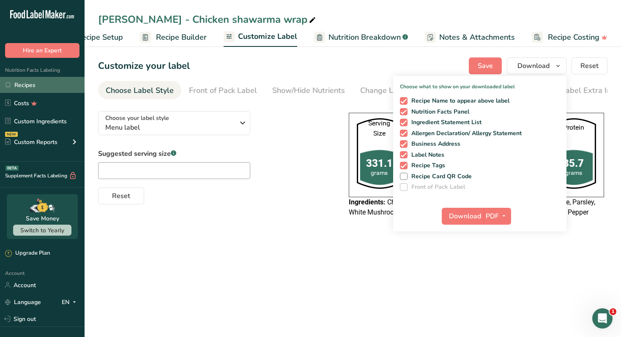
click at [58, 79] on link "Recipes" at bounding box center [42, 85] width 85 height 16
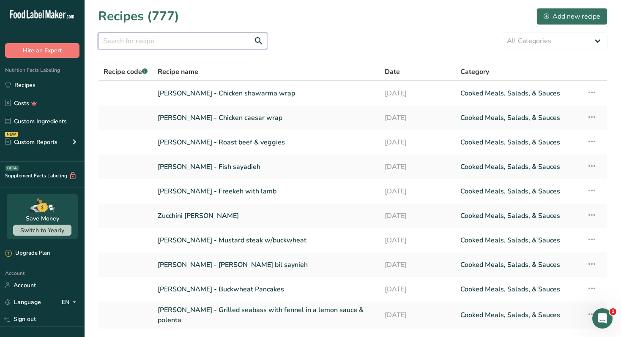
click at [154, 41] on input "text" at bounding box center [182, 41] width 169 height 17
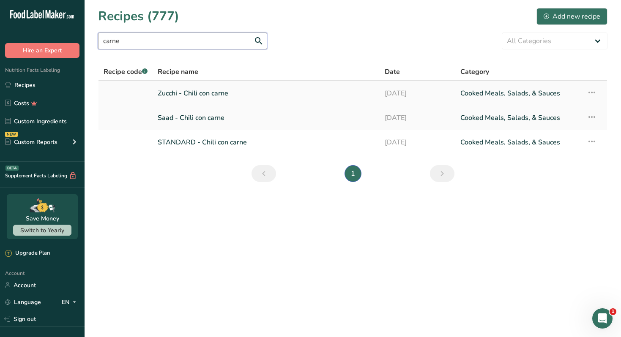
type input "carne"
click at [228, 92] on link "Zucchi - Chili con carne" at bounding box center [266, 94] width 217 height 18
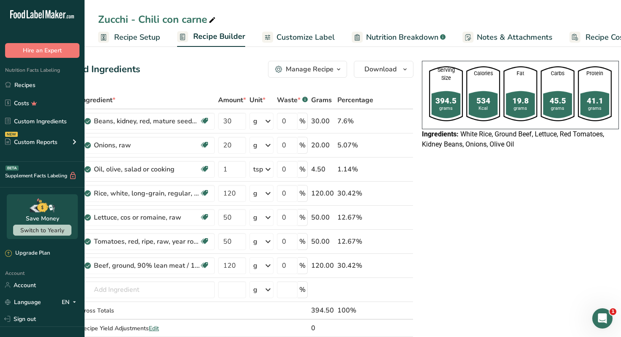
click at [314, 71] on div "Manage Recipe" at bounding box center [310, 69] width 48 height 10
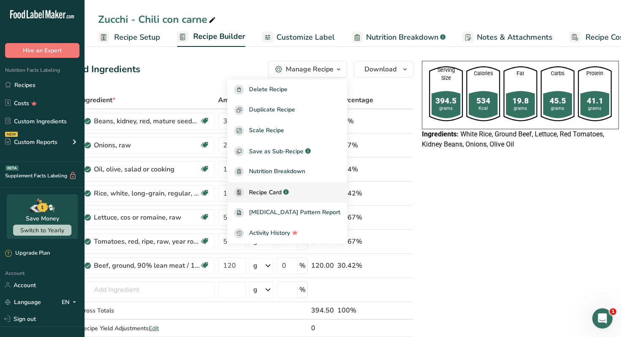
click at [273, 190] on span "Recipe Card" at bounding box center [265, 192] width 33 height 9
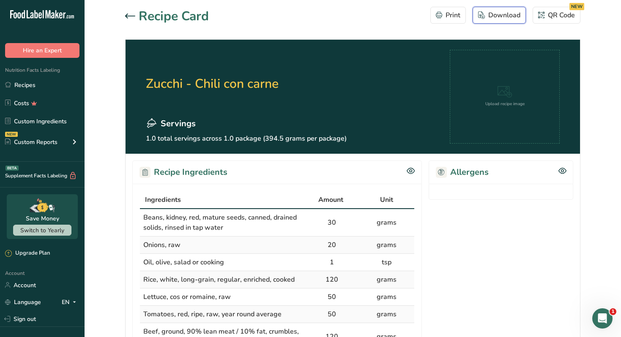
click at [480, 10] on button "Download" at bounding box center [498, 15] width 53 height 17
click at [70, 86] on link "Recipes" at bounding box center [42, 85] width 85 height 16
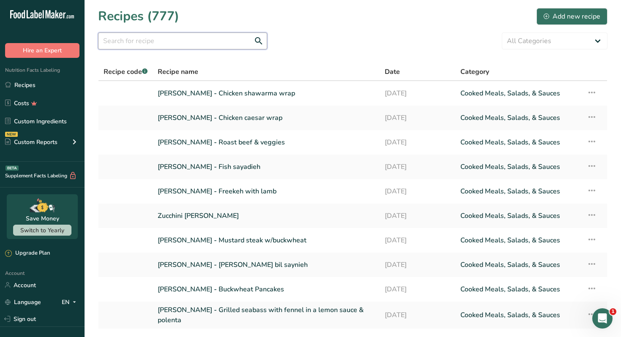
click at [161, 42] on input "text" at bounding box center [182, 41] width 169 height 17
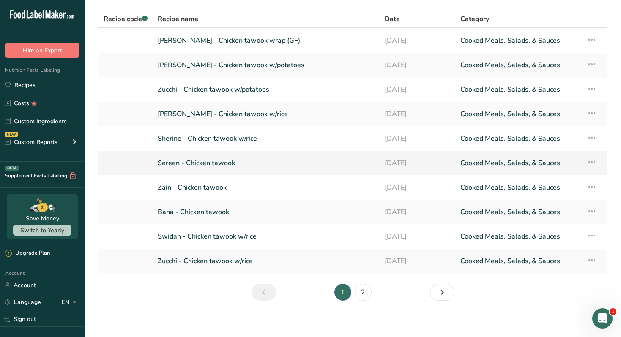
scroll to position [57, 0]
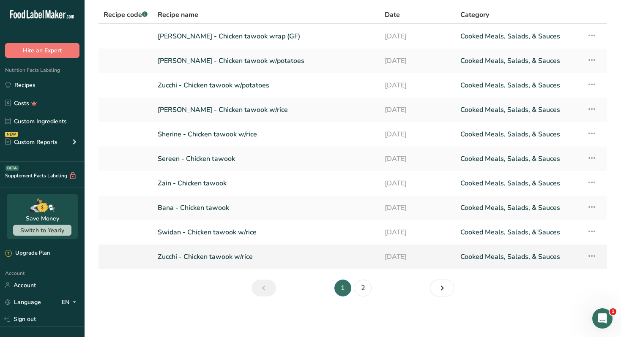
type input "tawook"
click at [244, 255] on link "Zucchi - Chicken tawook w/rice" at bounding box center [266, 257] width 217 height 18
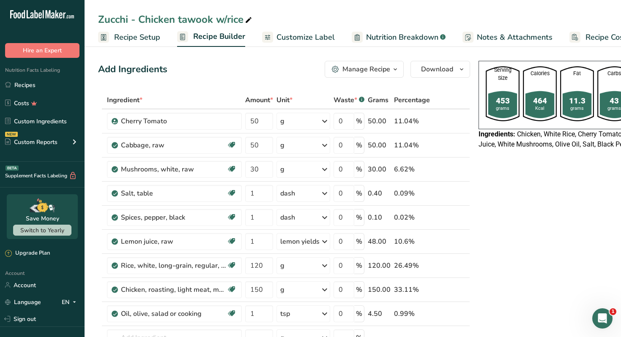
click at [364, 71] on div "Manage Recipe" at bounding box center [366, 69] width 48 height 10
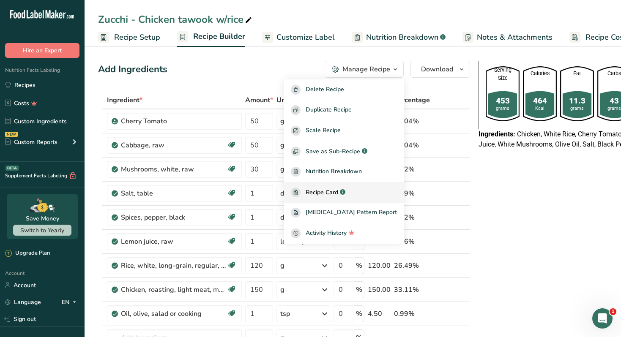
click at [333, 186] on link "Recipe Card .a-a{fill:#347362;}.b-a{fill:#fff;}" at bounding box center [344, 192] width 120 height 21
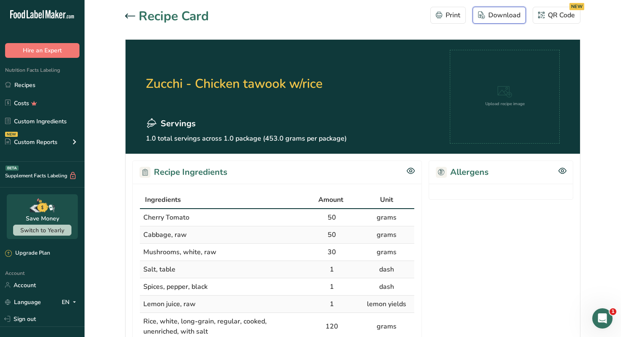
click at [488, 11] on div "Download" at bounding box center [499, 15] width 42 height 10
click at [55, 87] on link "Recipes" at bounding box center [42, 85] width 85 height 16
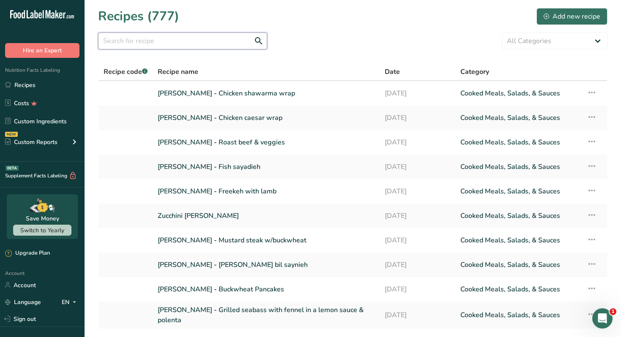
click at [157, 39] on input "text" at bounding box center [182, 41] width 169 height 17
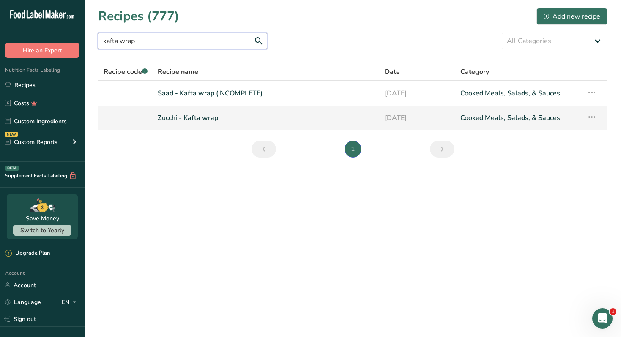
type input "kafta wrap"
click at [195, 117] on link "Zucchi - Kafta wrap" at bounding box center [266, 118] width 217 height 18
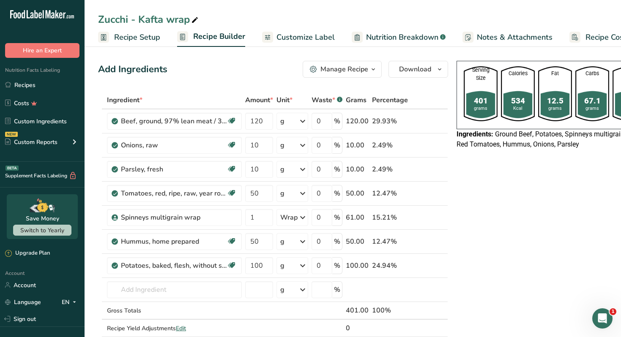
click at [323, 68] on div "Manage Recipe" at bounding box center [344, 69] width 48 height 10
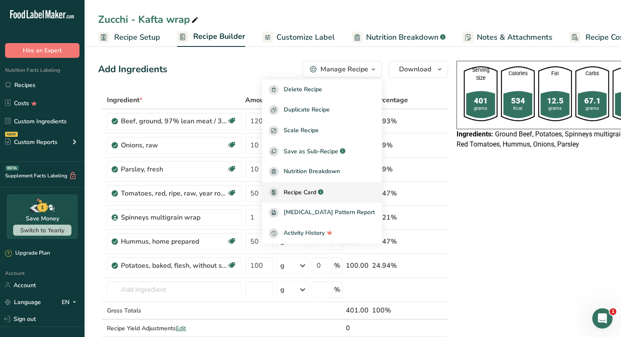
click at [316, 188] on span "Recipe Card" at bounding box center [300, 192] width 33 height 9
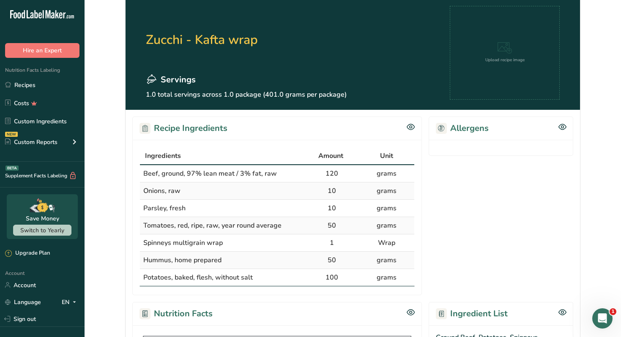
scroll to position [45, 0]
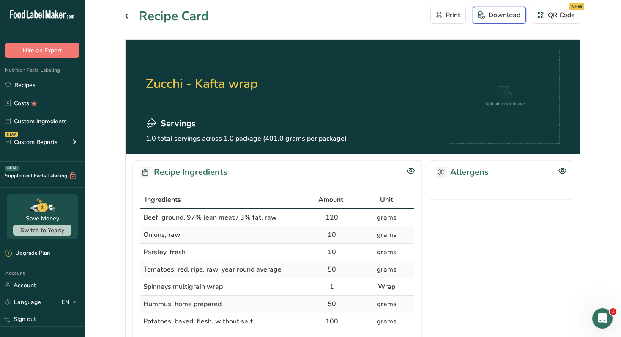
click at [484, 23] on button "Download" at bounding box center [498, 15] width 53 height 17
click at [44, 87] on link "Recipes" at bounding box center [42, 85] width 85 height 16
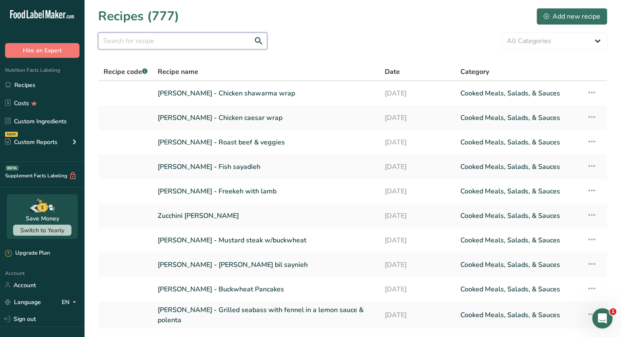
click at [139, 45] on input "text" at bounding box center [182, 41] width 169 height 17
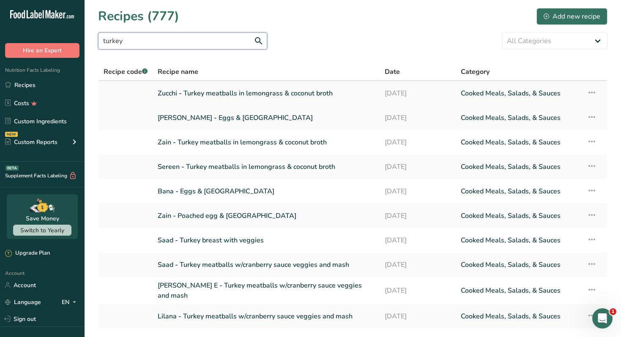
type input "turkey"
click at [248, 91] on link "Zucchi - Turkey meatballs in lemongrass & coconut broth" at bounding box center [266, 94] width 217 height 18
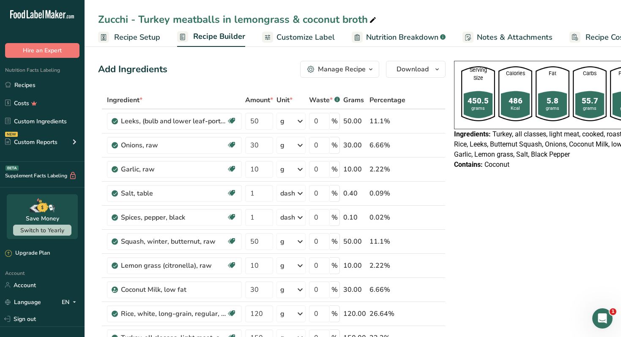
click at [344, 70] on div "Manage Recipe" at bounding box center [342, 69] width 48 height 10
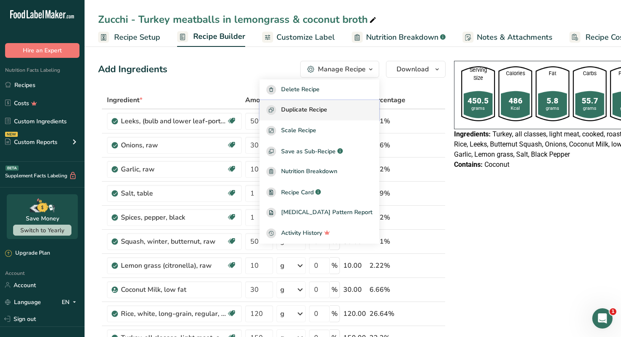
click at [332, 115] on button "Duplicate Recipe" at bounding box center [319, 110] width 120 height 21
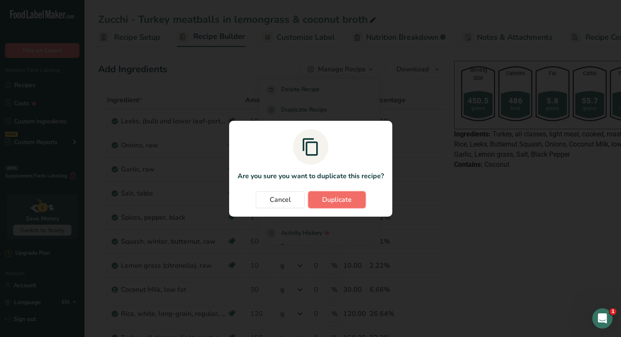
click at [340, 205] on button "Duplicate" at bounding box center [336, 199] width 57 height 17
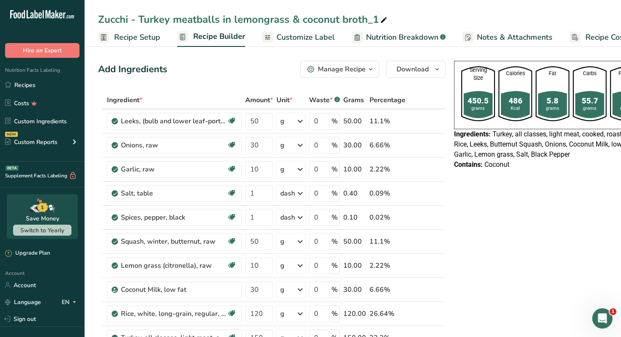
click at [382, 19] on icon at bounding box center [384, 20] width 8 height 12
click at [121, 22] on input "Zucchi - Turkey meatballs in lemongrass & coconut broth" at bounding box center [352, 19] width 509 height 15
type input "[PERSON_NAME] - Turkey meatballs in lemongrass & coconut broth"
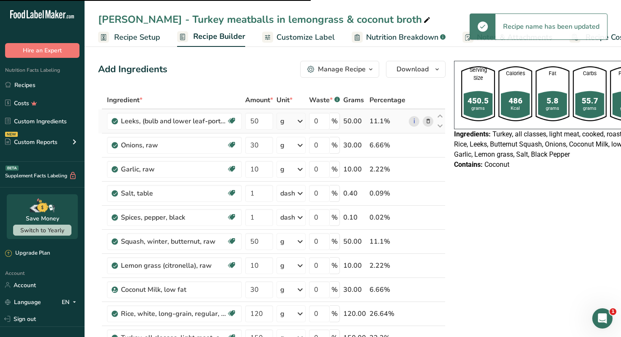
click at [427, 120] on icon at bounding box center [428, 121] width 6 height 9
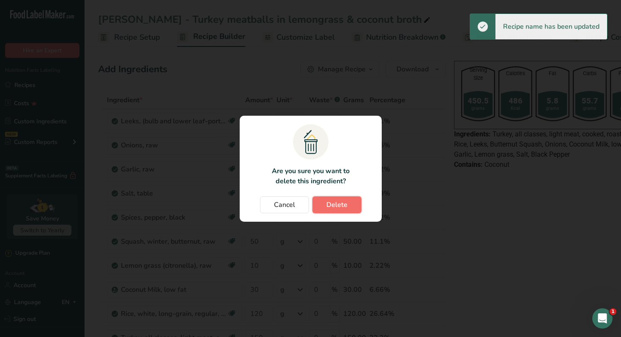
click at [354, 199] on button "Delete" at bounding box center [336, 204] width 49 height 17
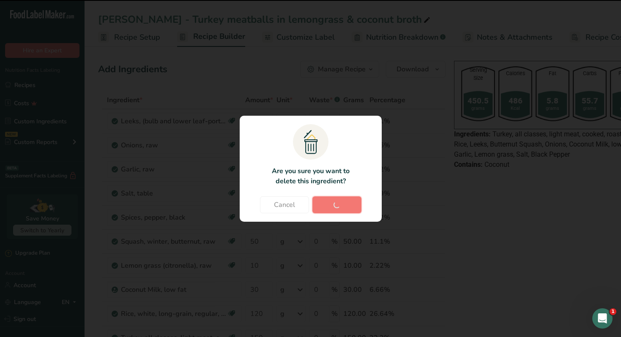
type input "30"
type input "10"
type input "1"
type input "50"
type input "10"
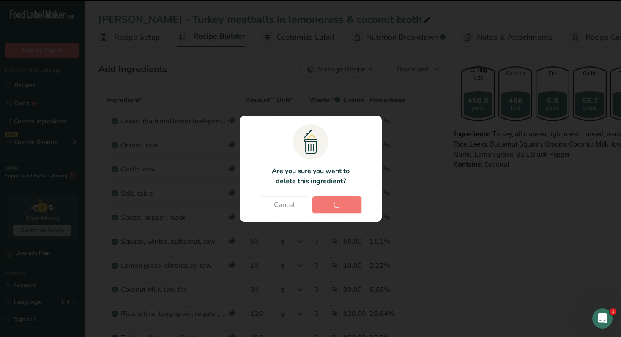
type input "30"
type input "120"
type input "150"
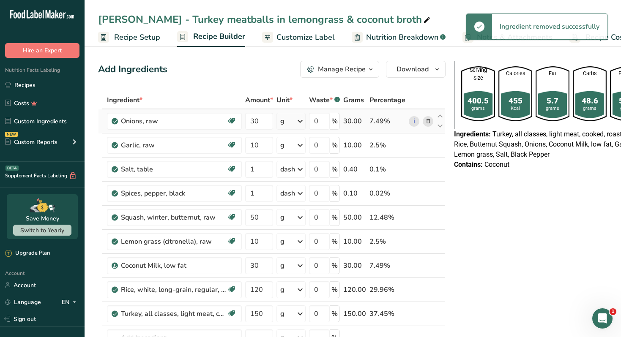
click at [429, 121] on icon at bounding box center [428, 121] width 6 height 9
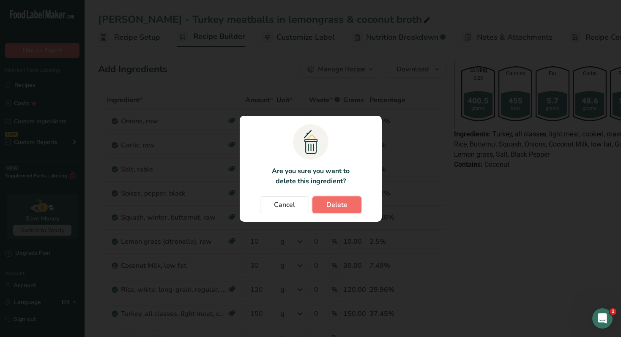
click at [355, 206] on button "Delete" at bounding box center [336, 204] width 49 height 17
type input "10"
type input "1"
type input "50"
type input "10"
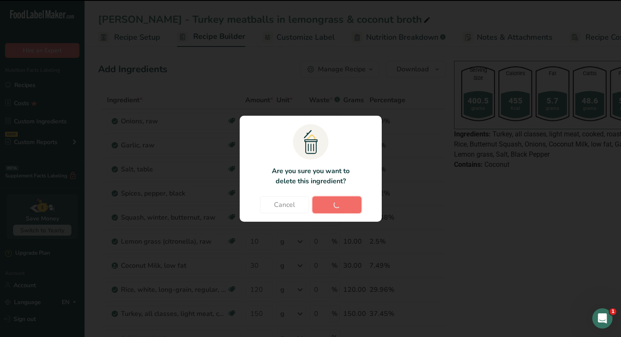
type input "30"
type input "120"
type input "150"
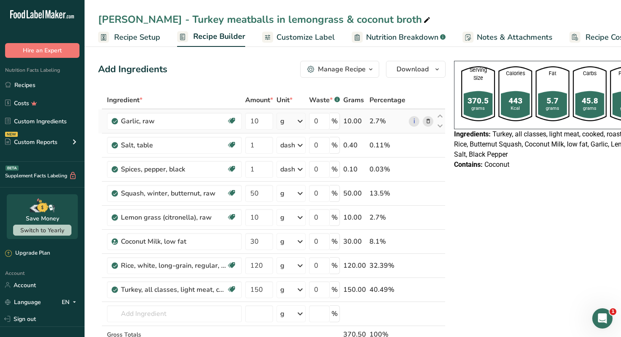
click at [426, 123] on icon at bounding box center [428, 121] width 6 height 9
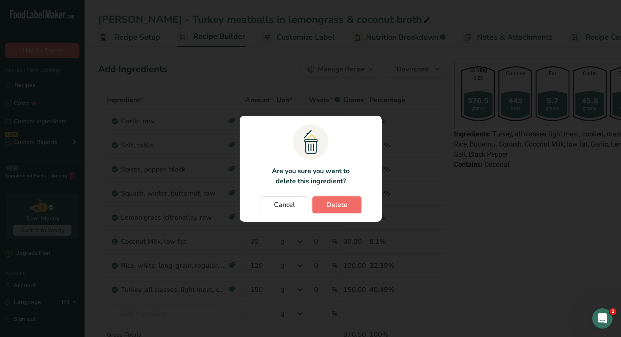
click at [353, 206] on button "Delete" at bounding box center [336, 204] width 49 height 17
type input "1"
type input "50"
type input "10"
type input "30"
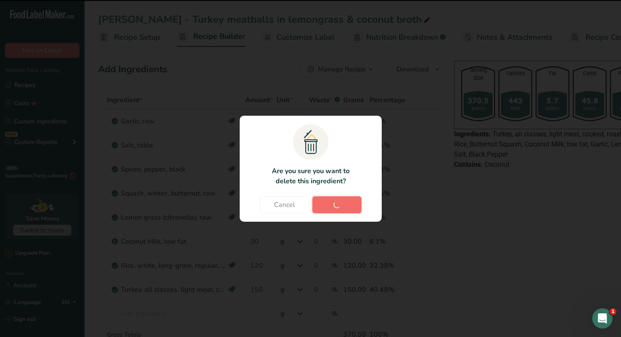
type input "120"
type input "150"
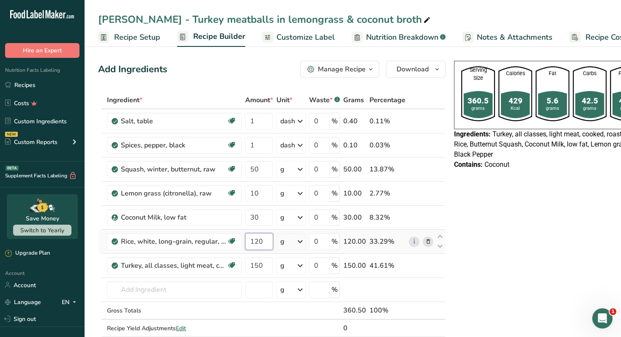
click at [262, 237] on input "120" at bounding box center [259, 241] width 28 height 17
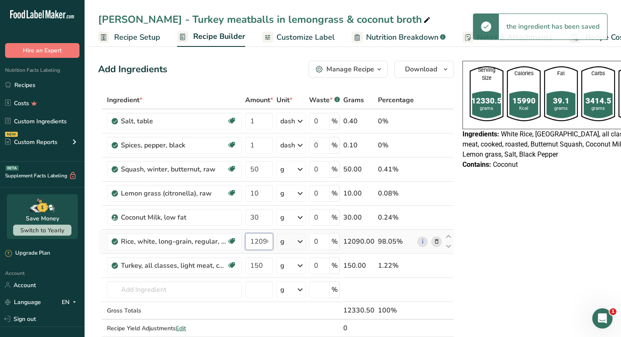
click at [262, 245] on input "12090" at bounding box center [259, 241] width 28 height 17
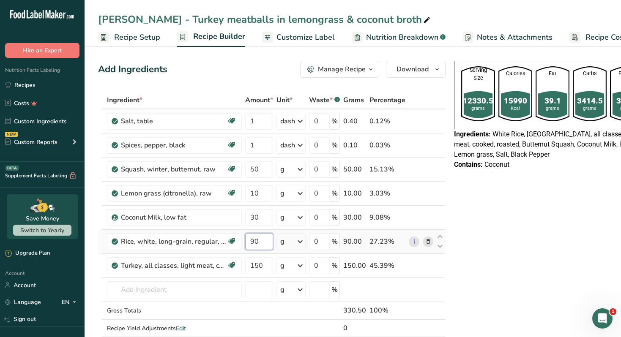
type input "90"
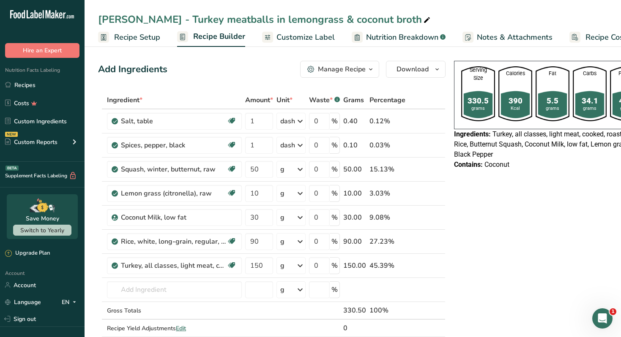
click at [326, 63] on button "Manage Recipe" at bounding box center [339, 69] width 79 height 17
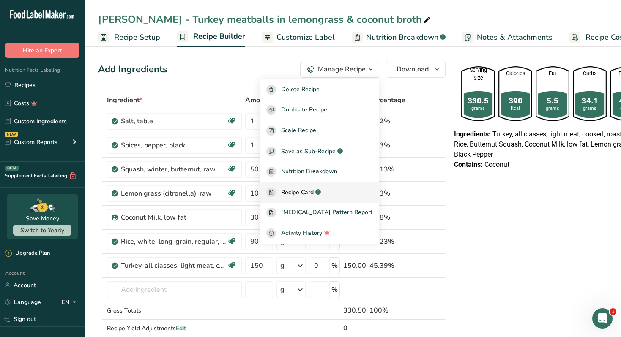
click at [309, 193] on span "Recipe Card" at bounding box center [297, 192] width 33 height 9
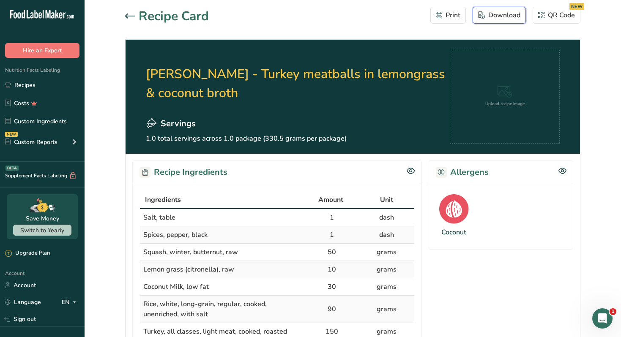
click at [510, 15] on div "Download" at bounding box center [499, 15] width 42 height 10
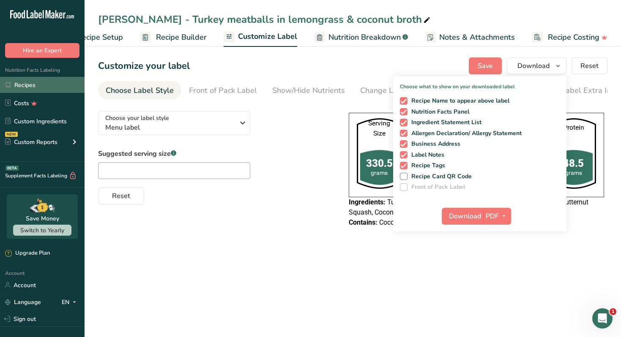
click at [56, 86] on link "Recipes" at bounding box center [42, 85] width 85 height 16
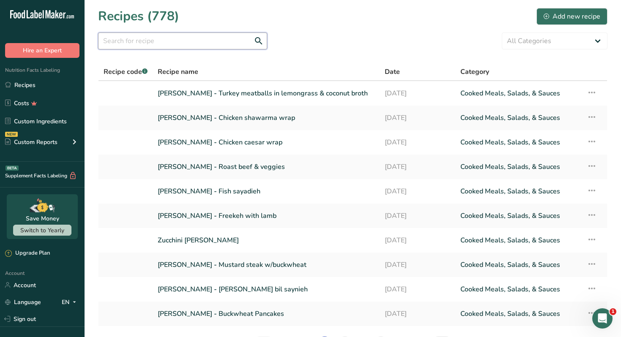
click at [170, 45] on input "text" at bounding box center [182, 41] width 169 height 17
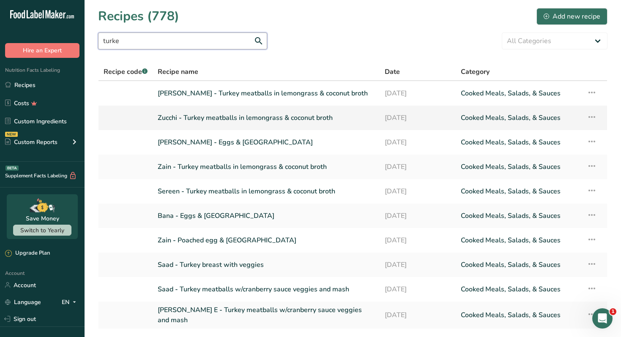
type input "turke"
click at [256, 115] on link "Zucchi - Turkey meatballs in lemongrass & coconut broth" at bounding box center [266, 118] width 217 height 18
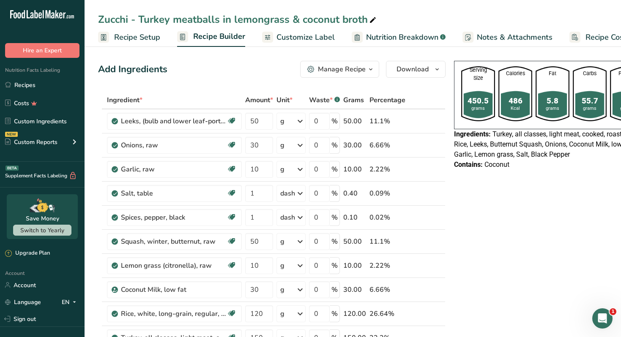
click at [364, 71] on div "Manage Recipe" at bounding box center [342, 69] width 48 height 10
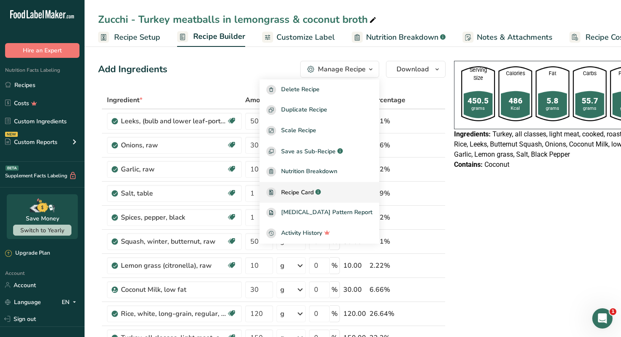
click at [308, 190] on span "Recipe Card" at bounding box center [297, 192] width 33 height 9
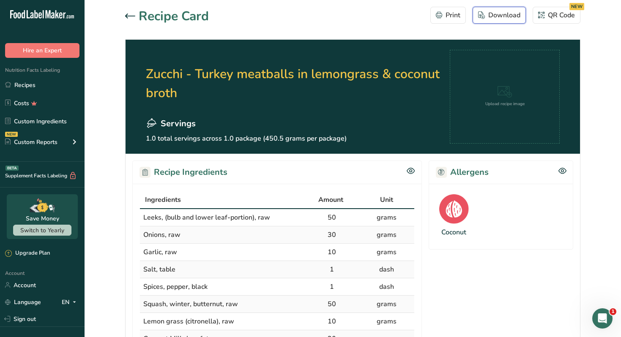
click at [507, 14] on div "Download" at bounding box center [499, 15] width 42 height 10
click at [54, 85] on link "Recipes" at bounding box center [42, 85] width 85 height 16
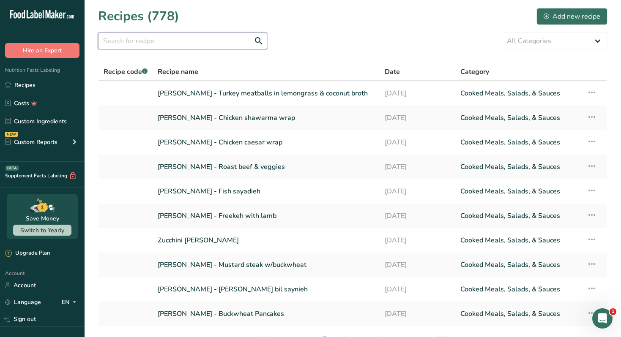
click at [177, 43] on input "text" at bounding box center [182, 41] width 169 height 17
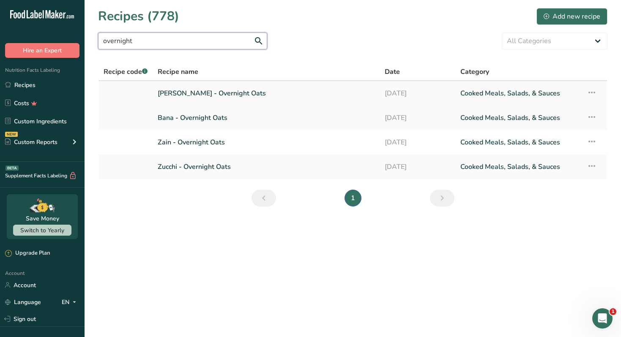
type input "overnight"
click at [202, 91] on link "[PERSON_NAME] - Overnight Oats" at bounding box center [266, 94] width 217 height 18
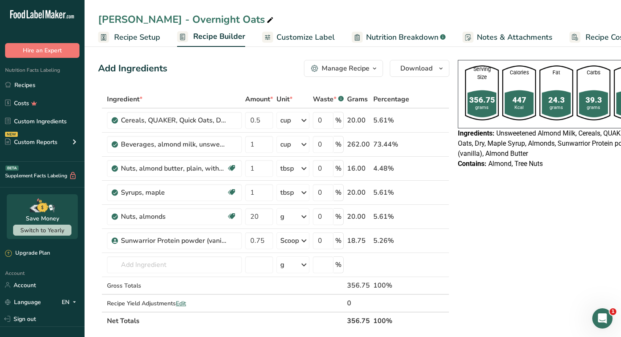
click at [361, 70] on div "Manage Recipe" at bounding box center [346, 68] width 48 height 10
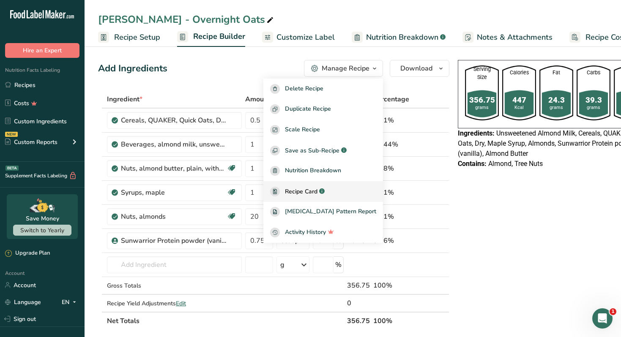
click at [317, 187] on span "Recipe Card" at bounding box center [301, 191] width 33 height 9
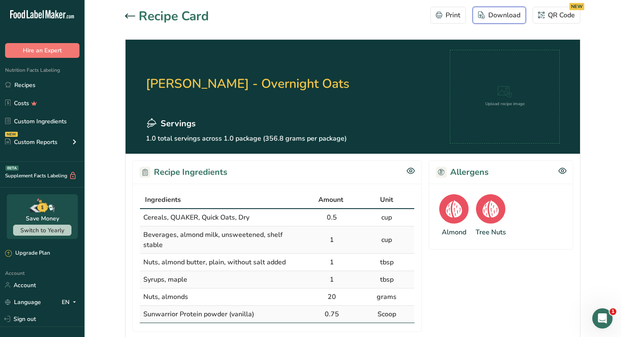
click at [492, 19] on div "Download" at bounding box center [499, 15] width 42 height 10
click at [131, 14] on icon at bounding box center [130, 16] width 10 height 5
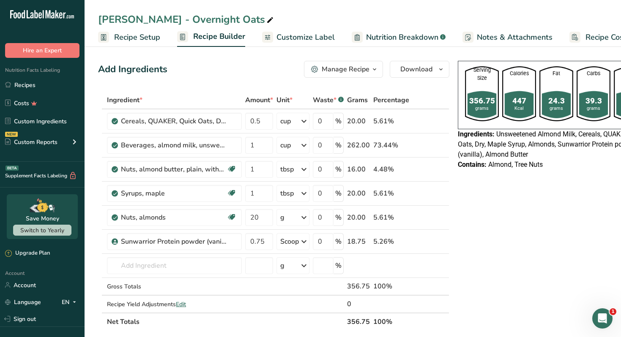
click at [300, 37] on span "Customize Label" at bounding box center [305, 37] width 58 height 11
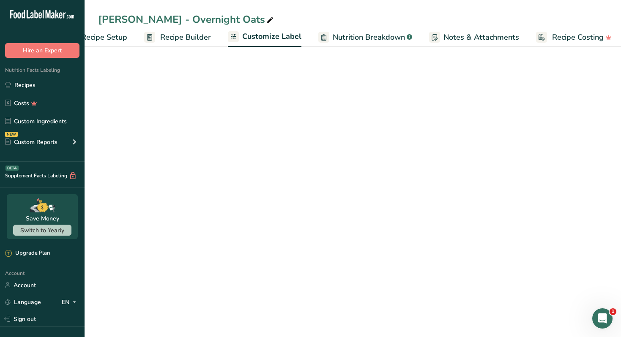
scroll to position [0, 37]
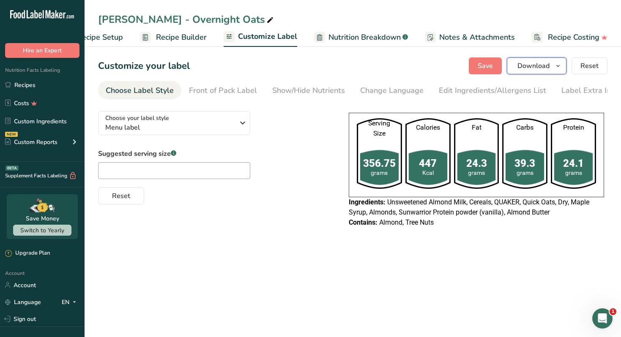
click at [532, 62] on span "Download" at bounding box center [533, 66] width 32 height 10
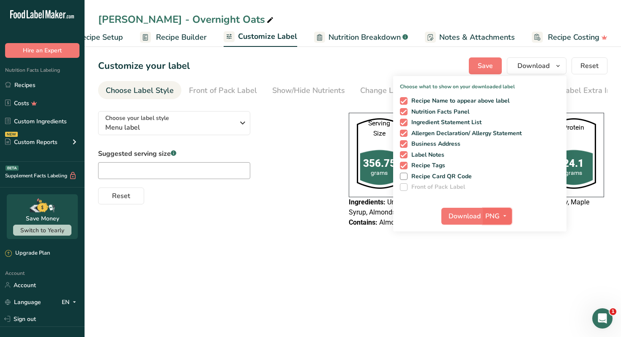
click at [497, 215] on span "PNG" at bounding box center [492, 216] width 14 height 10
click at [499, 271] on link "PDF" at bounding box center [498, 275] width 27 height 14
click at [464, 219] on span "Download" at bounding box center [465, 216] width 32 height 10
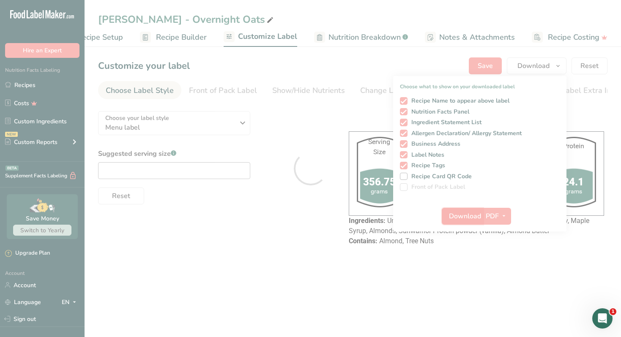
scroll to position [0, 0]
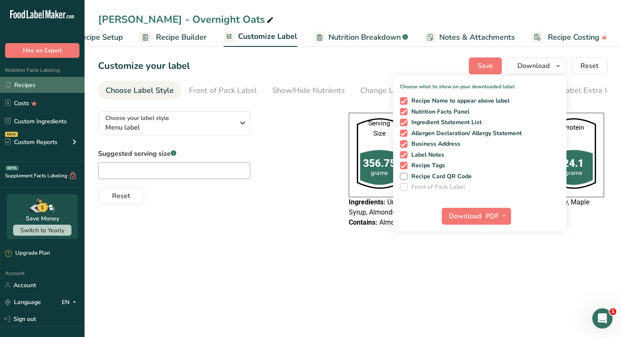
click at [33, 89] on link "Recipes" at bounding box center [42, 85] width 85 height 16
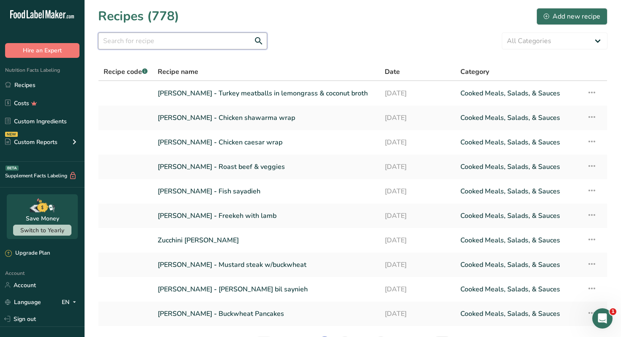
click at [190, 45] on input "text" at bounding box center [182, 41] width 169 height 17
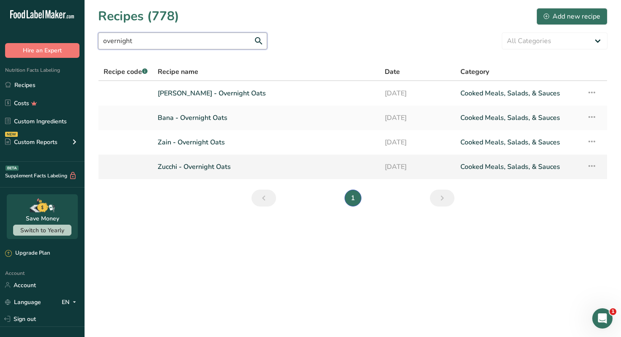
type input "overnight"
click at [205, 166] on link "Zucchi - Overnight Oats" at bounding box center [266, 167] width 217 height 18
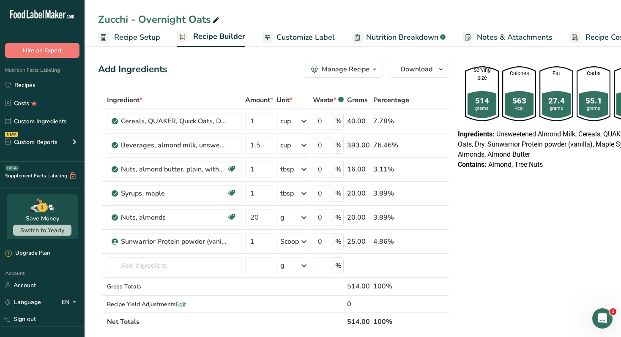
click at [355, 65] on div "Manage Recipe" at bounding box center [346, 69] width 48 height 10
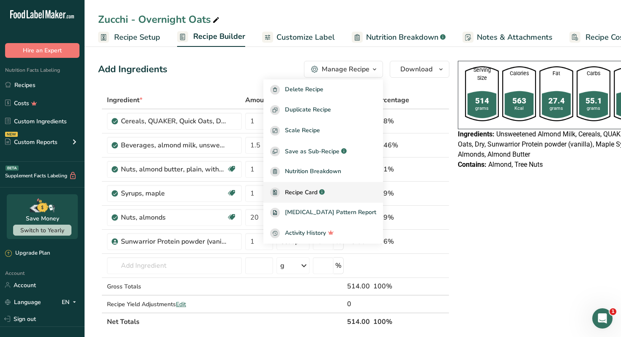
click at [309, 188] on div "Recipe Card .a-a{fill:#347362;}.b-a{fill:#fff;}" at bounding box center [323, 193] width 106 height 10
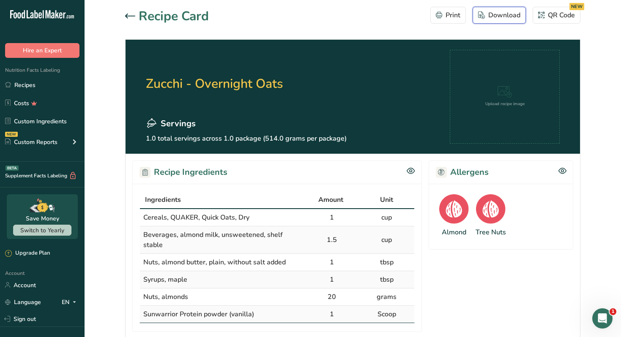
click at [487, 14] on div "Download" at bounding box center [499, 15] width 42 height 10
click at [46, 83] on link "Recipes" at bounding box center [42, 85] width 85 height 16
